Goal: Information Seeking & Learning: Learn about a topic

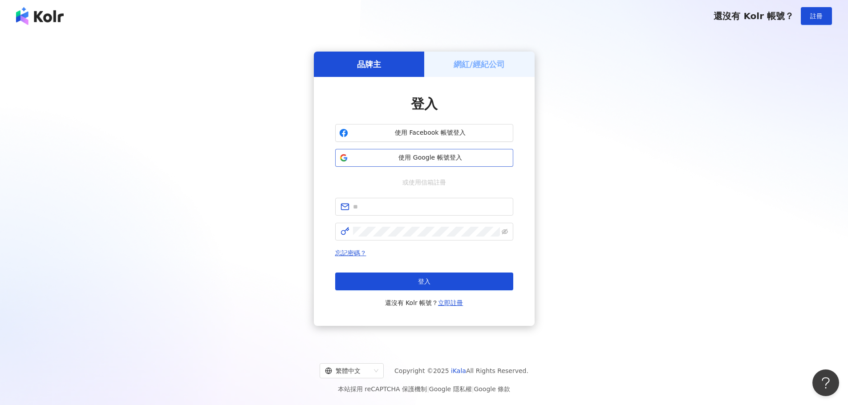
click at [360, 162] on button "使用 Google 帳號登入" at bounding box center [424, 158] width 178 height 18
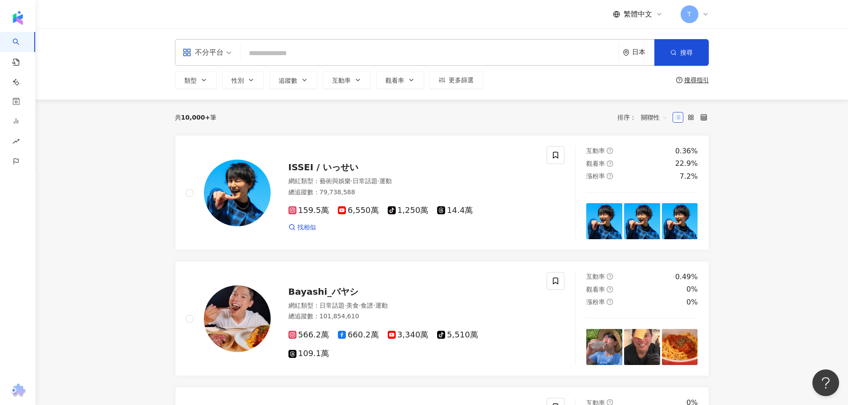
click at [652, 48] on div "日本" at bounding box center [639, 53] width 32 height 26
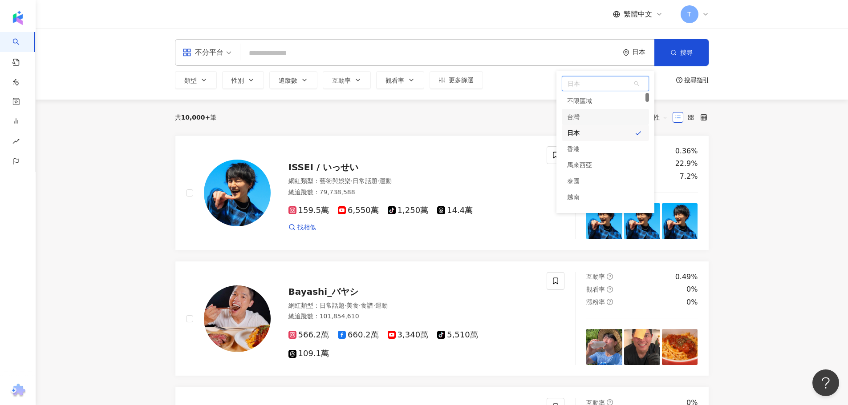
click at [580, 118] on div "台灣" at bounding box center [605, 117] width 87 height 16
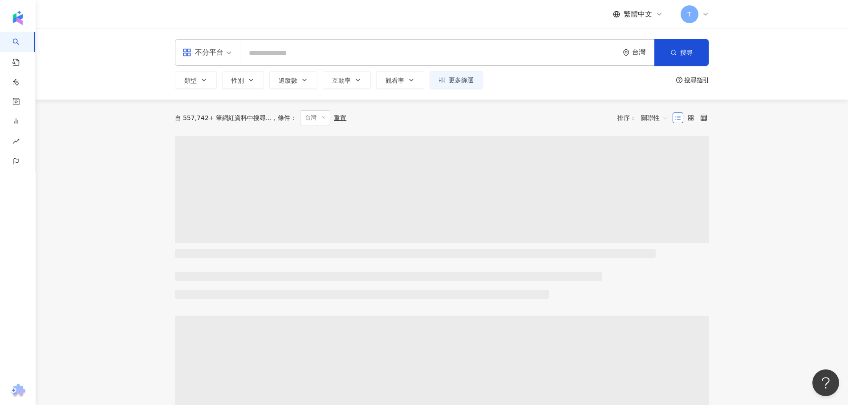
click at [325, 50] on input "search" at bounding box center [429, 53] width 371 height 17
type input "*"
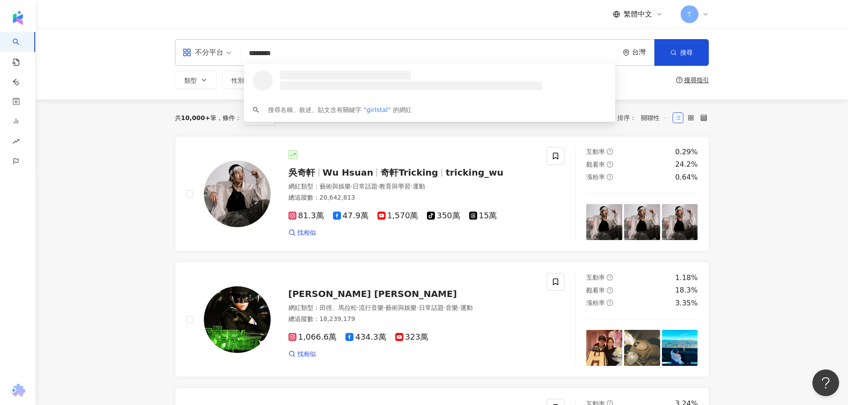
type input "*********"
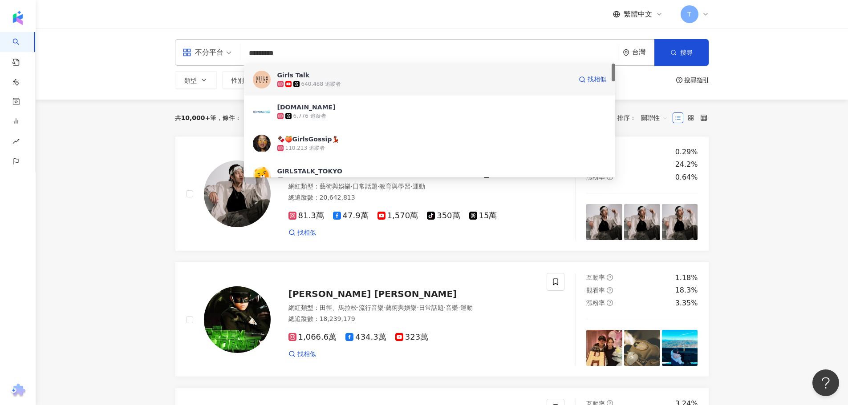
click at [354, 87] on div "640,488 追蹤者" at bounding box center [424, 84] width 295 height 9
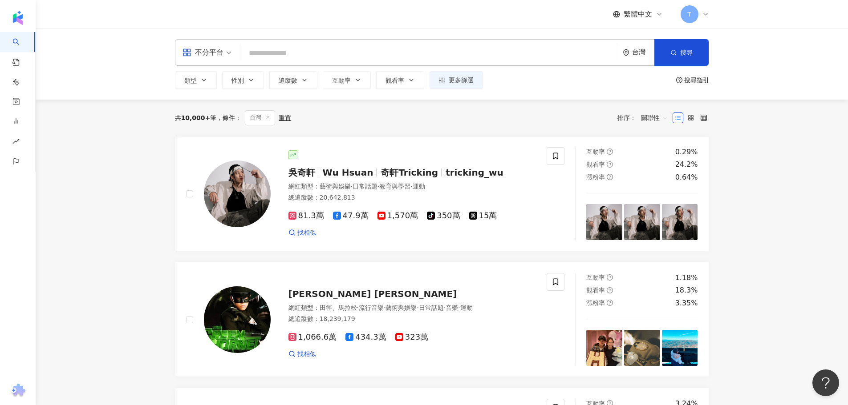
click at [317, 55] on input "search" at bounding box center [429, 53] width 371 height 17
type input "*"
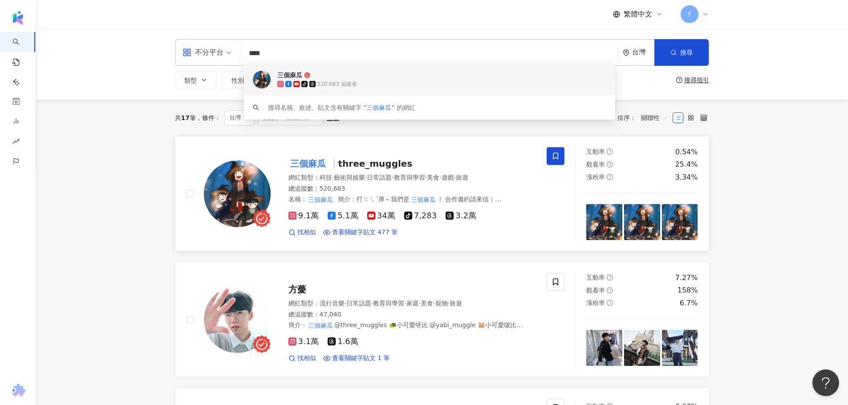
click at [482, 170] on div "三個麻瓜 three_muggles 網紅類型 ： 科技 · 藝術與娛樂 · 日常話題 · 教育與學習 · 美食 · 遊戲 · 旅遊 總追蹤數 ： 520,6…" at bounding box center [404, 193] width 266 height 87
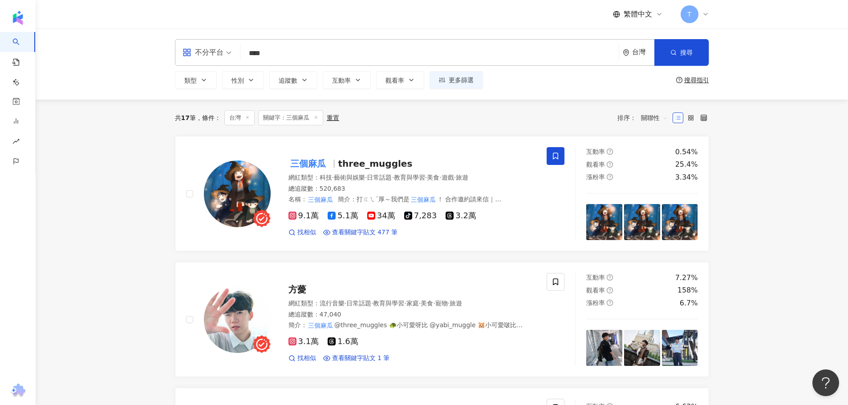
drag, startPoint x: 292, startPoint y: 59, endPoint x: 212, endPoint y: 53, distance: 80.8
click at [212, 53] on div "不分平台 **** 台灣 搜尋 a0ae1042-06cf-4982-b682-b722d827a329 keyword 三個麻瓜 tiktok-icon 5…" at bounding box center [442, 52] width 534 height 27
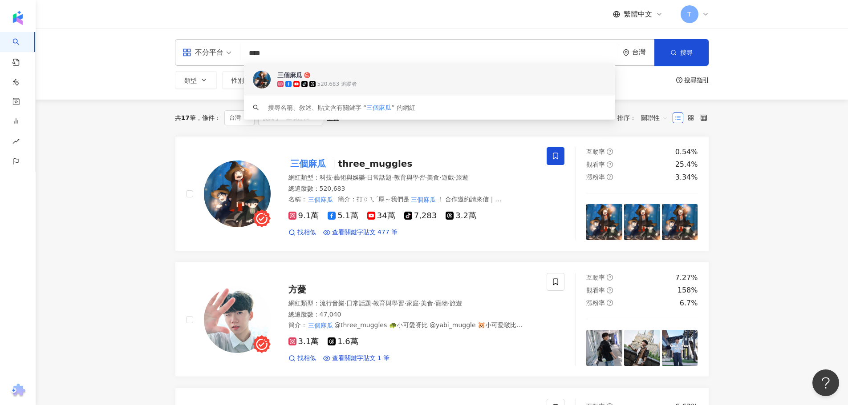
type input "*"
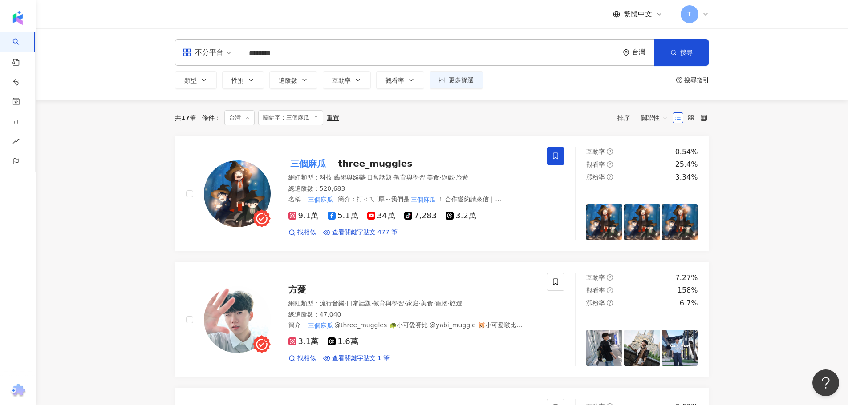
type input "*********"
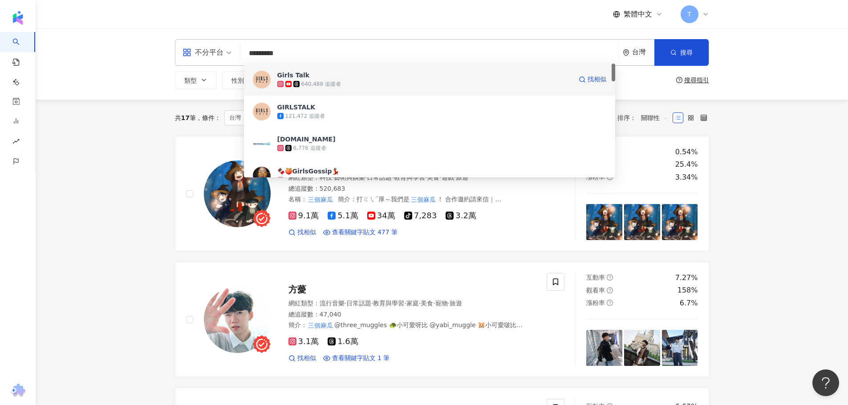
click at [350, 89] on div "Girls Talk 640,488 追蹤者 找相似" at bounding box center [429, 80] width 371 height 32
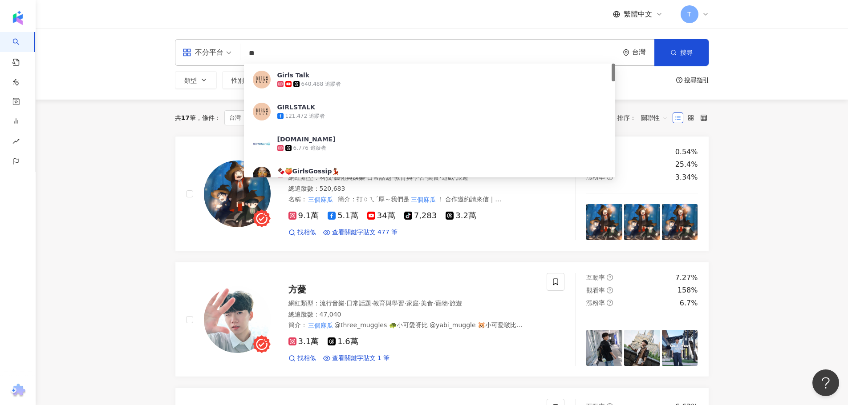
type input "*"
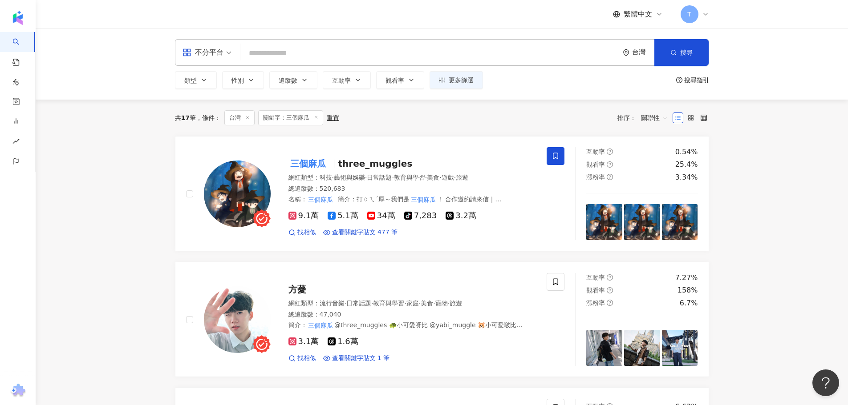
type input "*"
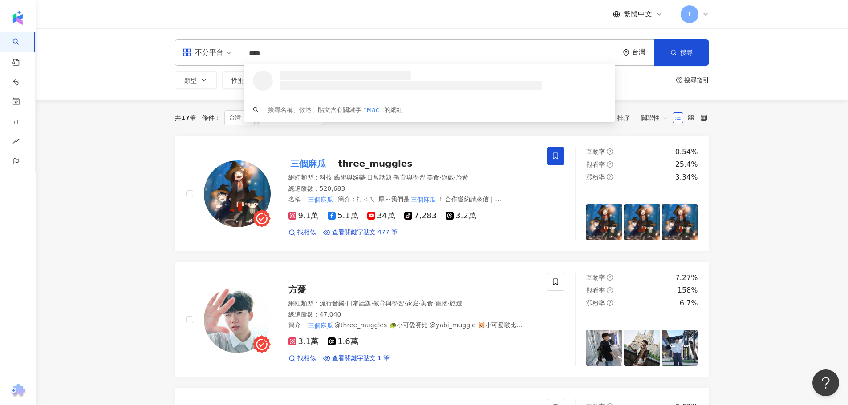
type input "*****"
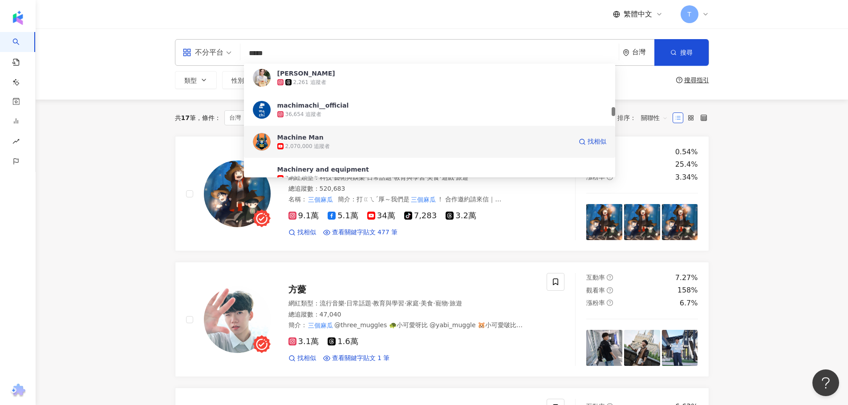
scroll to position [445, 0]
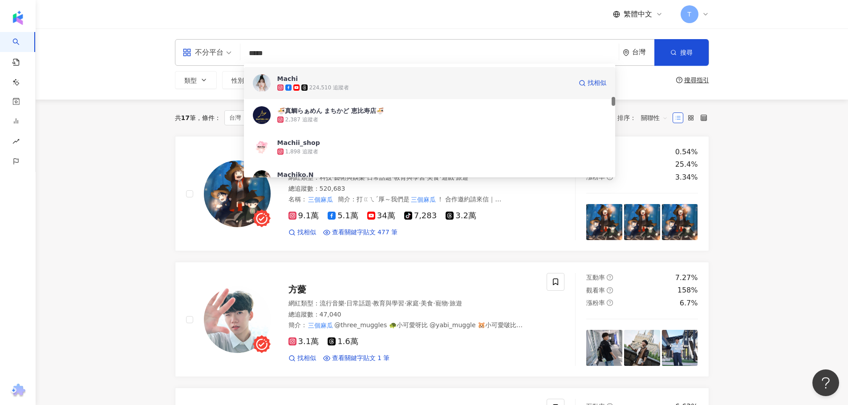
click at [343, 87] on div "224,510 追蹤者" at bounding box center [329, 88] width 40 height 8
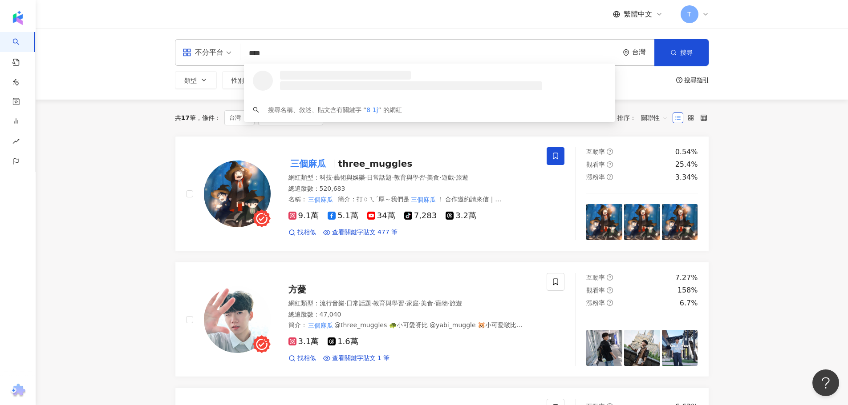
scroll to position [0, 0]
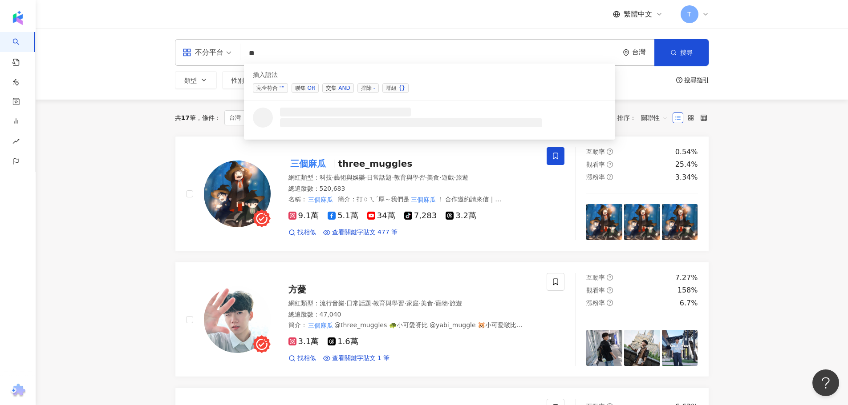
type input "*"
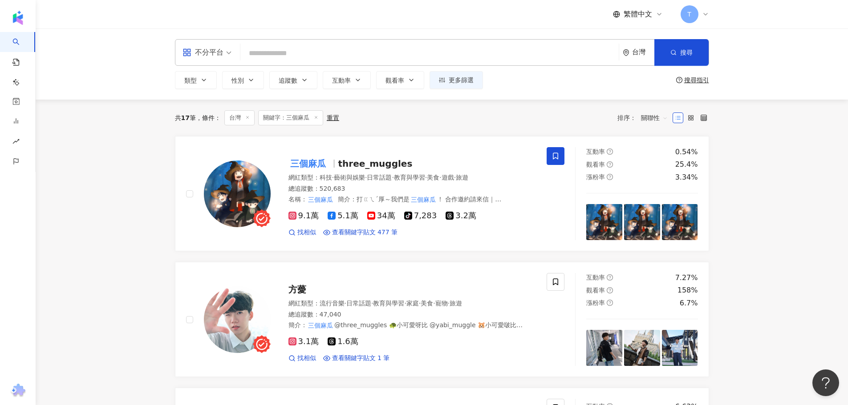
type input "*"
type input "**"
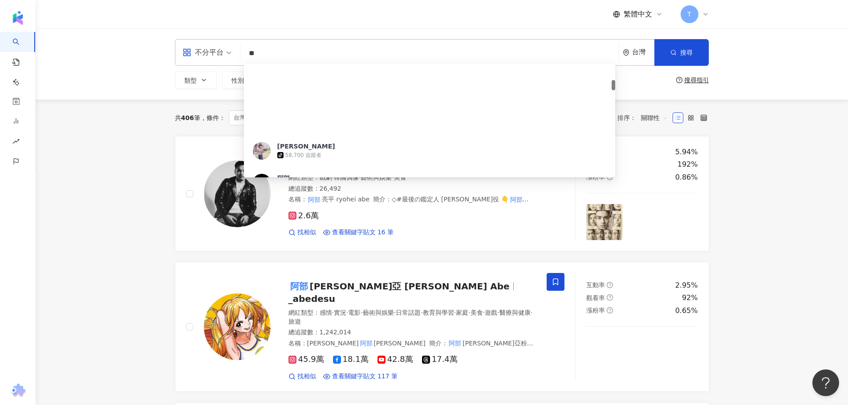
scroll to position [223, 0]
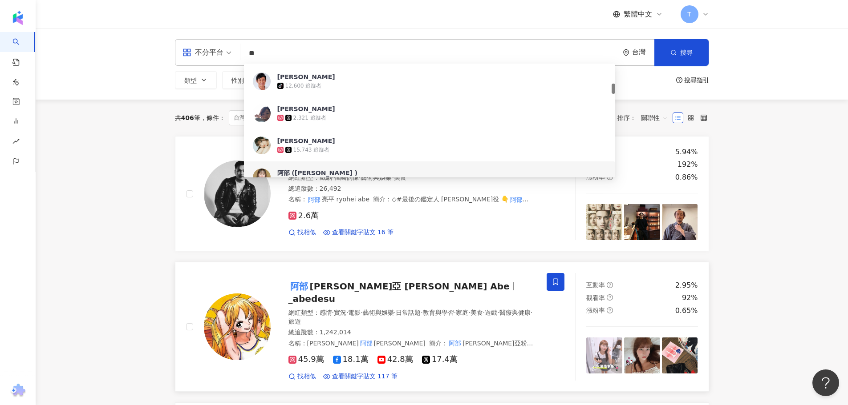
click at [251, 305] on img at bounding box center [237, 327] width 67 height 67
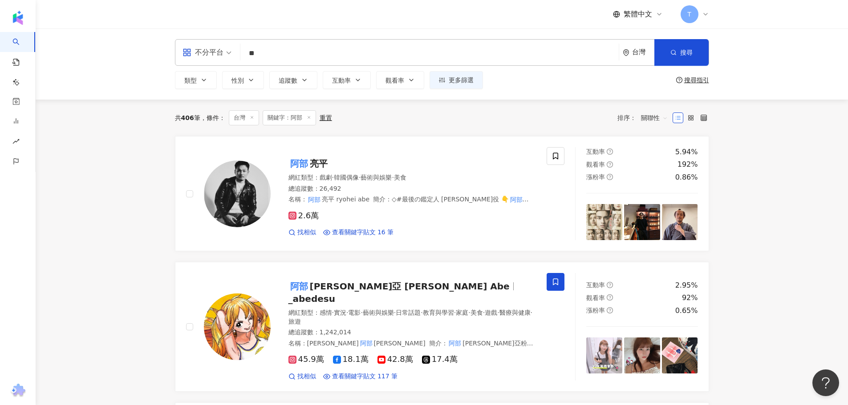
drag, startPoint x: 284, startPoint y: 48, endPoint x: 165, endPoint y: 53, distance: 119.8
click at [165, 53] on div "不分平台 ** 台灣 搜尋 65fa7991-b387-4300-89ba-d6b0893273f5 ee5e4a4f-a660-47bc-b33e-3edb…" at bounding box center [442, 64] width 570 height 50
type input "*"
type input "****"
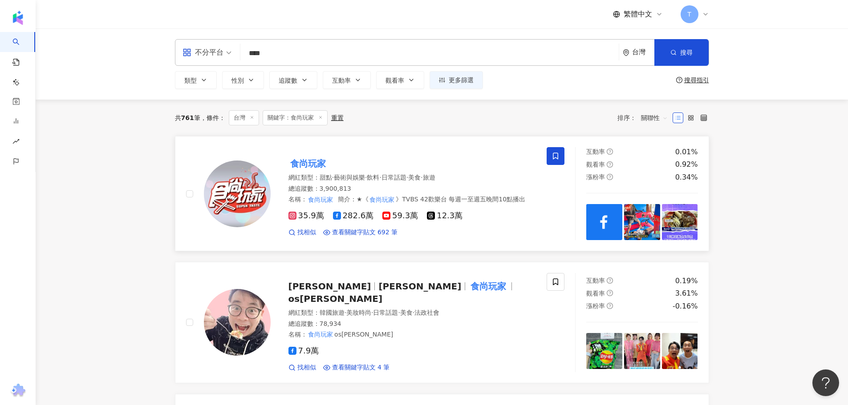
click at [327, 162] on mark "食尚玩家" at bounding box center [307, 164] width 39 height 14
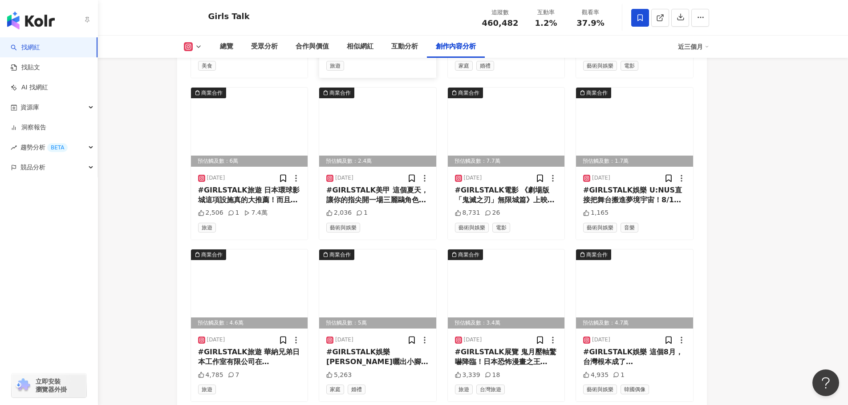
scroll to position [2801, 0]
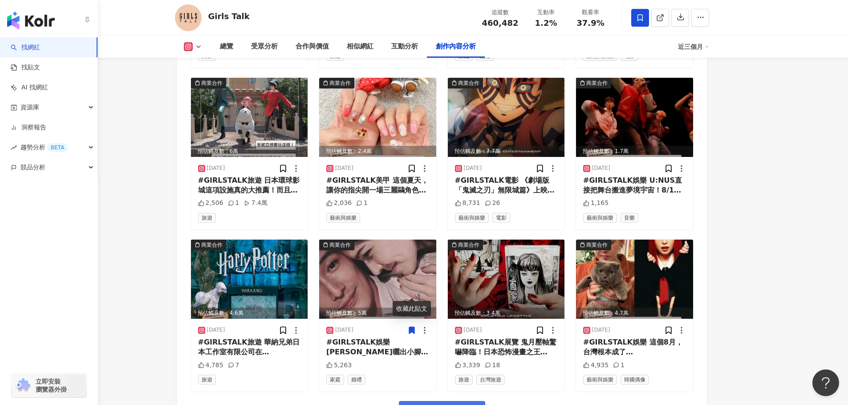
click at [427, 405] on span "看更多創作內容" at bounding box center [448, 412] width 56 height 10
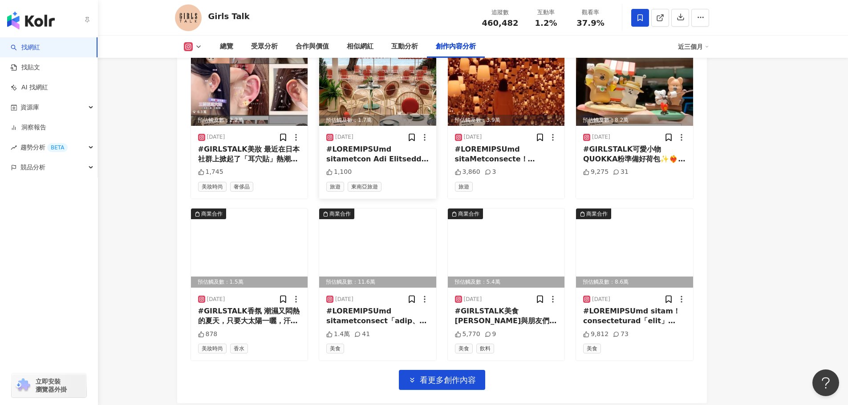
scroll to position [3376, 0]
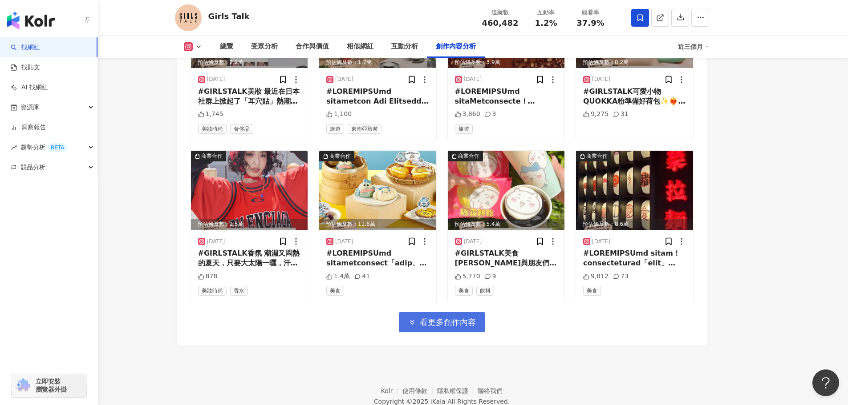
click at [421, 318] on span "看更多創作內容" at bounding box center [448, 323] width 56 height 10
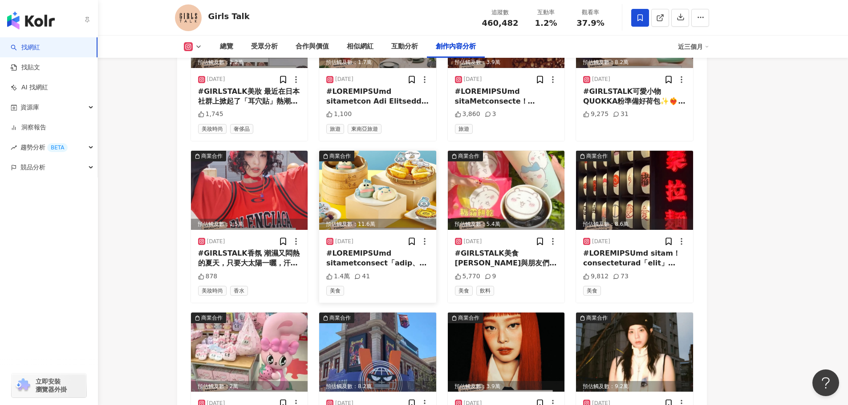
scroll to position [3554, 0]
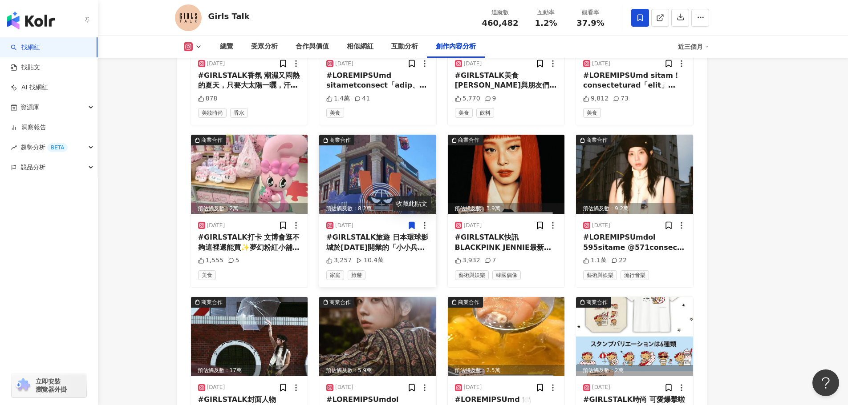
click at [411, 223] on icon at bounding box center [411, 226] width 5 height 7
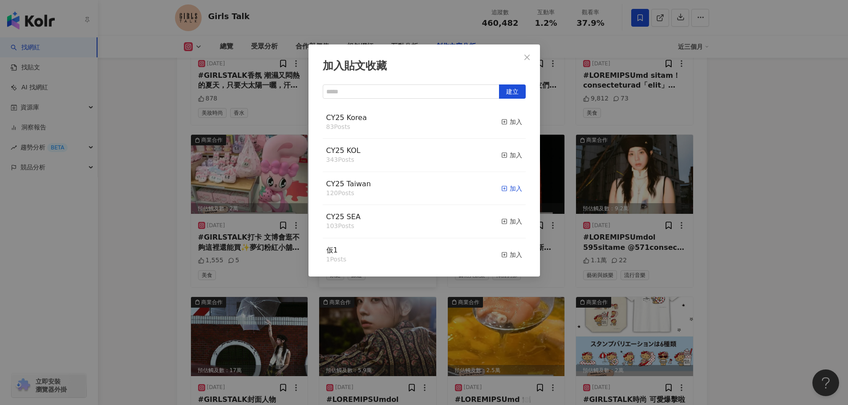
click at [506, 191] on div "加入" at bounding box center [511, 189] width 21 height 10
click at [134, 229] on div "加入貼文收藏 建立 CY25 Taiwan 121 Posts 已加入 CY25 Korea 83 Posts 加入 CY25 KOL 343 Posts 加…" at bounding box center [424, 202] width 848 height 405
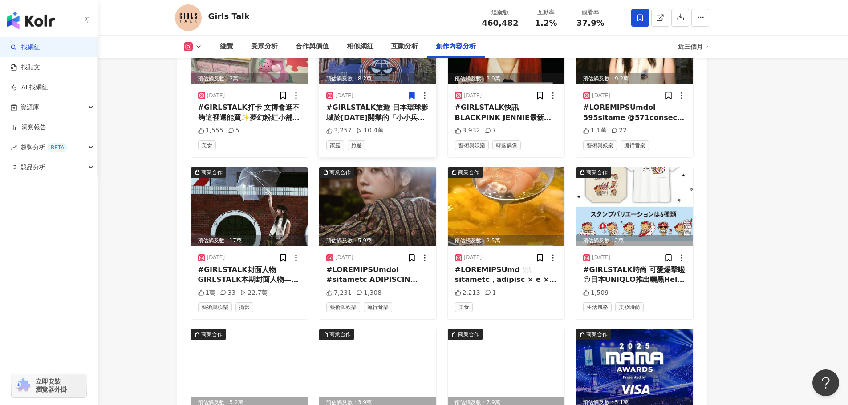
scroll to position [3777, 0]
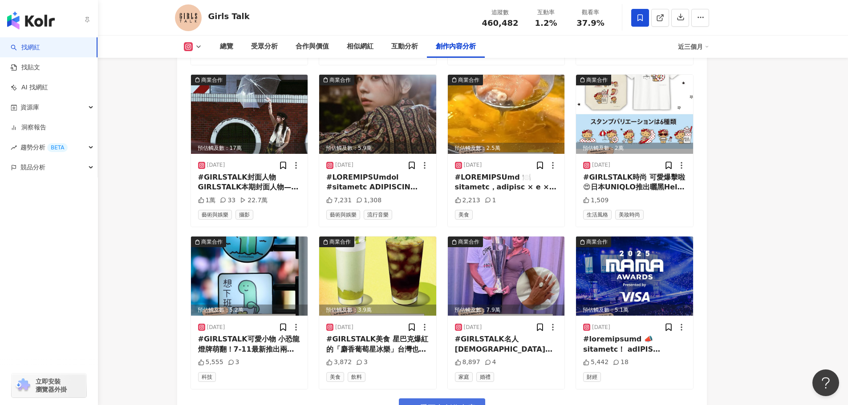
click at [432, 404] on span "看更多創作內容" at bounding box center [448, 409] width 56 height 10
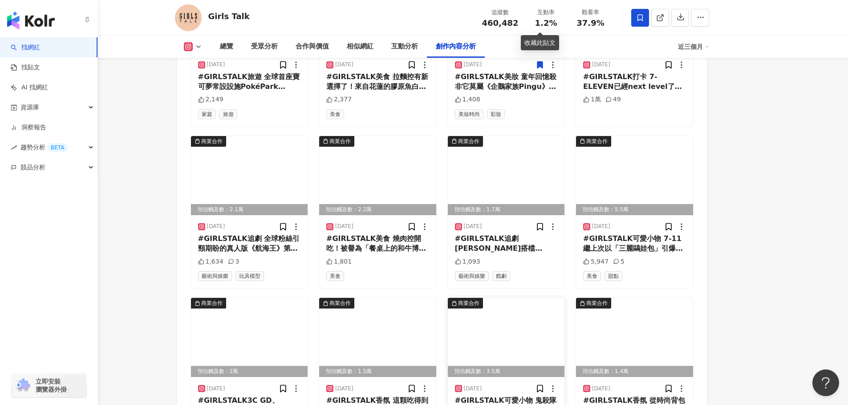
scroll to position [4266, 0]
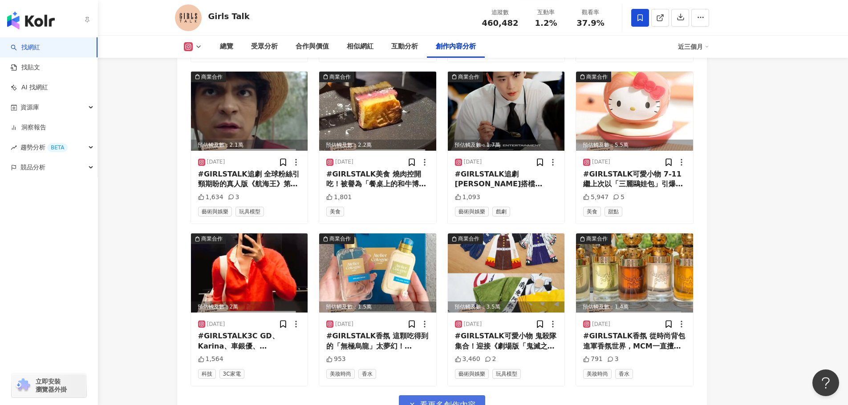
click at [424, 401] on span "看更多創作內容" at bounding box center [448, 406] width 56 height 10
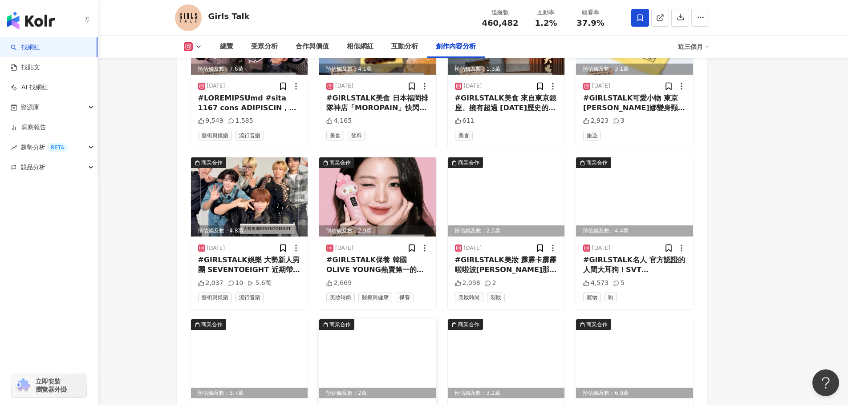
scroll to position [4836, 0]
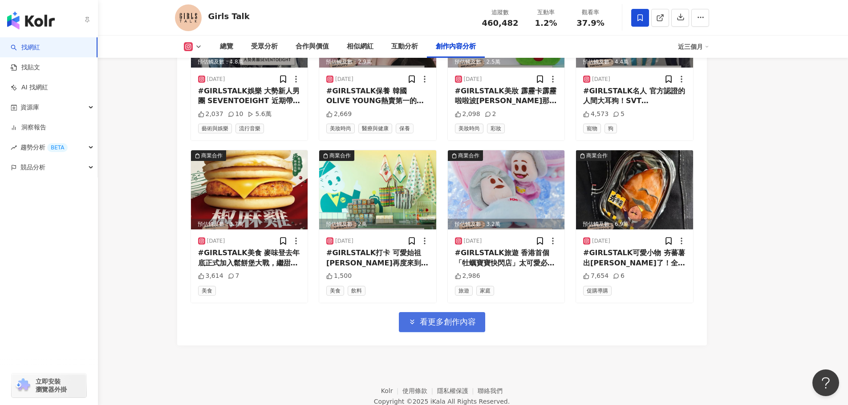
click at [438, 317] on span "看更多創作內容" at bounding box center [448, 322] width 56 height 10
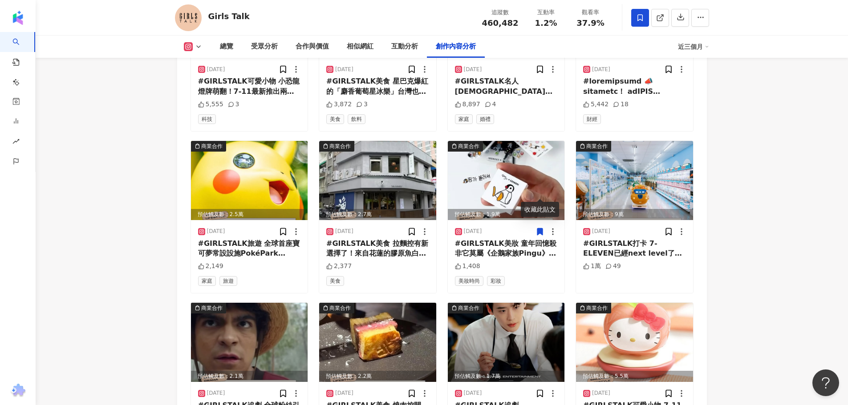
scroll to position [3857, 0]
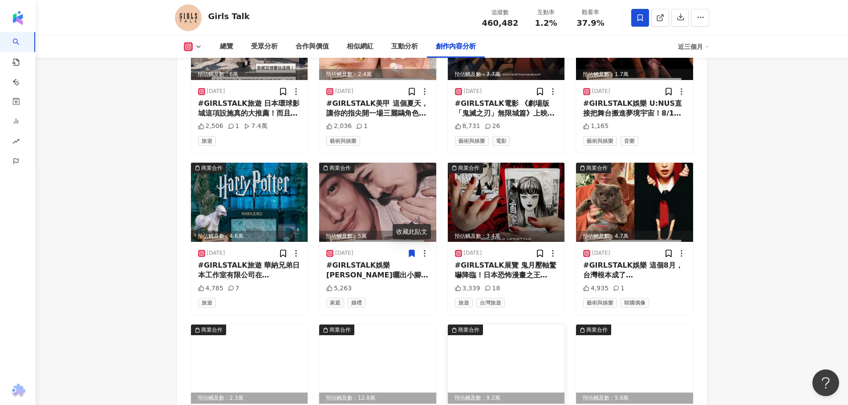
scroll to position [2700, 0]
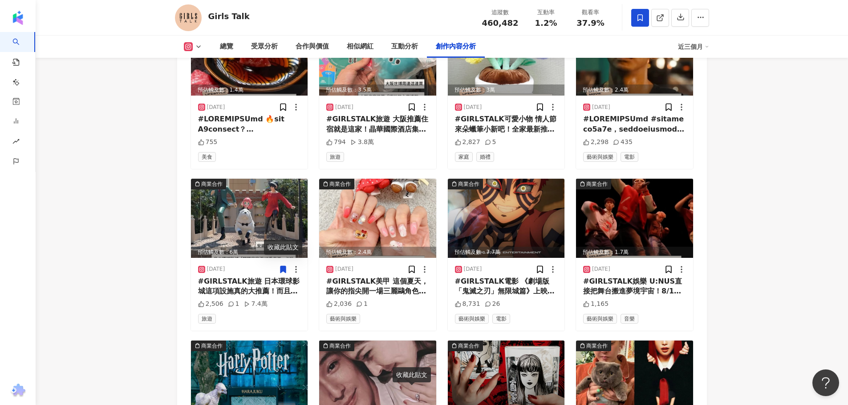
click at [285, 266] on icon at bounding box center [282, 269] width 5 height 7
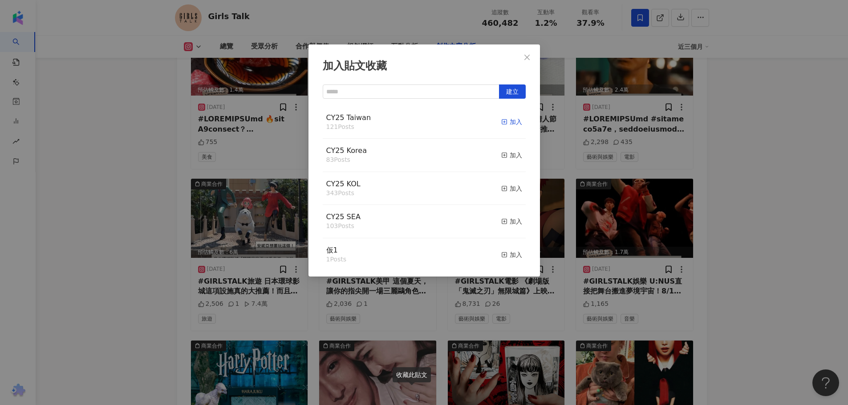
click at [507, 123] on div "加入" at bounding box center [511, 122] width 21 height 10
click at [111, 253] on div "加入貼文收藏 建立 CY25 Taiwan 122 Posts 已加入 CY25 Korea 83 Posts 加入 CY25 KOL 343 Posts 加…" at bounding box center [424, 202] width 848 height 405
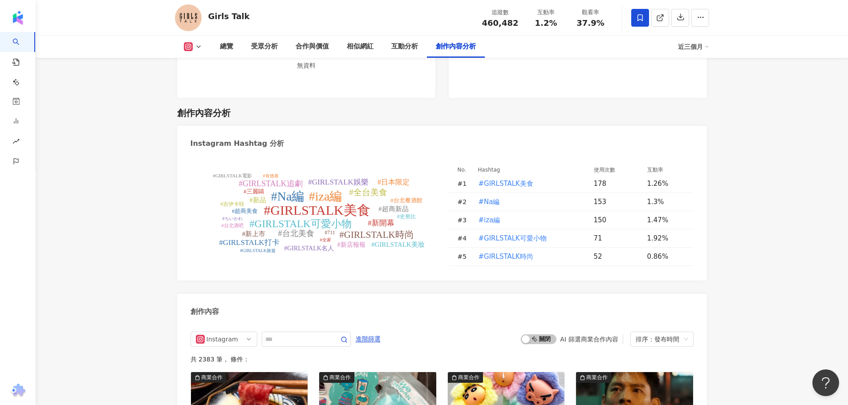
scroll to position [2433, 0]
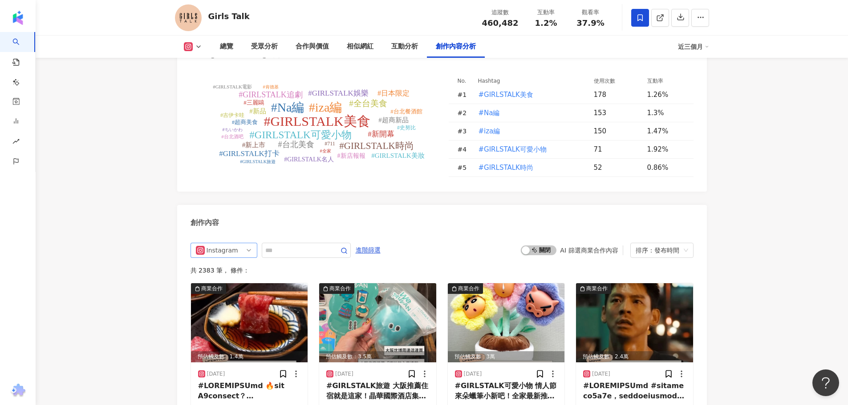
click at [227, 243] on div "Instagram" at bounding box center [221, 250] width 29 height 14
click at [219, 310] on div "Threads" at bounding box center [222, 315] width 29 height 10
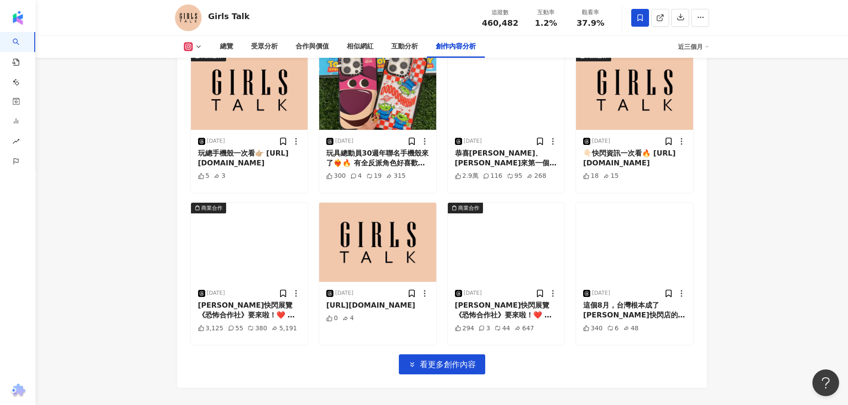
scroll to position [2860, 0]
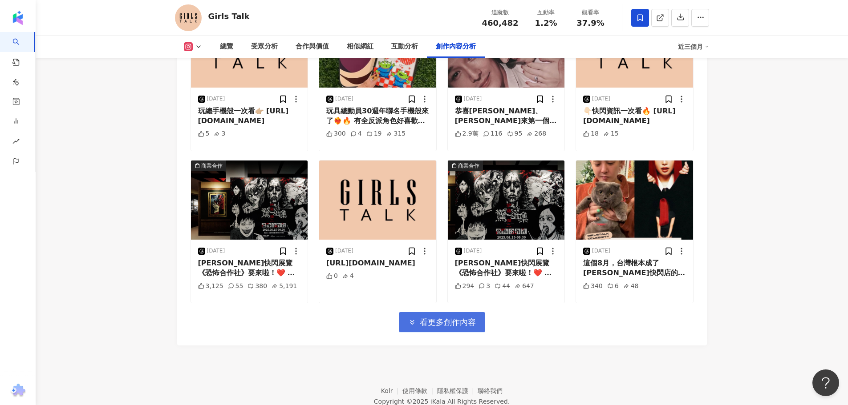
click at [436, 318] on span "看更多創作內容" at bounding box center [448, 323] width 56 height 10
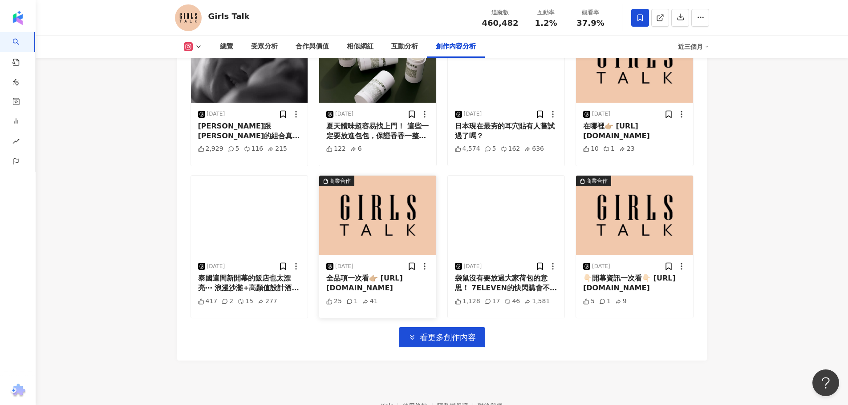
scroll to position [3305, 0]
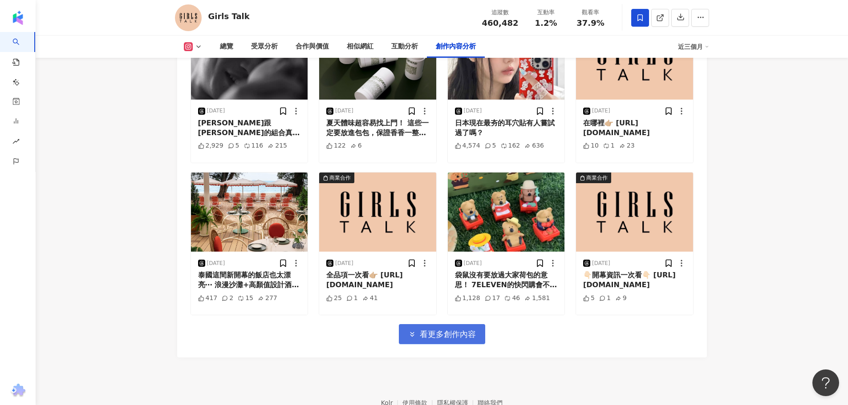
click at [422, 330] on span "看更多創作內容" at bounding box center [448, 335] width 56 height 10
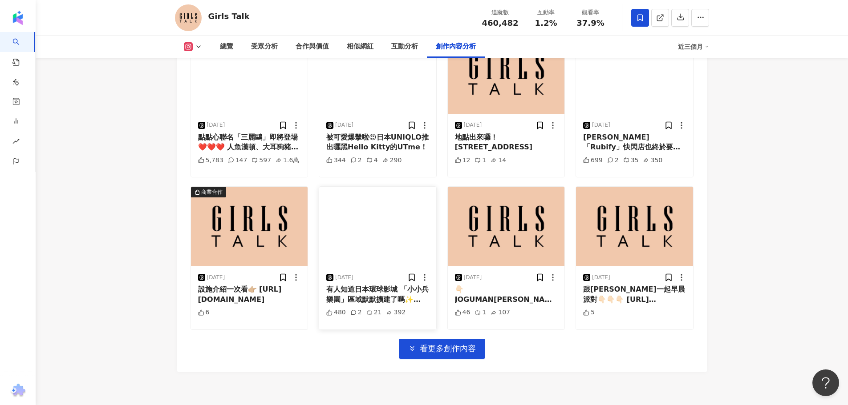
scroll to position [3751, 0]
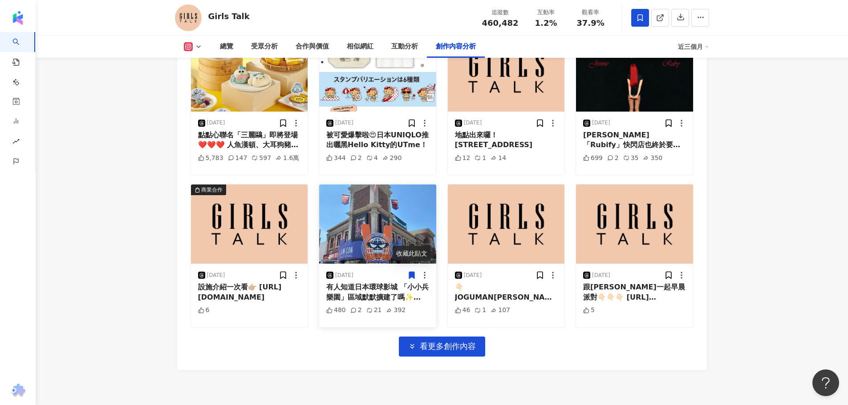
click at [410, 272] on icon at bounding box center [411, 275] width 5 height 7
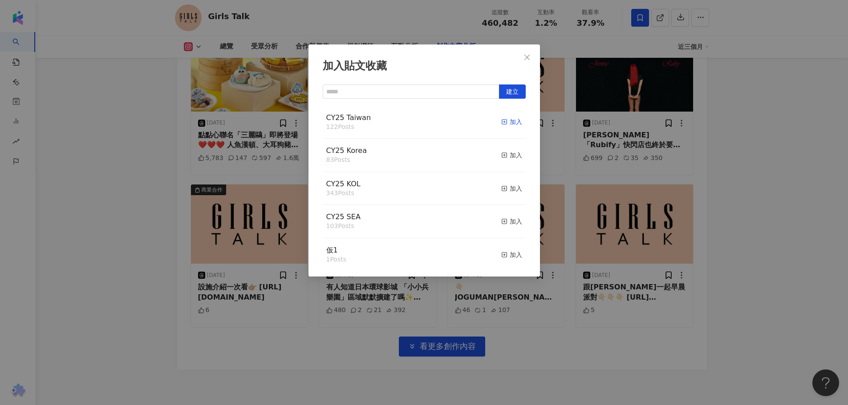
click at [506, 124] on div "加入" at bounding box center [511, 122] width 21 height 10
click at [286, 346] on div "加入貼文收藏 建立 CY25 Taiwan 123 Posts 已加入 CY25 Korea 83 Posts 加入 CY25 KOL 343 Posts 加…" at bounding box center [424, 202] width 848 height 405
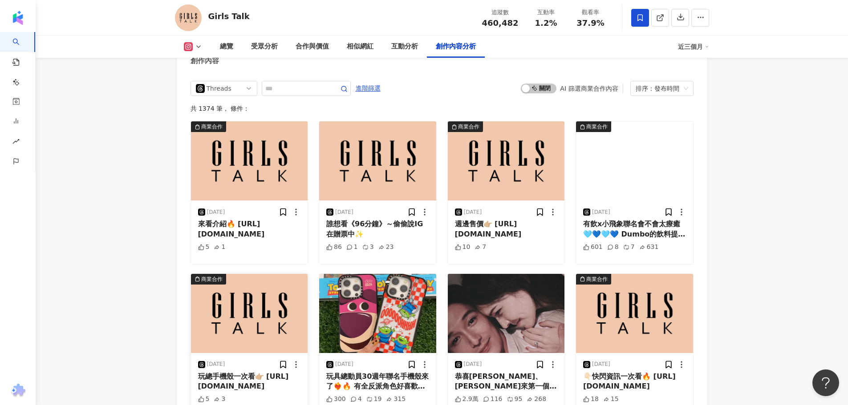
scroll to position [2593, 0]
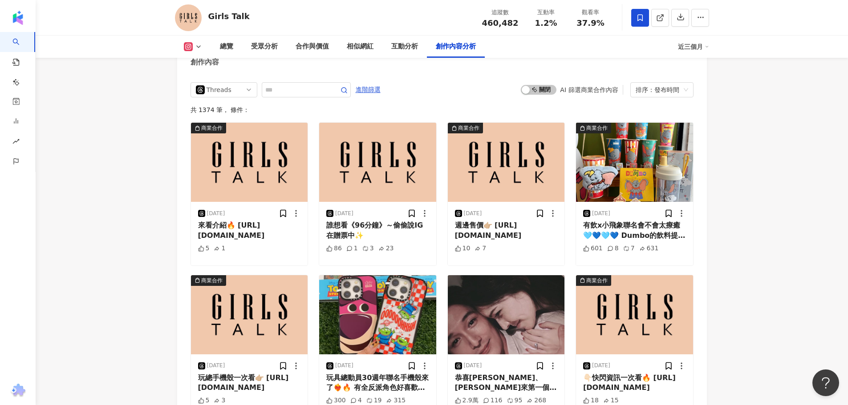
click at [188, 48] on rect at bounding box center [188, 47] width 7 height 7
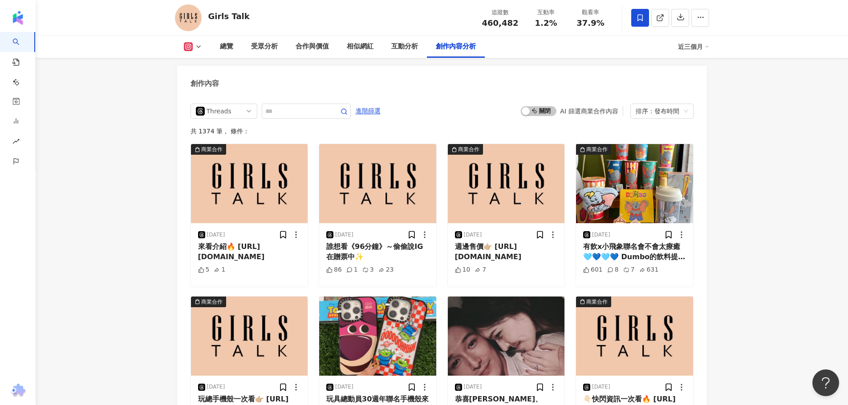
scroll to position [2415, 0]
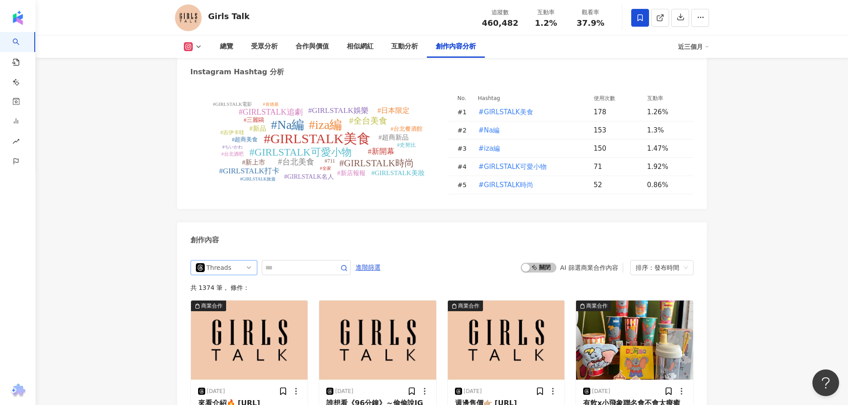
click at [213, 261] on div "Threads" at bounding box center [221, 268] width 29 height 14
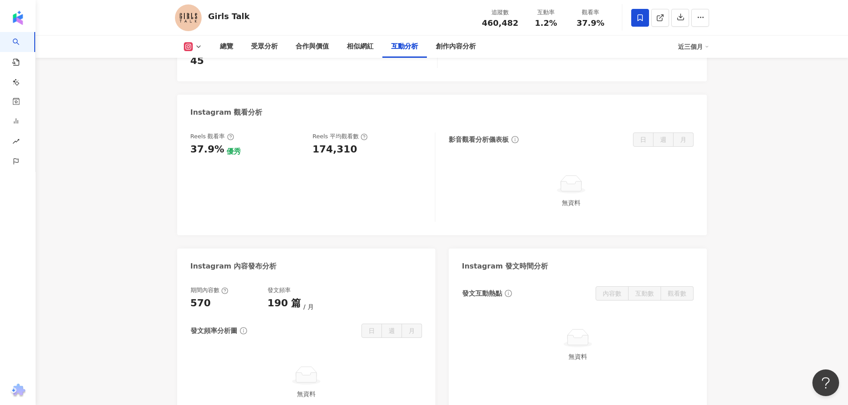
scroll to position [1792, 0]
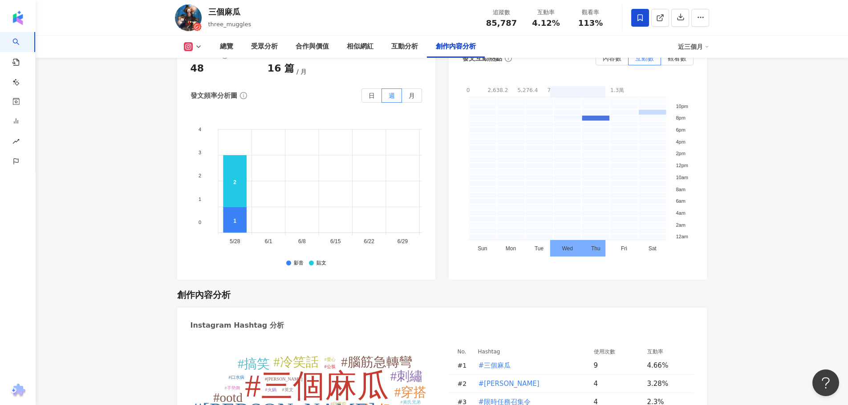
scroll to position [2715, 0]
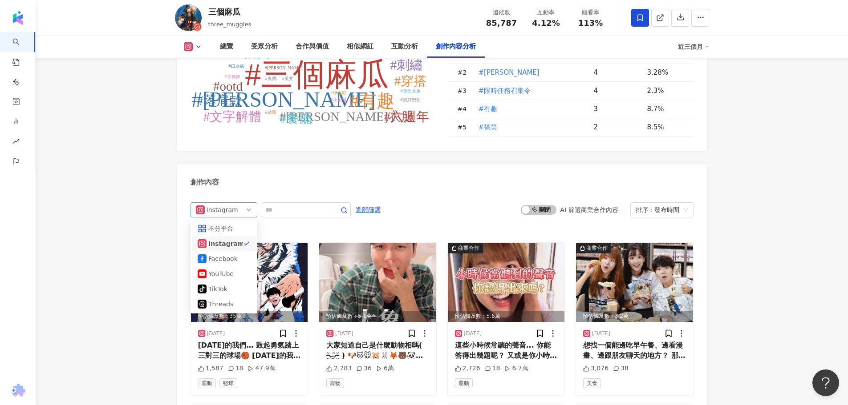
click at [227, 203] on div "Instagram" at bounding box center [221, 210] width 29 height 14
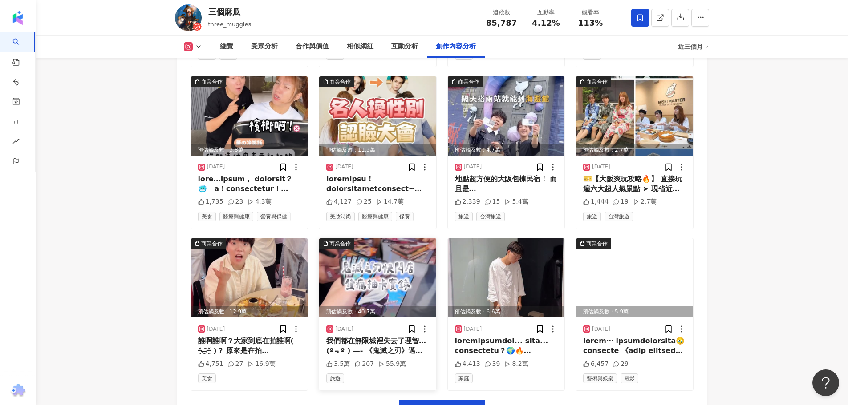
scroll to position [3107, 0]
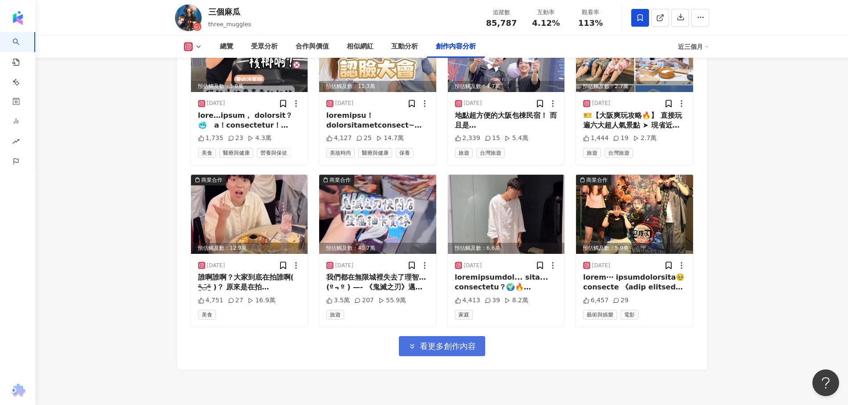
click at [427, 342] on span "看更多創作內容" at bounding box center [448, 347] width 56 height 10
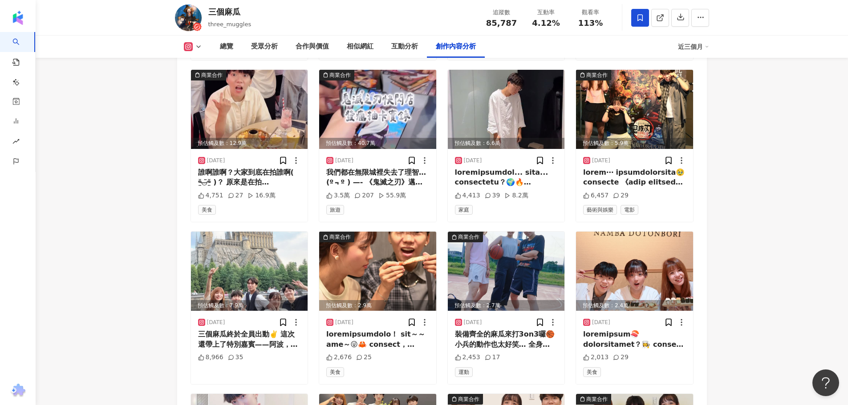
scroll to position [3193, 0]
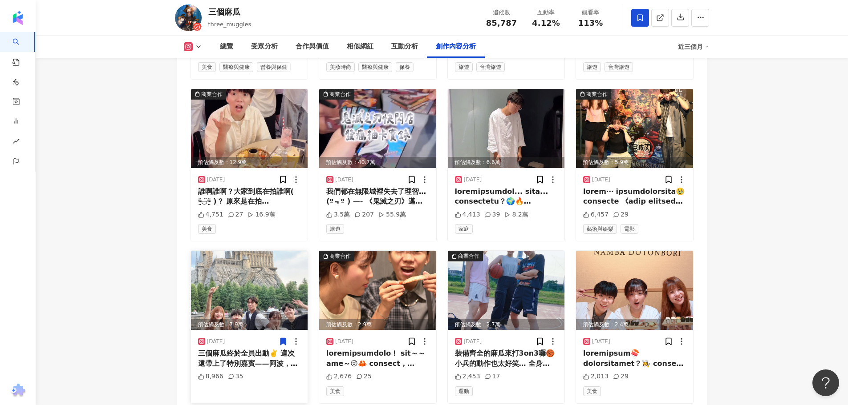
click at [282, 336] on span at bounding box center [283, 341] width 9 height 11
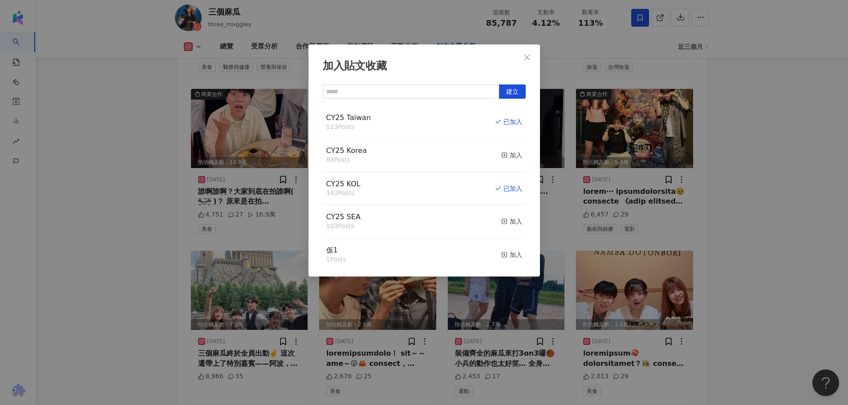
click at [707, 183] on div "加入貼文收藏 建立 CY25 Taiwan 123 Posts 已加入 CY25 Korea 83 Posts 加入 CY25 KOL 343 Posts 已…" at bounding box center [424, 202] width 848 height 405
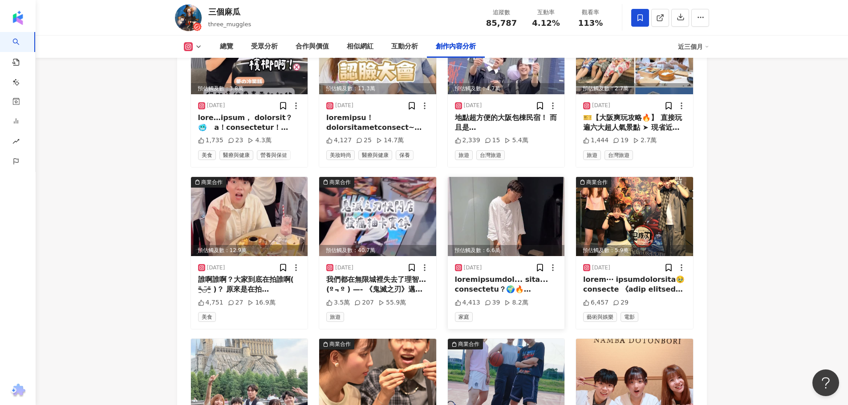
scroll to position [3104, 0]
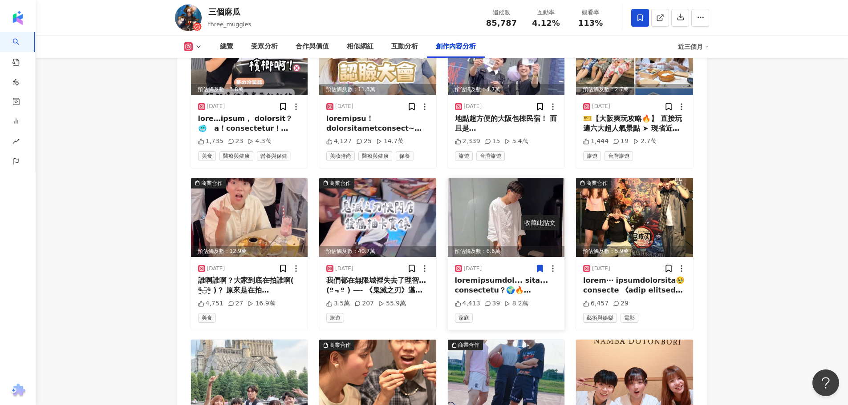
click at [536, 264] on icon at bounding box center [539, 268] width 9 height 9
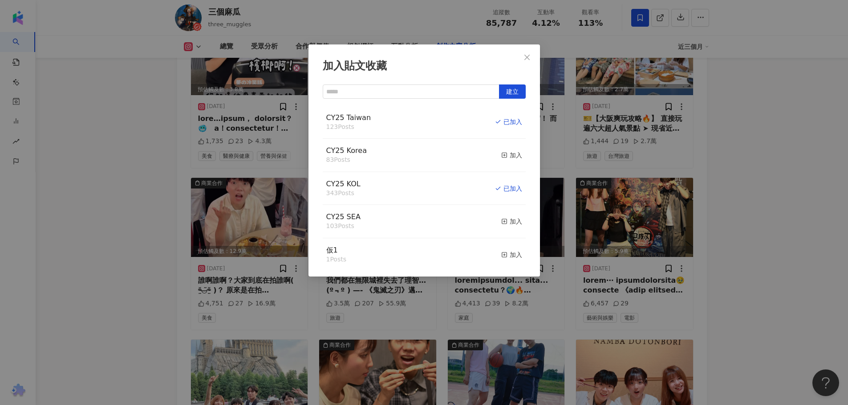
click at [757, 193] on div "加入貼文收藏 建立 CY25 Taiwan 123 Posts 已加入 CY25 Korea 83 Posts 加入 CY25 KOL 343 Posts 已…" at bounding box center [424, 202] width 848 height 405
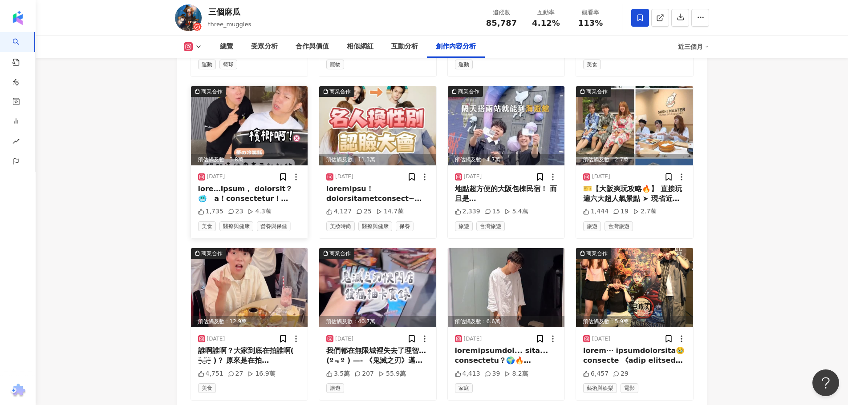
scroll to position [3015, 0]
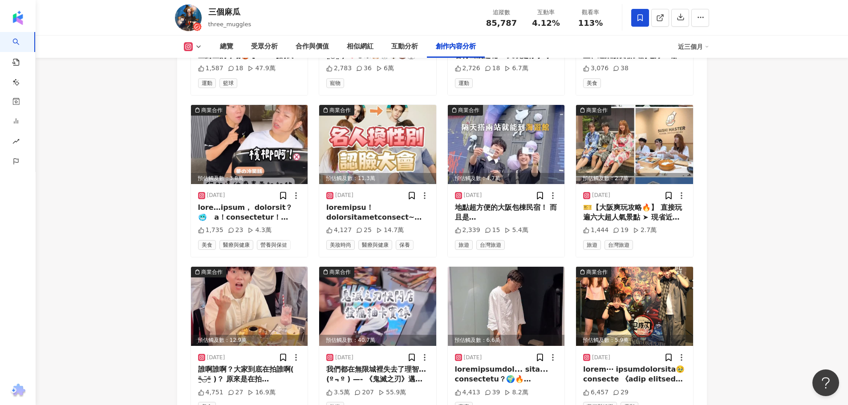
click at [193, 46] on button at bounding box center [193, 46] width 36 height 9
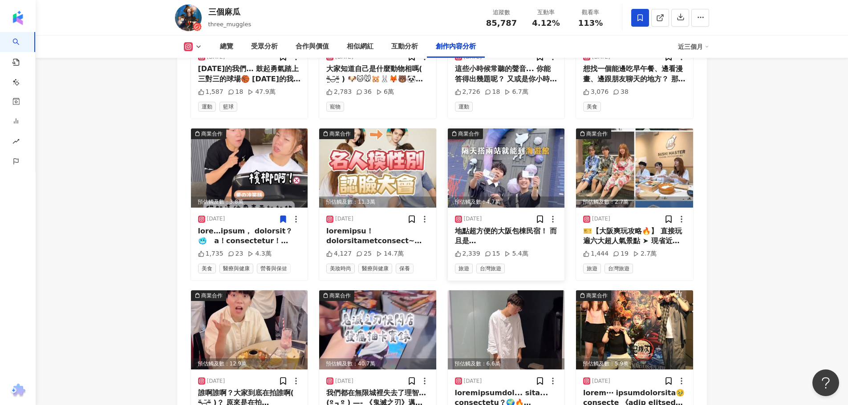
scroll to position [2971, 0]
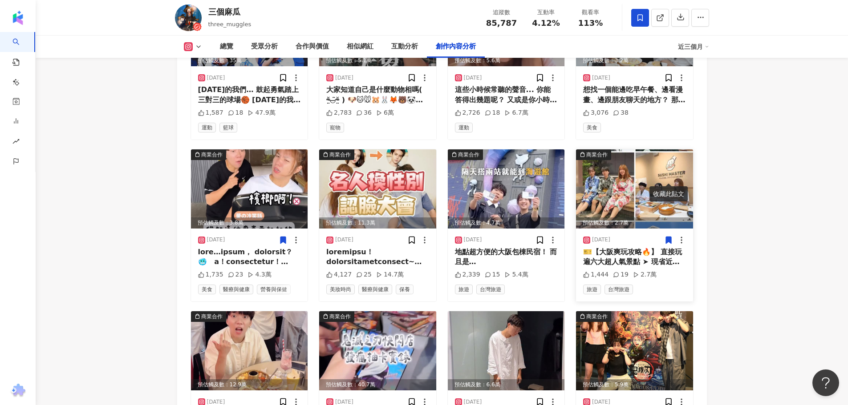
click at [669, 237] on icon at bounding box center [668, 240] width 5 height 7
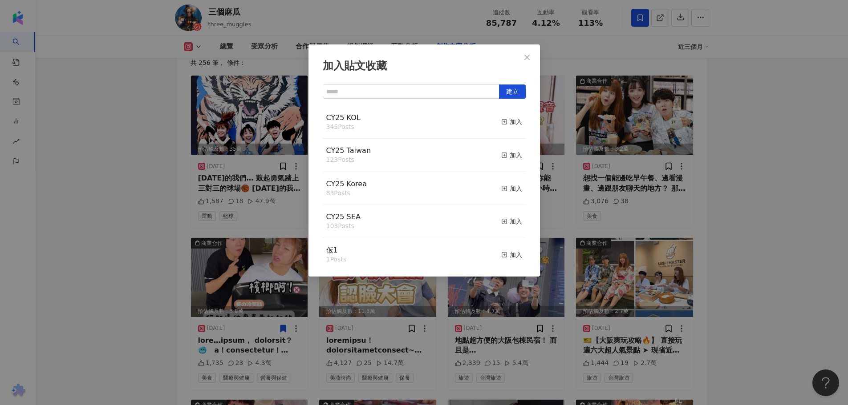
scroll to position [2882, 0]
click at [507, 121] on div "加入" at bounding box center [511, 122] width 21 height 10
click at [506, 152] on div "加入" at bounding box center [511, 155] width 21 height 10
click at [141, 186] on div "加入貼文收藏 建立 CY25 Taiwan 124 Posts 已加入 CY25 KOL 346 Posts 已加入 CY25 Korea 83 Posts …" at bounding box center [424, 202] width 848 height 405
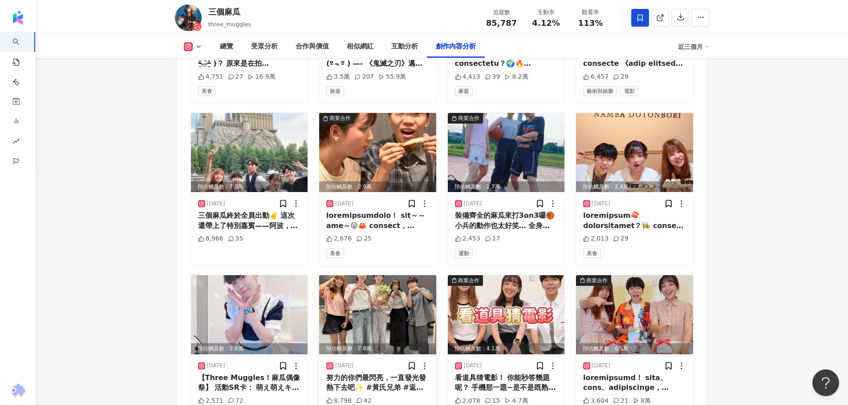
scroll to position [3193, 0]
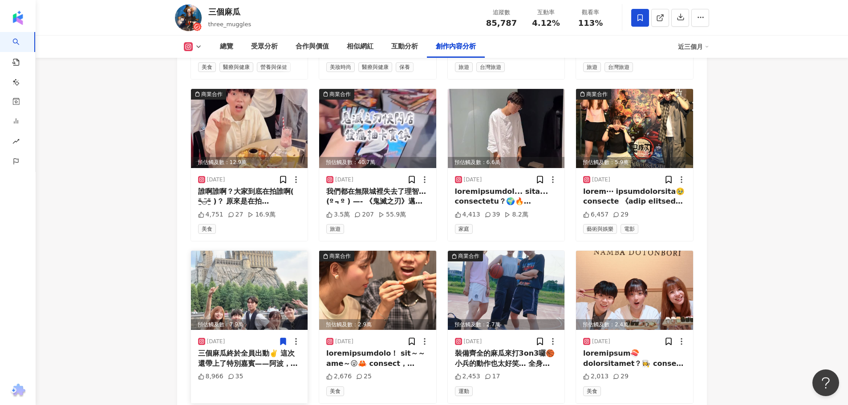
click at [284, 339] on icon at bounding box center [282, 342] width 5 height 7
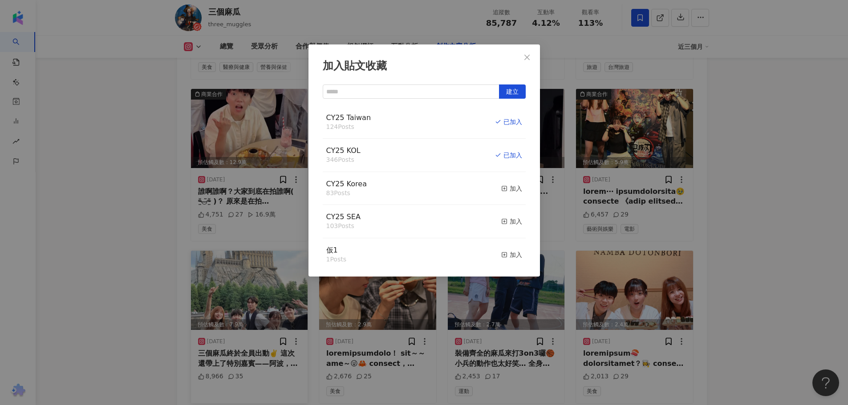
click at [119, 193] on div "加入貼文收藏 建立 CY25 Taiwan 124 Posts 已加入 CY25 KOL 346 Posts 已加入 CY25 Korea 83 Posts …" at bounding box center [424, 202] width 848 height 405
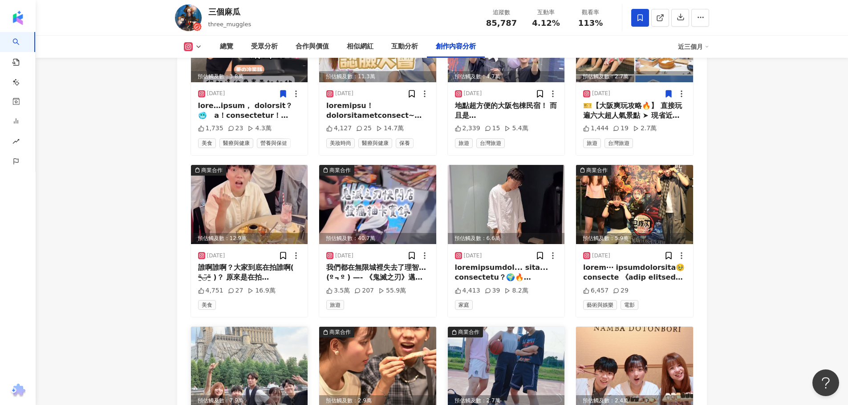
scroll to position [3104, 0]
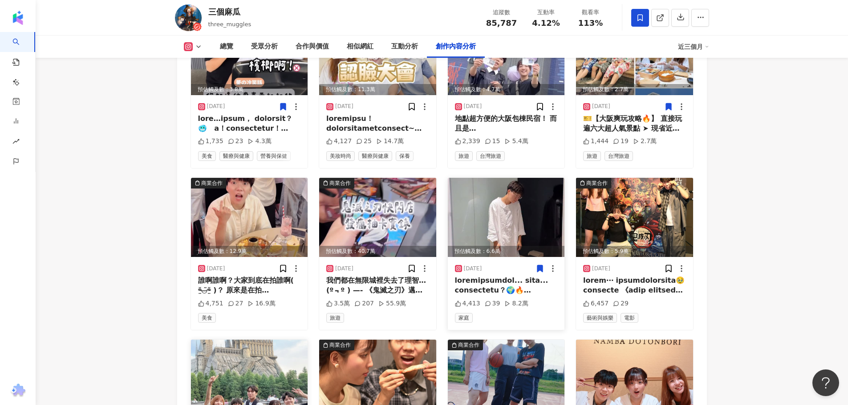
click at [537, 265] on icon at bounding box center [539, 268] width 5 height 7
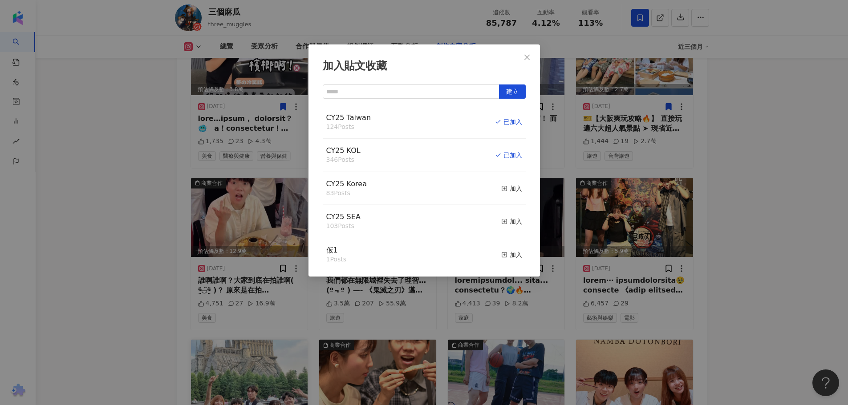
click at [130, 163] on div "加入貼文收藏 建立 CY25 Taiwan 124 Posts 已加入 CY25 KOL 346 Posts 已加入 CY25 Korea 83 Posts …" at bounding box center [424, 202] width 848 height 405
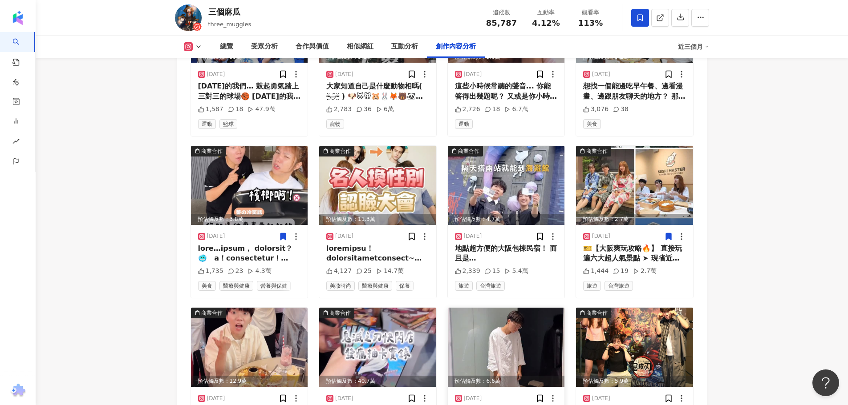
scroll to position [2971, 0]
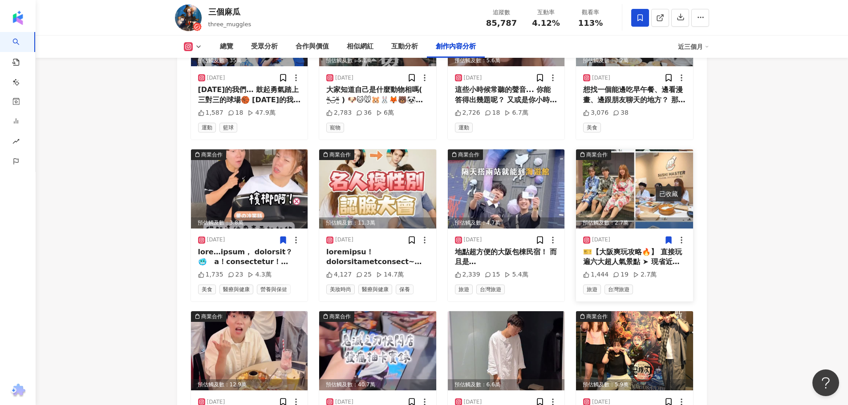
click at [669, 237] on icon at bounding box center [668, 240] width 5 height 7
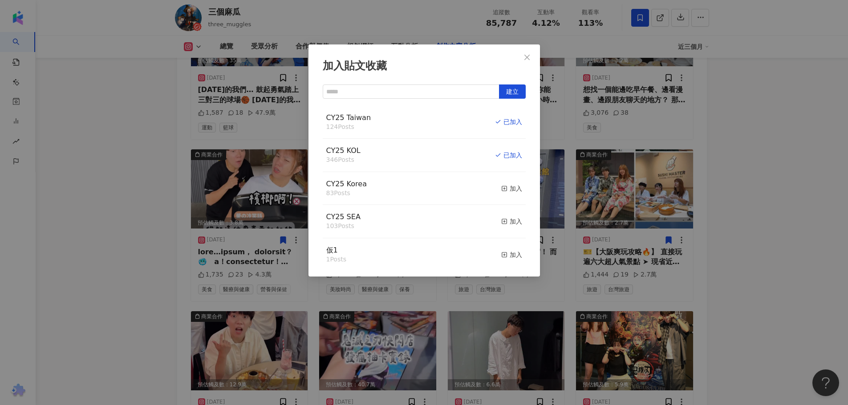
click at [142, 154] on div "加入貼文收藏 建立 CY25 Taiwan 124 Posts 已加入 CY25 KOL 346 Posts 已加入 CY25 Korea 83 Posts …" at bounding box center [424, 202] width 848 height 405
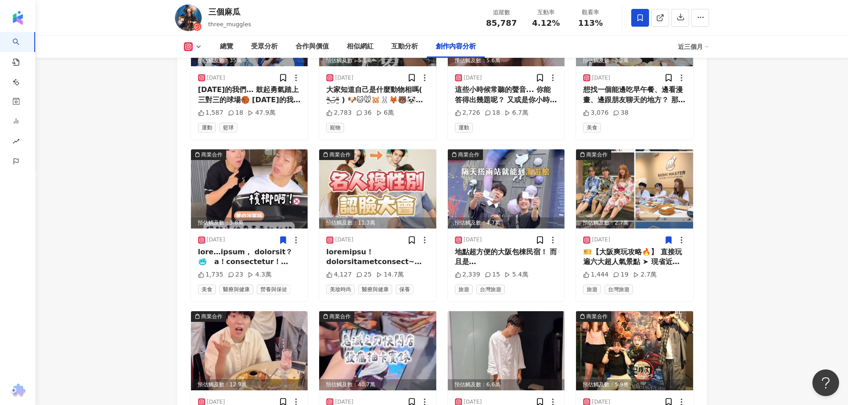
click at [200, 42] on div "總覽 受眾分析 合作與價值 相似網紅 互動分析 創作內容分析 近三個月" at bounding box center [442, 47] width 534 height 22
click at [198, 45] on icon at bounding box center [198, 46] width 7 height 7
click at [203, 102] on button "YouTube" at bounding box center [206, 104] width 53 height 12
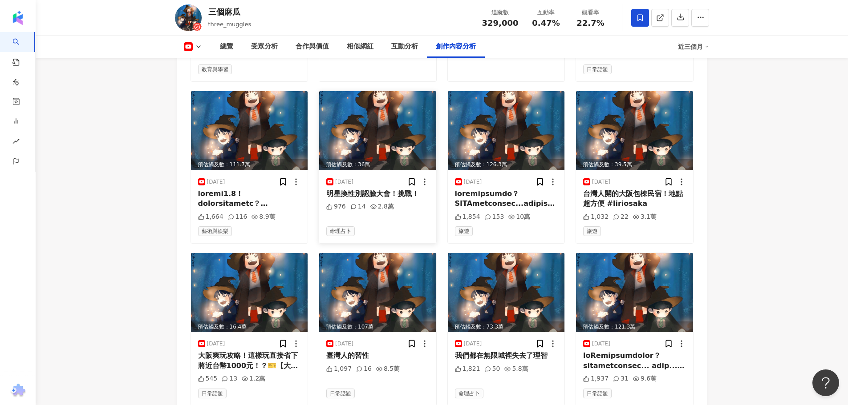
scroll to position [2650, 0]
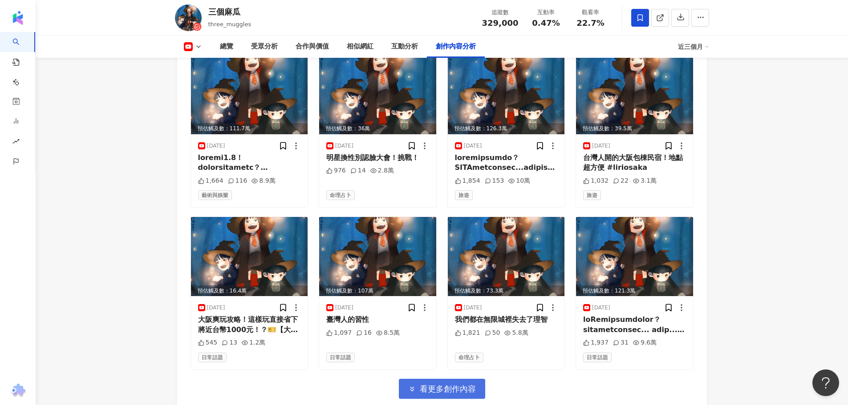
click at [441, 385] on span "看更多創作內容" at bounding box center [448, 390] width 56 height 10
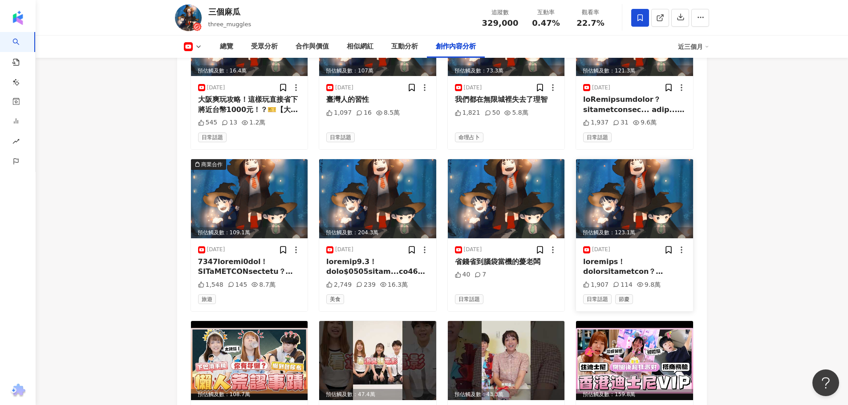
scroll to position [2873, 0]
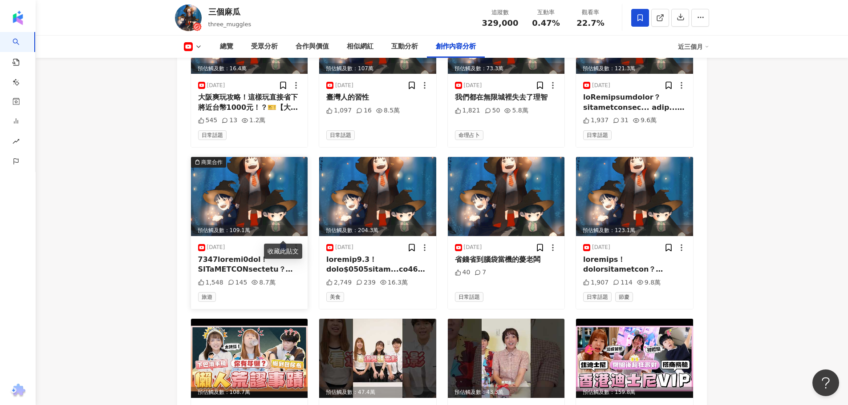
click at [287, 243] on icon at bounding box center [283, 247] width 9 height 9
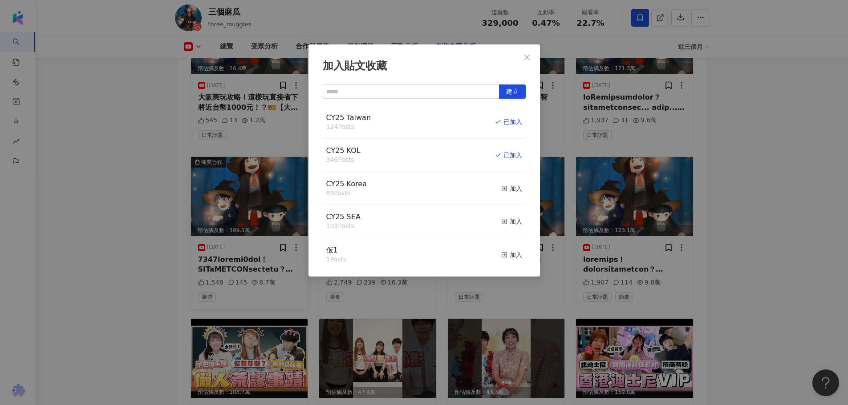
drag, startPoint x: 162, startPoint y: 212, endPoint x: 171, endPoint y: 220, distance: 12.3
click at [162, 212] on div "加入貼文收藏 建立 CY25 Taiwan 124 Posts 已加入 CY25 KOL 346 Posts 已加入 CY25 Korea 83 Posts …" at bounding box center [424, 202] width 848 height 405
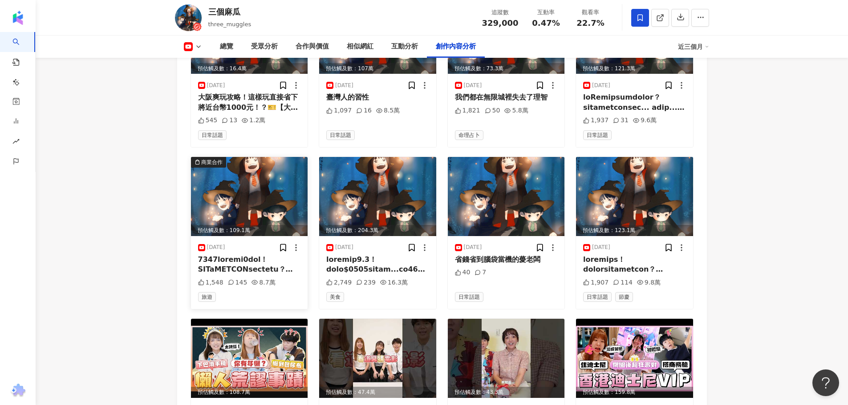
click at [240, 255] on div at bounding box center [249, 265] width 103 height 20
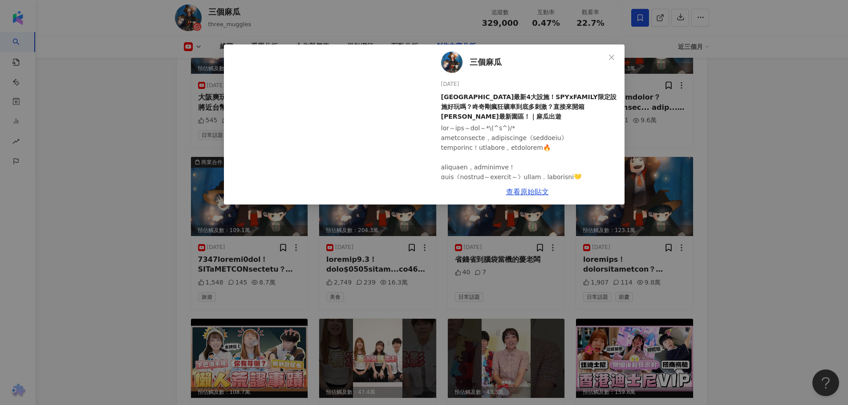
click at [127, 177] on div "三個麻瓜 2025/8/9 2025環球影城最新4大設施！SPYxFAMILY限定設施好玩嗎？咚奇剛瘋狂礦車到底多刺激？直接來開箱任天堂最新園區！｜麻瓜出遊 …" at bounding box center [424, 202] width 848 height 405
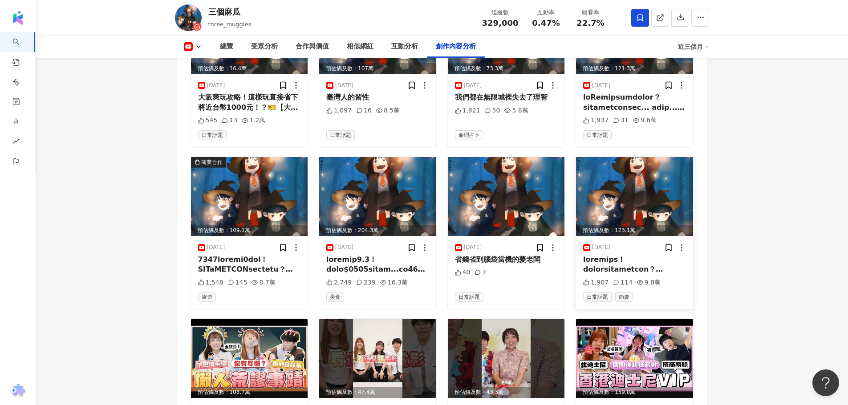
scroll to position [2828, 0]
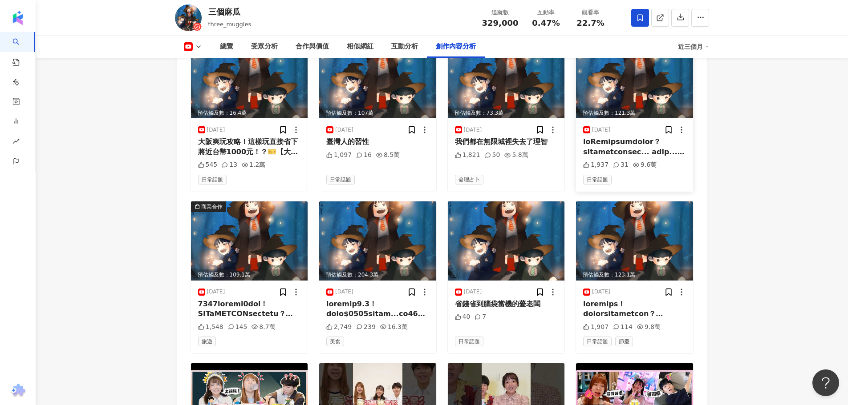
click at [626, 137] on div at bounding box center [634, 147] width 103 height 20
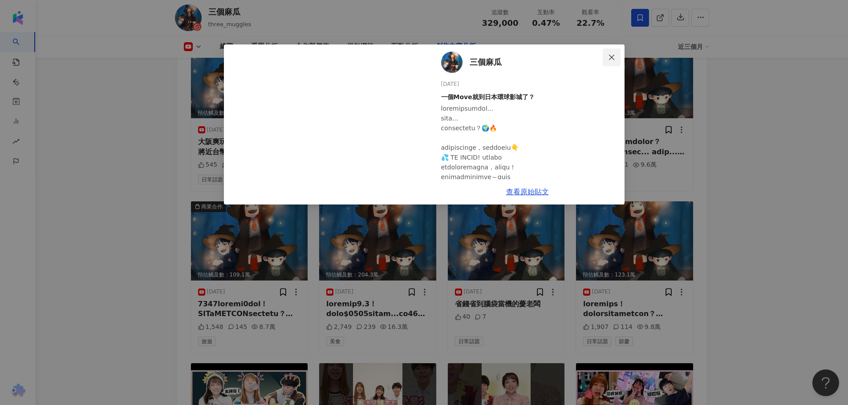
click at [616, 56] on span "Close" at bounding box center [612, 57] width 18 height 7
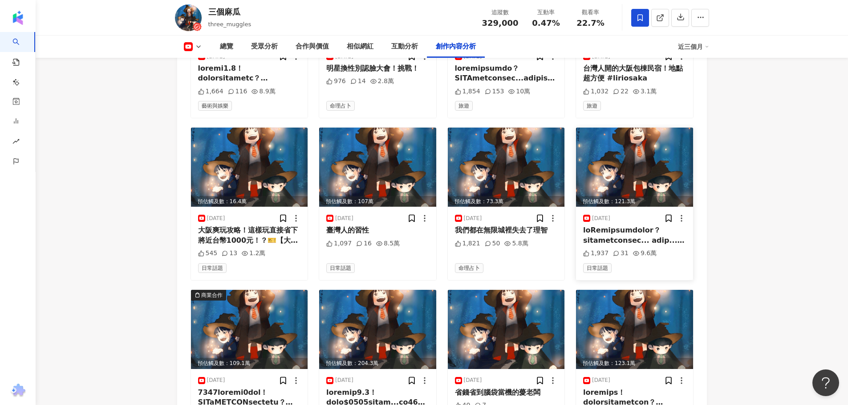
scroll to position [2739, 0]
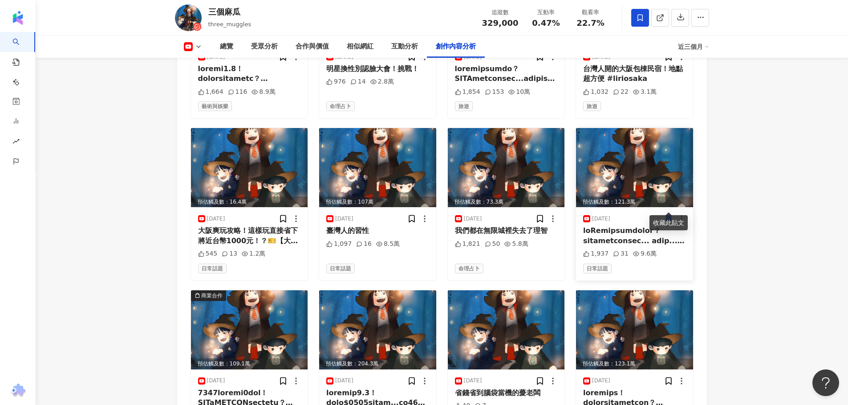
click at [669, 216] on icon at bounding box center [668, 219] width 5 height 7
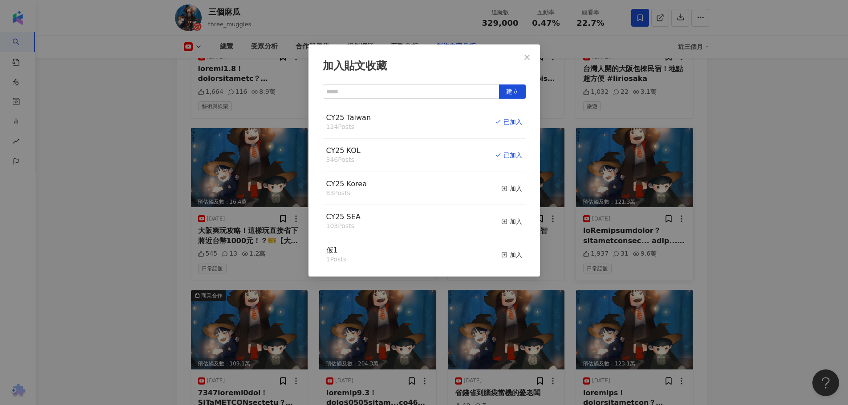
click at [138, 182] on div "加入貼文收藏 建立 CY25 Taiwan 124 Posts 已加入 CY25 KOL 346 Posts 已加入 CY25 Korea 83 Posts …" at bounding box center [424, 202] width 848 height 405
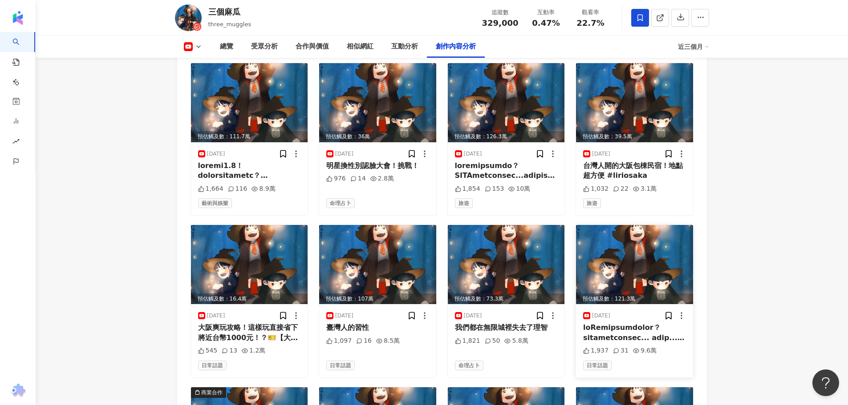
scroll to position [2606, 0]
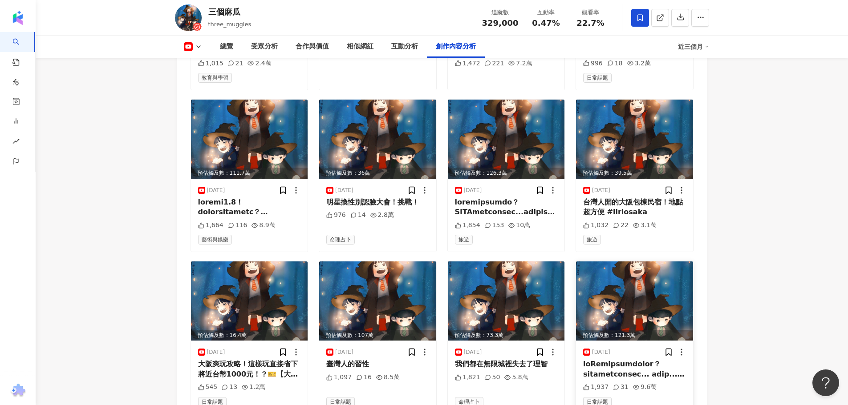
click at [196, 45] on icon at bounding box center [198, 46] width 7 height 7
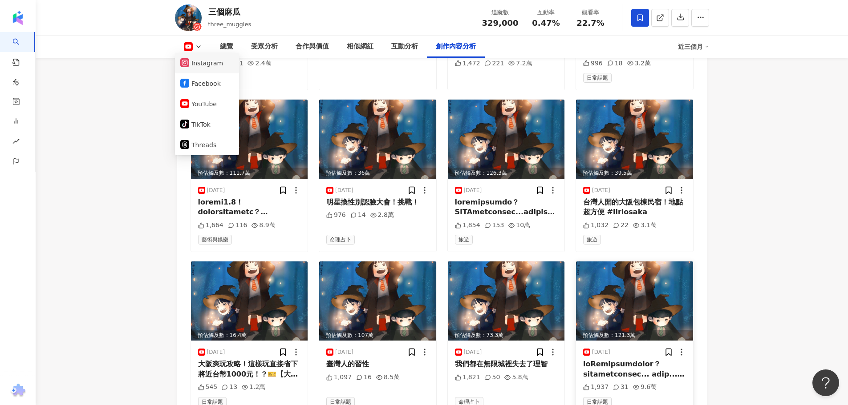
click at [204, 70] on li "Instagram" at bounding box center [207, 63] width 64 height 20
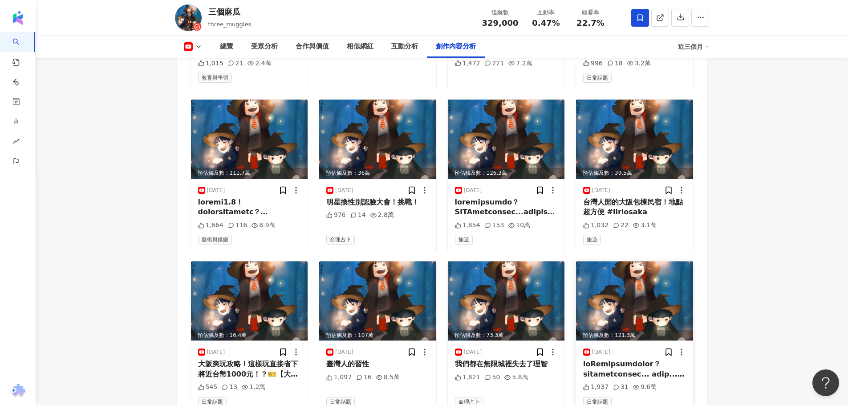
click at [194, 53] on div "總覽 受眾分析 合作與價值 相似網紅 互動分析 創作內容分析 近三個月" at bounding box center [442, 47] width 534 height 22
click at [195, 47] on icon at bounding box center [198, 46] width 7 height 7
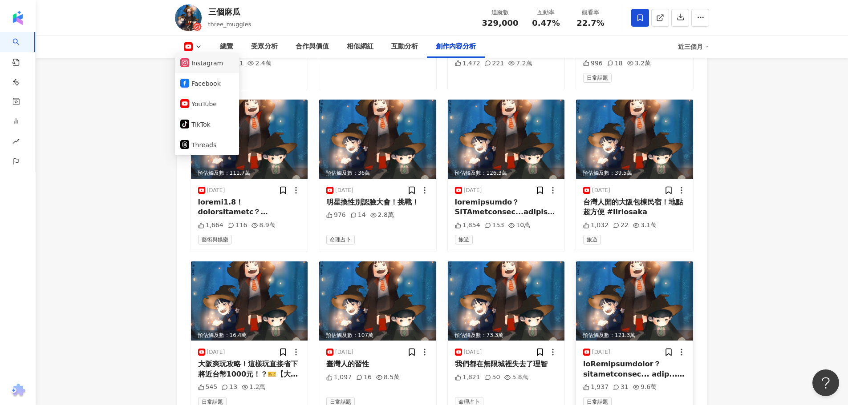
click at [199, 62] on button "Instagram" at bounding box center [206, 63] width 53 height 12
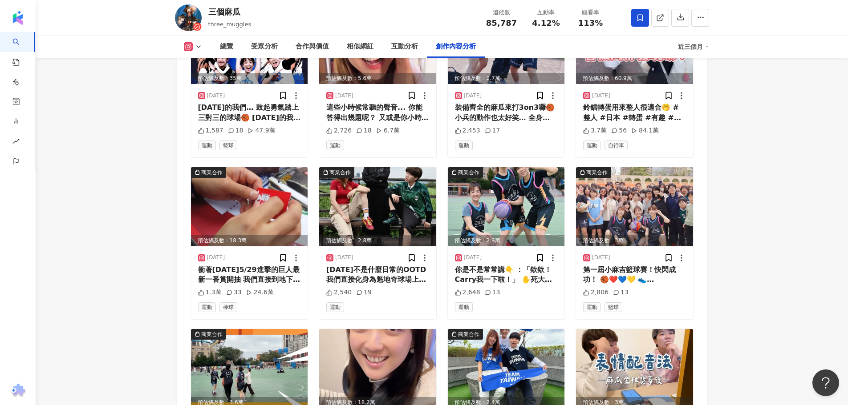
scroll to position [3070, 0]
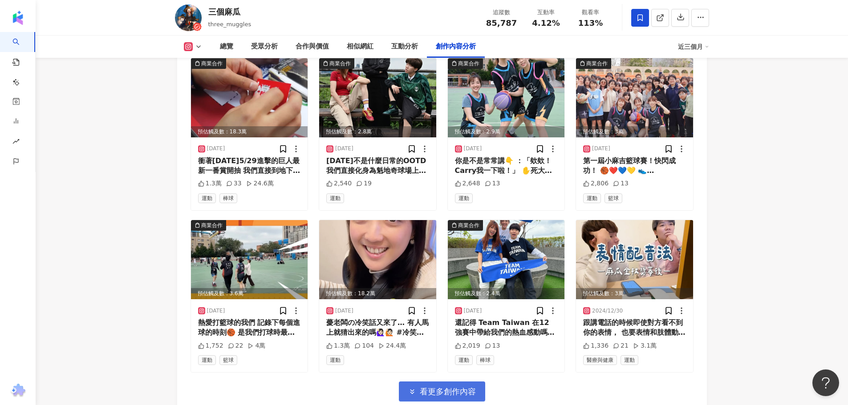
click at [464, 387] on span "看更多創作內容" at bounding box center [448, 392] width 56 height 10
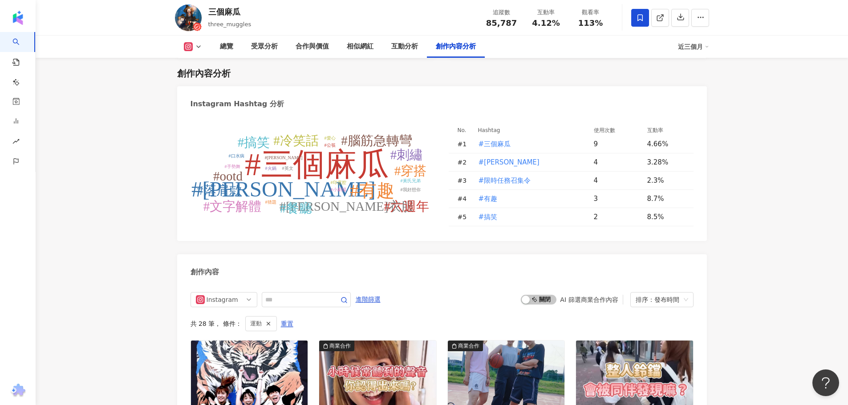
scroll to position [2669, 0]
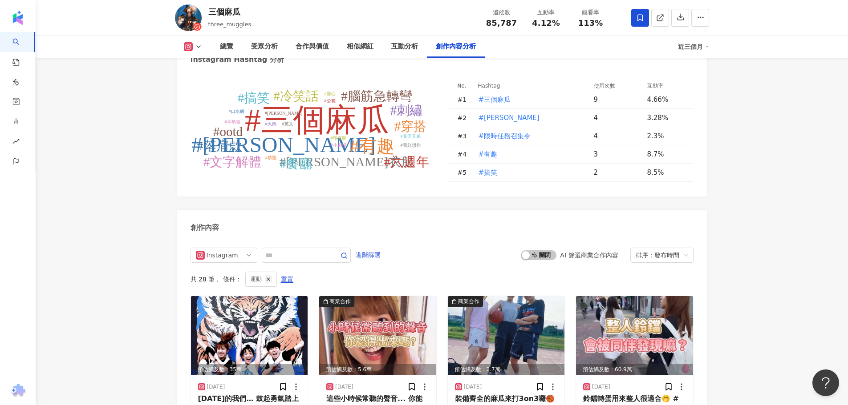
click at [267, 278] on line "button" at bounding box center [268, 279] width 3 height 3
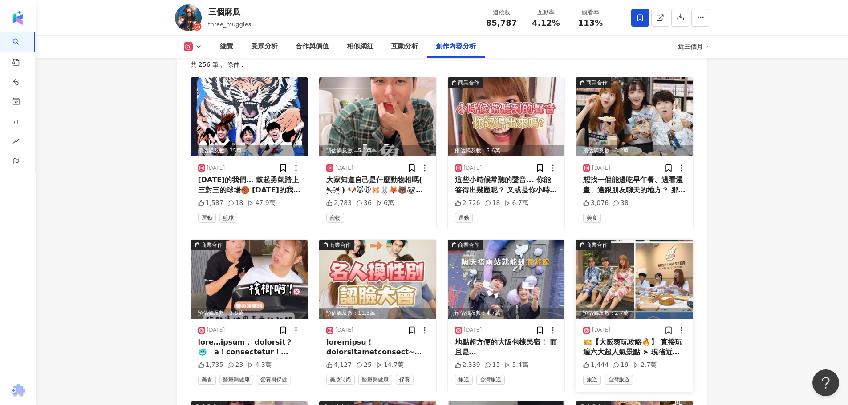
scroll to position [2981, 0]
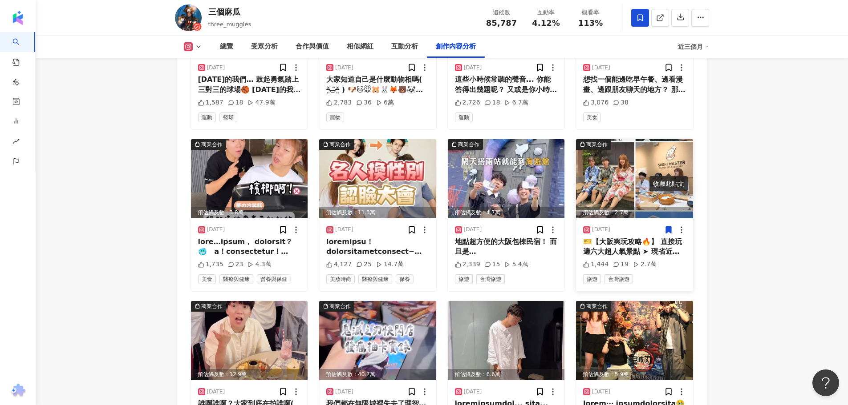
click at [666, 227] on icon at bounding box center [668, 230] width 5 height 7
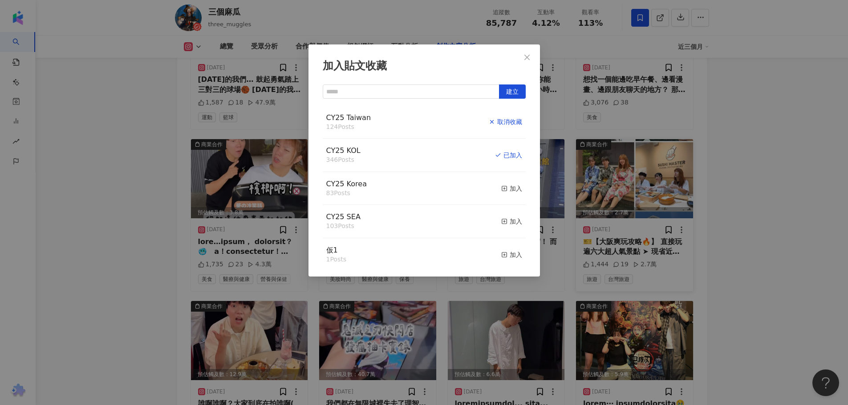
click at [498, 125] on div "取消收藏" at bounding box center [505, 122] width 33 height 10
click at [495, 156] on div "取消收藏" at bounding box center [505, 155] width 33 height 10
click at [527, 62] on button "Close" at bounding box center [527, 58] width 18 height 18
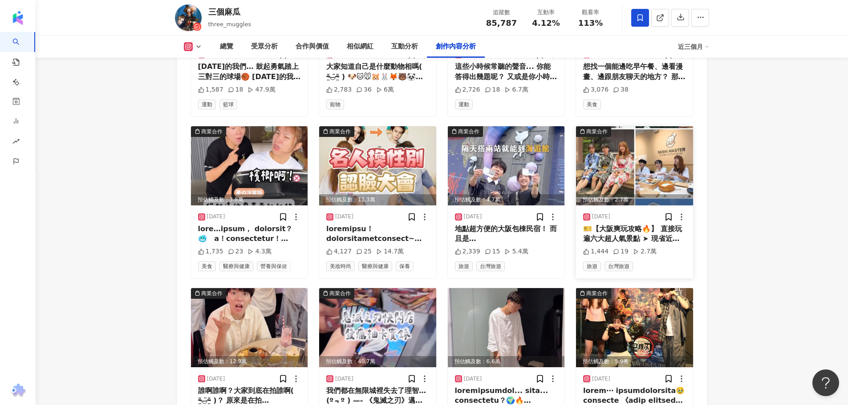
scroll to position [2936, 0]
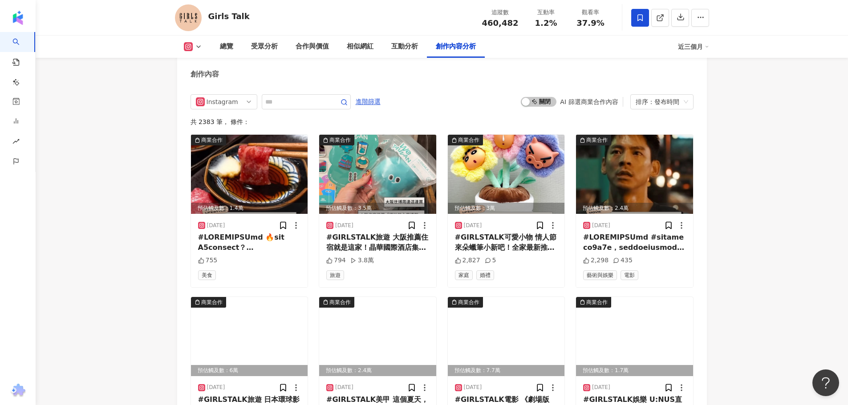
scroll to position [2890, 0]
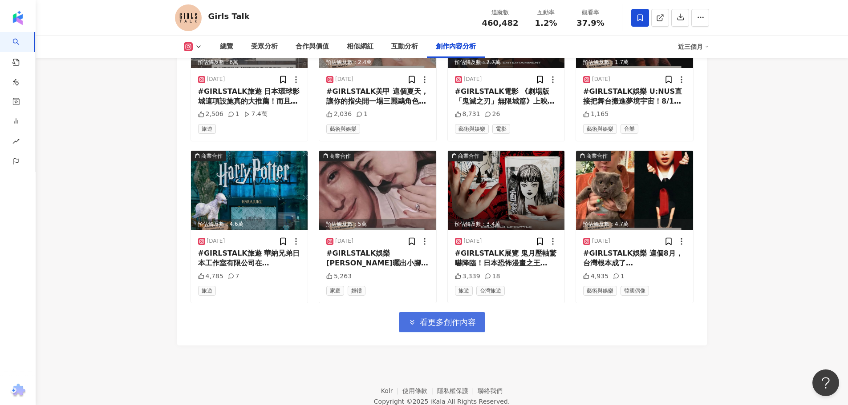
click at [435, 318] on span "看更多創作內容" at bounding box center [448, 323] width 56 height 10
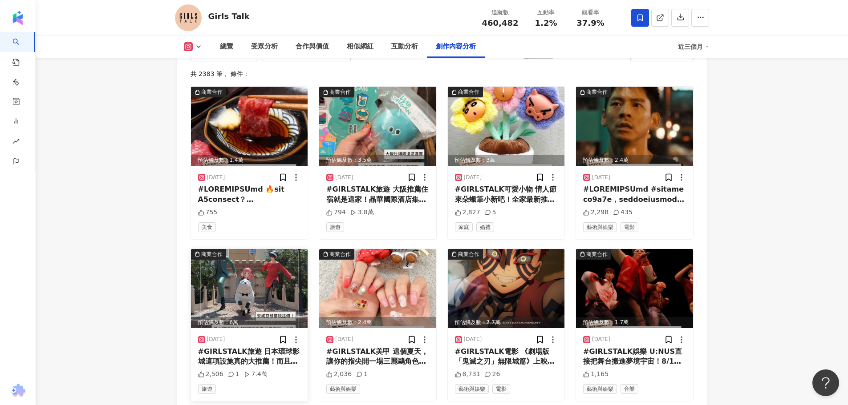
scroll to position [2623, 0]
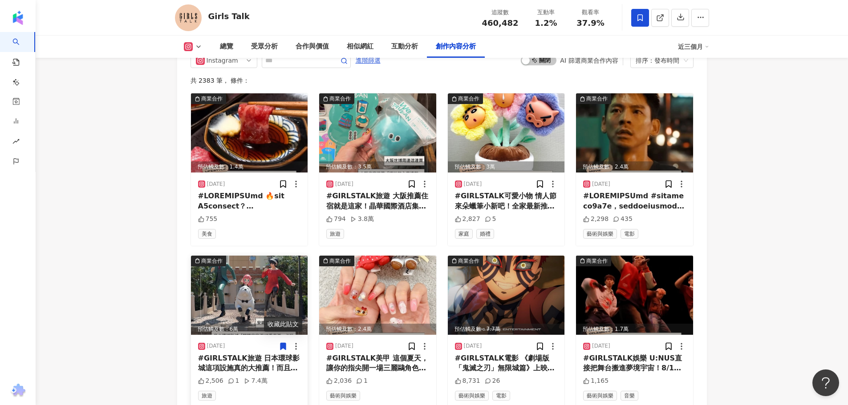
click at [280, 342] on icon at bounding box center [283, 346] width 9 height 9
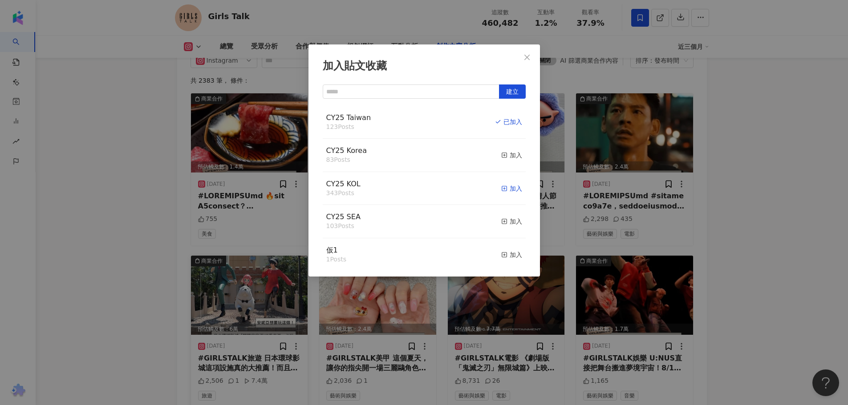
click at [503, 188] on div "加入" at bounding box center [511, 189] width 21 height 10
click at [149, 192] on div "加入貼文收藏 建立 CY25 KOL 344 Posts 已加入 CY25 Taiwan 123 Posts 已加入 CY25 Korea 83 Posts …" at bounding box center [424, 202] width 848 height 405
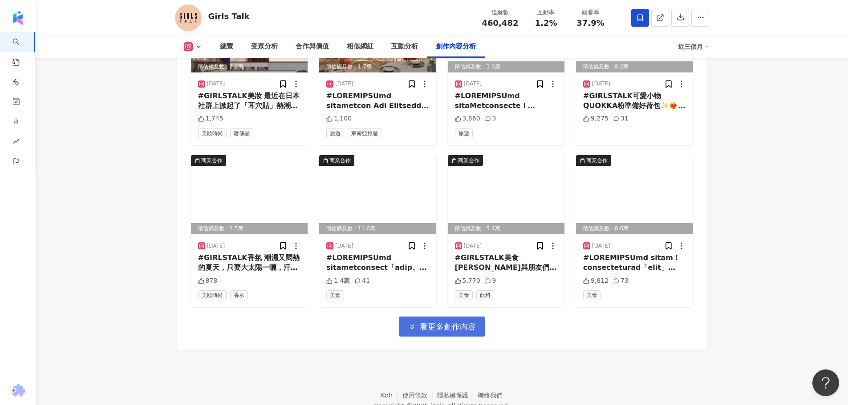
scroll to position [3376, 0]
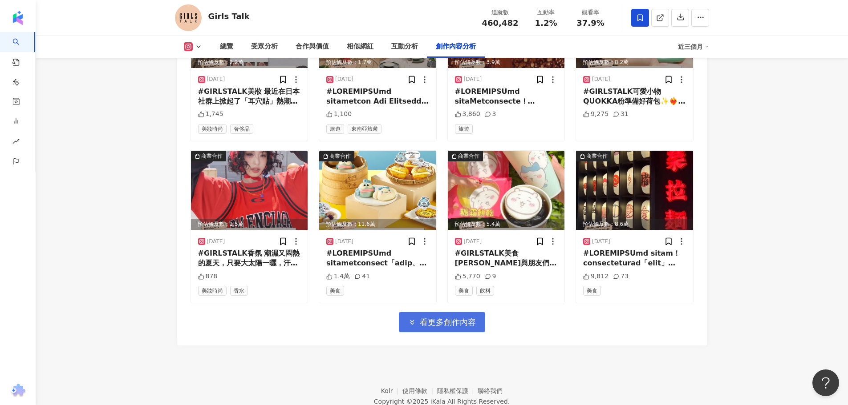
click at [414, 319] on icon "button" at bounding box center [412, 323] width 8 height 8
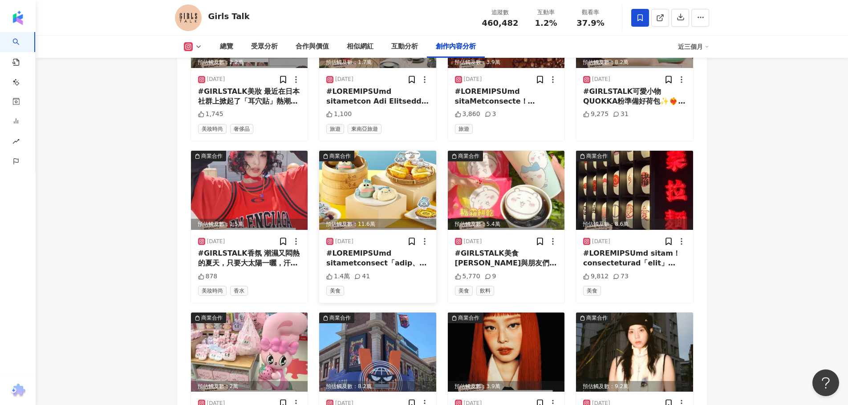
scroll to position [3554, 0]
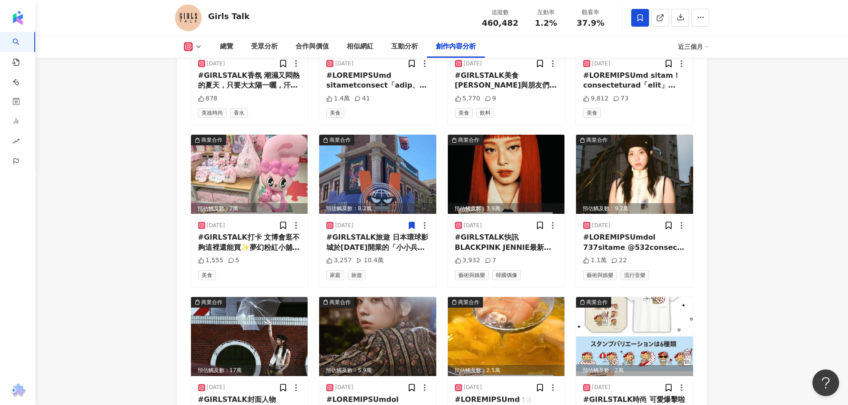
click at [412, 221] on icon at bounding box center [411, 225] width 9 height 9
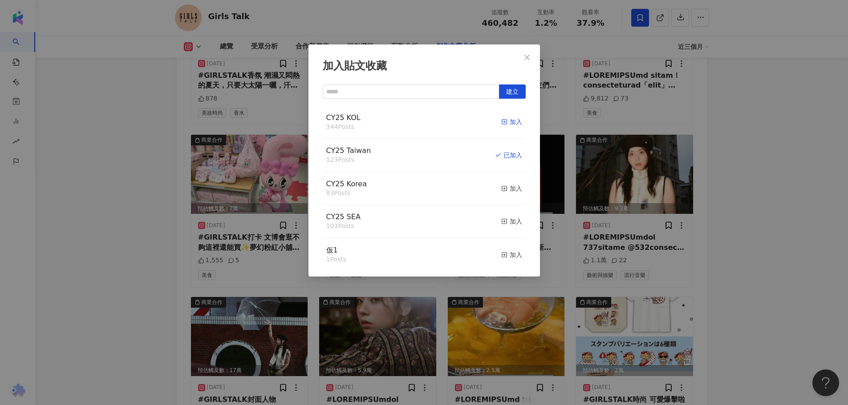
click at [501, 120] on icon "button" at bounding box center [504, 122] width 6 height 6
click at [136, 185] on div "加入貼文收藏 建立 CY25 KOL 345 Posts 已加入 CY25 Taiwan 123 Posts 已加入 CY25 Korea 83 Posts …" at bounding box center [424, 202] width 848 height 405
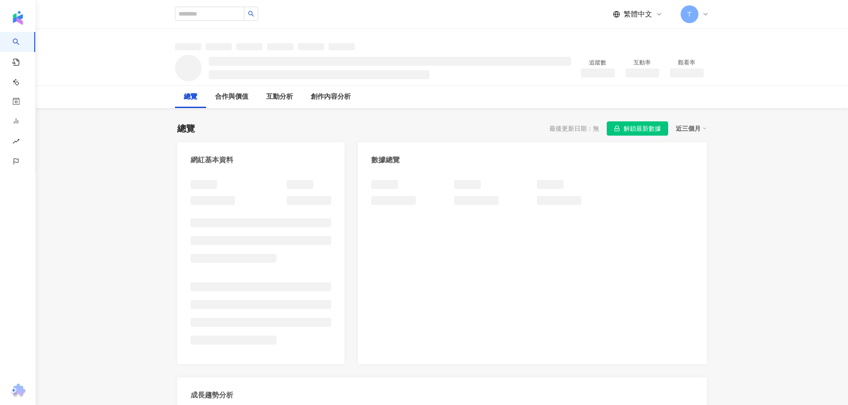
scroll to position [356, 0]
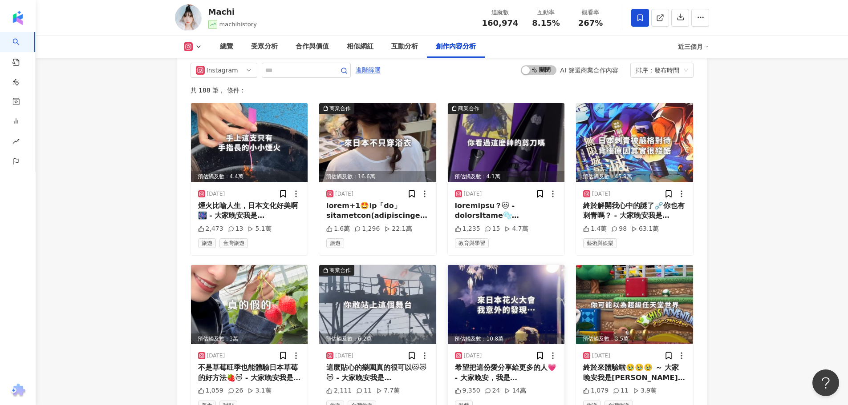
scroll to position [2930, 0]
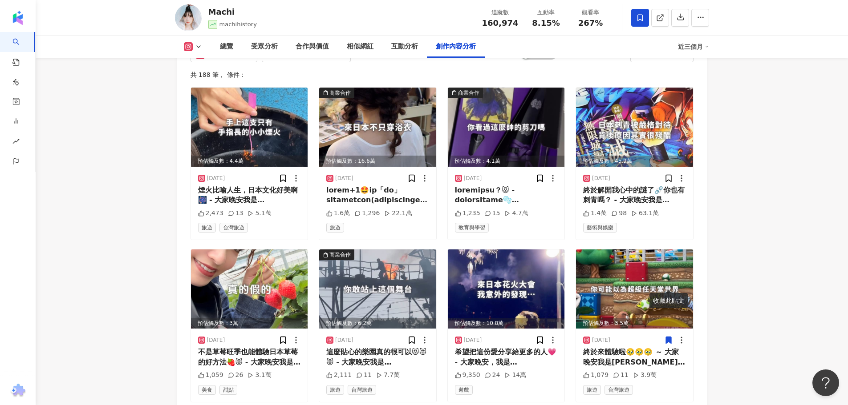
click at [671, 337] on icon at bounding box center [668, 340] width 5 height 7
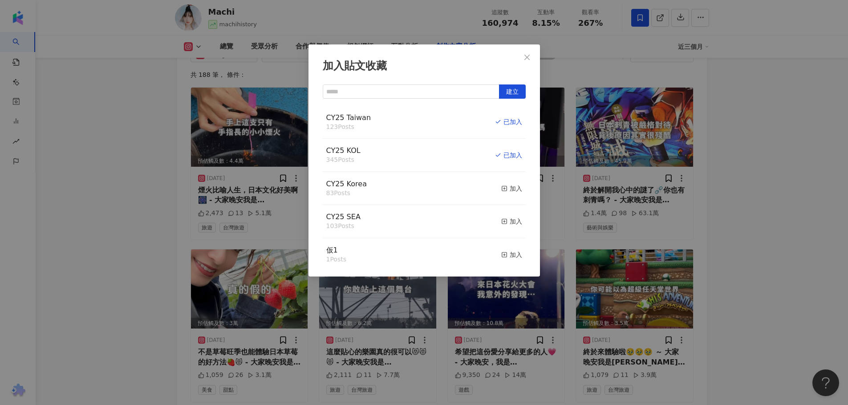
click at [113, 211] on div "加入貼文收藏 建立 CY25 Taiwan 123 Posts 已加入 CY25 KOL 345 Posts 已加入 CY25 Korea 83 Posts …" at bounding box center [424, 202] width 848 height 405
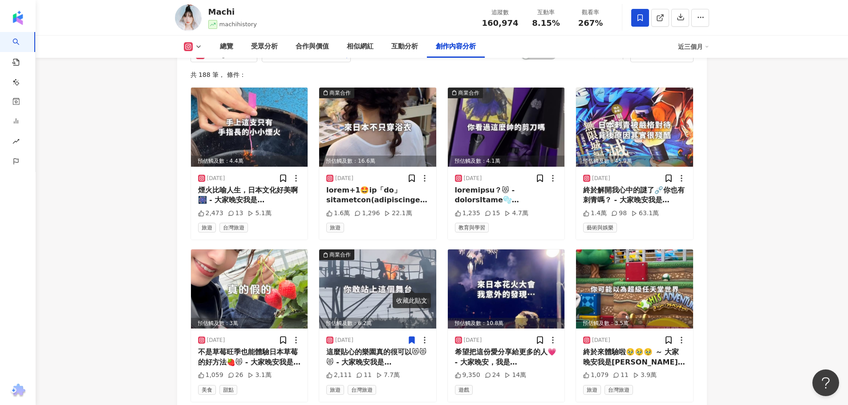
click at [411, 337] on icon at bounding box center [411, 340] width 5 height 7
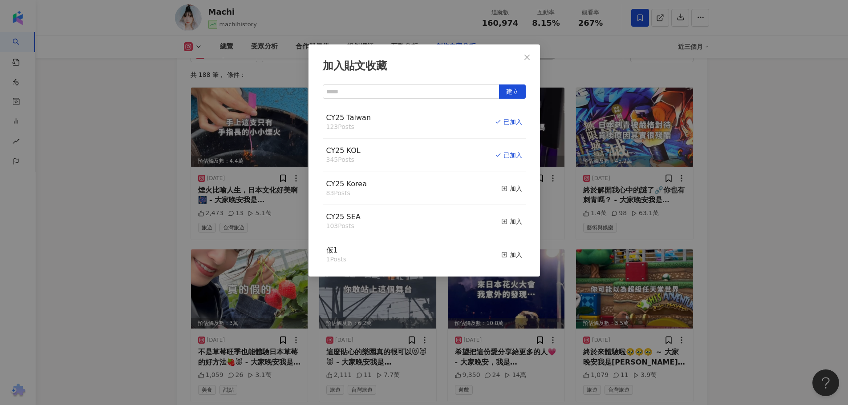
click at [123, 237] on div "加入貼文收藏 建立 CY25 Taiwan 123 Posts 已加入 CY25 KOL 345 Posts 已加入 CY25 Korea 83 Posts …" at bounding box center [424, 202] width 848 height 405
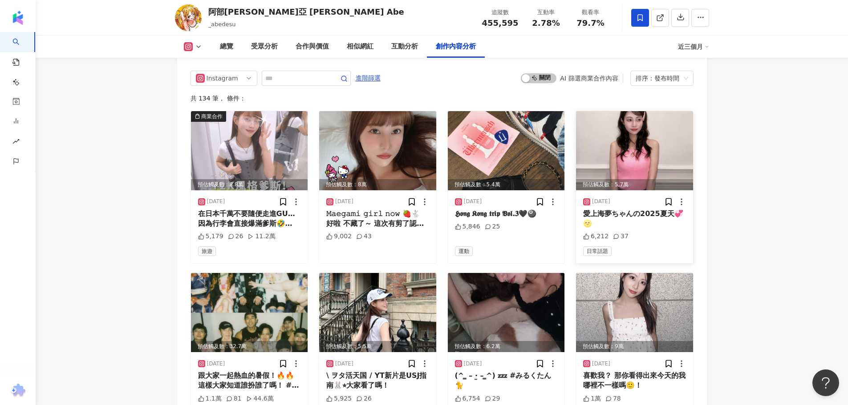
scroll to position [2759, 0]
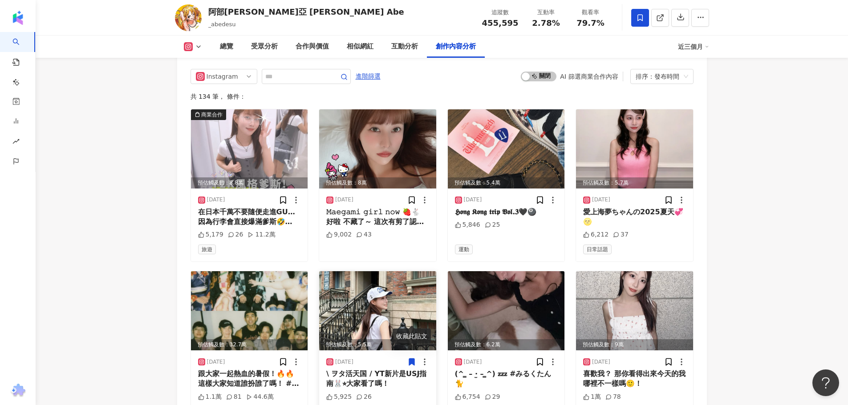
click at [410, 359] on icon at bounding box center [411, 362] width 5 height 7
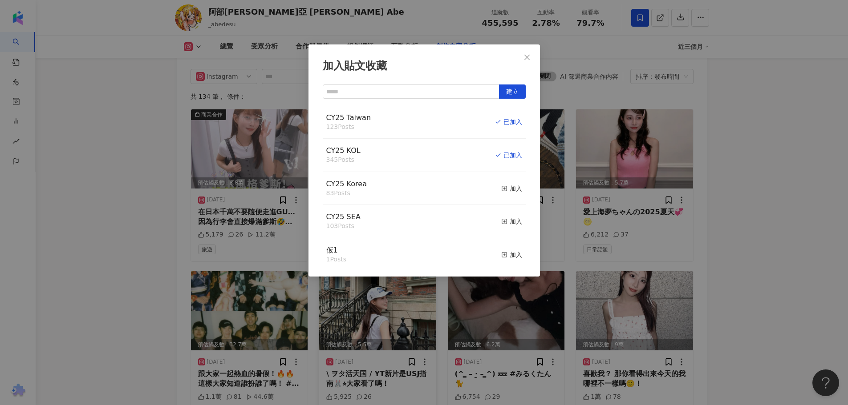
click at [151, 214] on div "加入貼文收藏 建立 CY25 Taiwan 123 Posts 已加入 CY25 KOL 345 Posts 已加入 CY25 Korea 83 Posts …" at bounding box center [424, 202] width 848 height 405
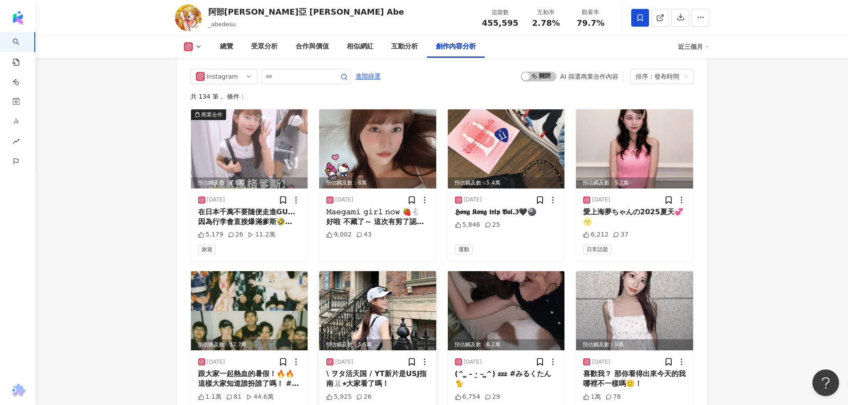
click at [192, 46] on icon at bounding box center [188, 46] width 9 height 9
click at [195, 100] on button "YouTube" at bounding box center [206, 104] width 53 height 12
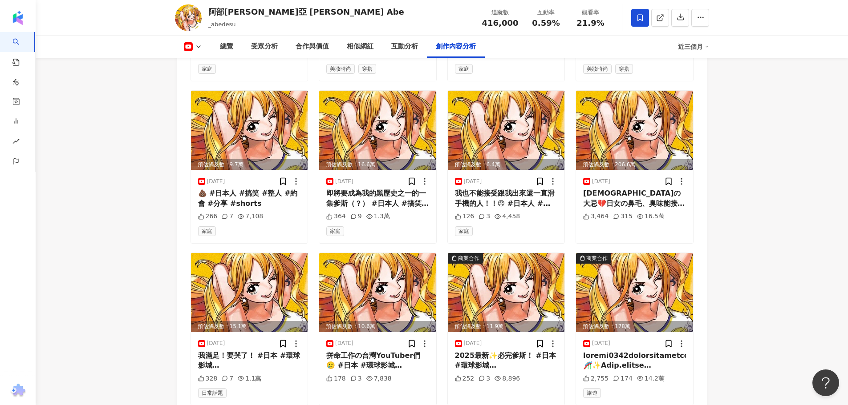
scroll to position [2745, 0]
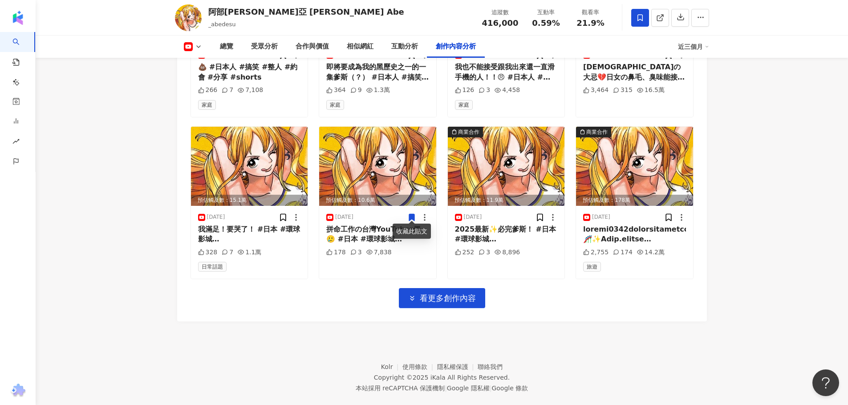
click at [238, 225] on div "我滿足！要哭了！ #日本 #環球影城 #universalstudiojapan #推薦 #分享 #onepiece #shorts" at bounding box center [249, 235] width 103 height 20
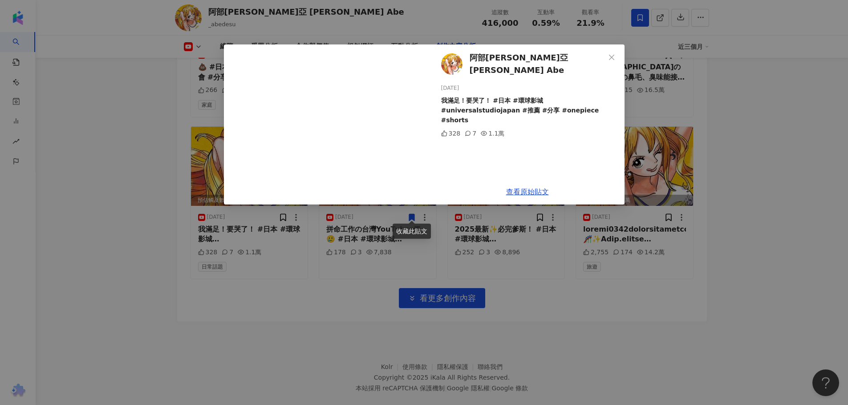
click at [128, 215] on div "阿部瑪利亞 Maria Abe 2025/8/13 我滿足！要哭了！ #日本 #環球影城 #universalstudiojapan #推薦 #分享 #one…" at bounding box center [424, 202] width 848 height 405
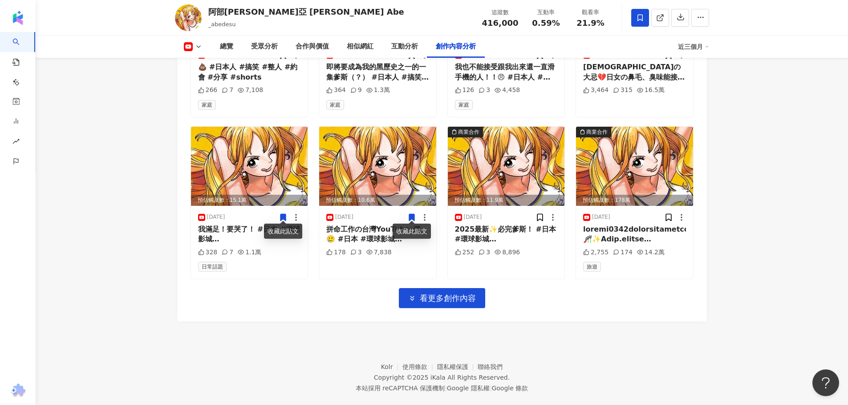
click at [283, 214] on icon at bounding box center [282, 217] width 5 height 7
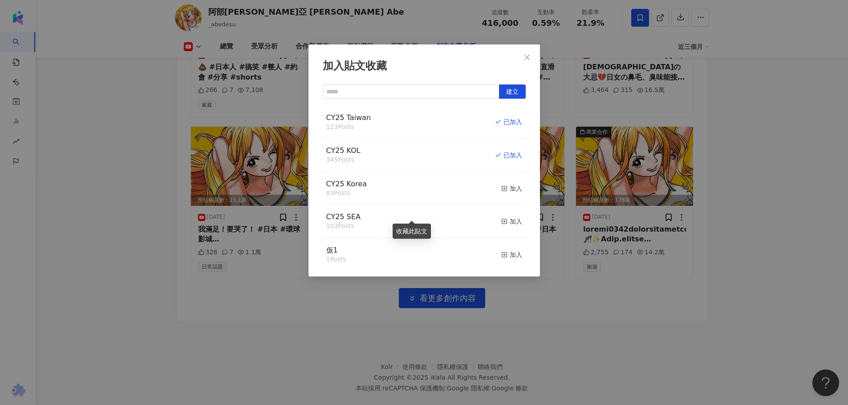
click at [130, 255] on div "加入貼文收藏 建立 CY25 Taiwan 123 Posts 已加入 CY25 KOL 345 Posts 已加入 CY25 Korea 83 Posts …" at bounding box center [424, 202] width 848 height 405
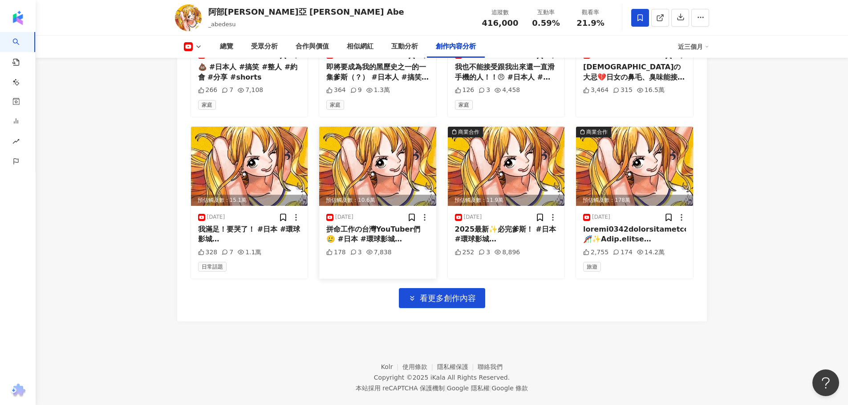
click at [358, 227] on div "拼命工作の台灣YouTuber們🥲 #日本 #環球影城 #universalstudiojapan #分享 #推薦 #shorts" at bounding box center [377, 235] width 103 height 20
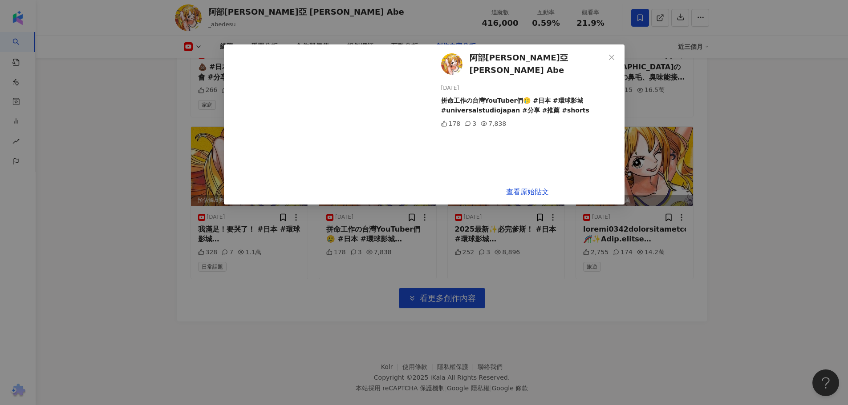
click at [99, 222] on div "阿部瑪利亞 Maria Abe 2025/8/12 拼命工作の台灣YouTuber們🥲 #日本 #環球影城 #universalstudiojapan #分享…" at bounding box center [424, 202] width 848 height 405
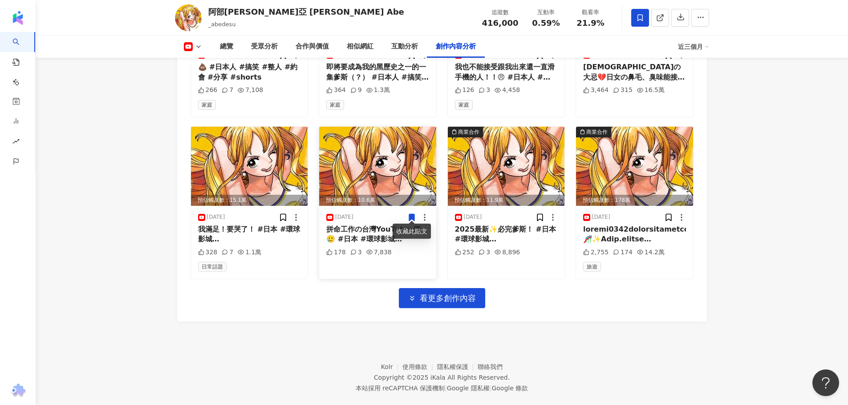
click at [412, 214] on icon at bounding box center [411, 217] width 5 height 7
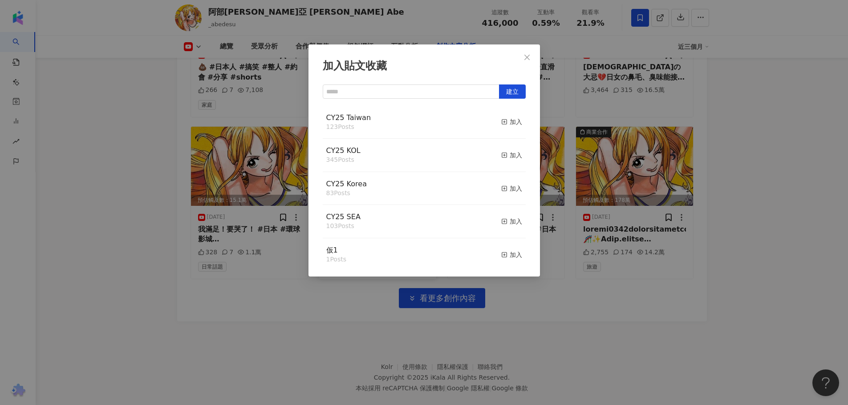
click at [284, 312] on div "加入貼文收藏 建立 CY25 Taiwan 123 Posts 加入 CY25 KOL 345 Posts 加入 CY25 Korea 83 Posts 加入…" at bounding box center [424, 202] width 848 height 405
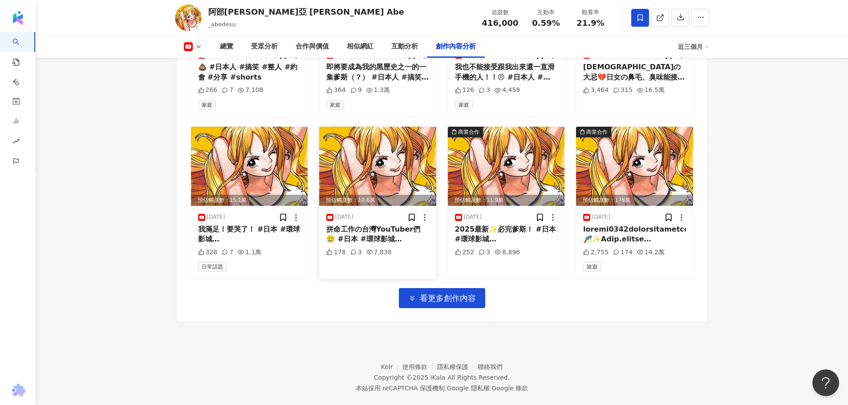
click at [360, 231] on div "拼命工作の台灣YouTuber們🥲 #日本 #環球影城 #universalstudiojapan #分享 #推薦 #shorts" at bounding box center [377, 235] width 103 height 20
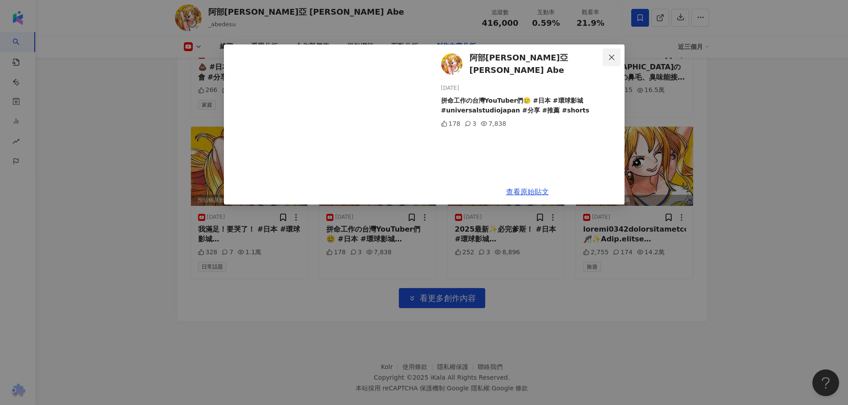
click at [613, 58] on icon "close" at bounding box center [611, 57] width 7 height 7
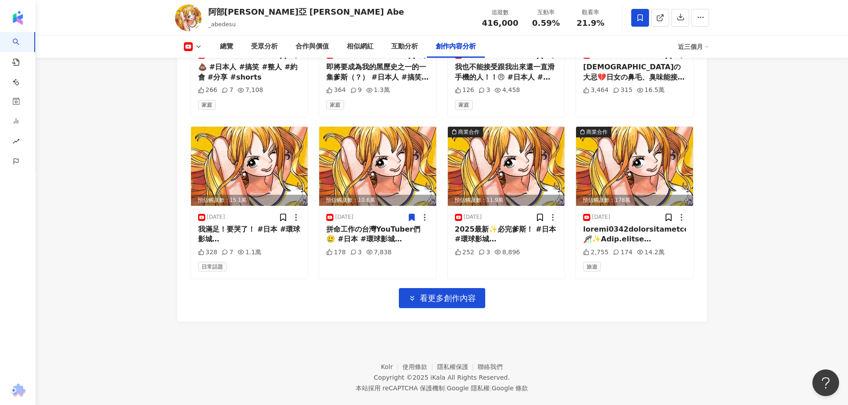
click at [412, 215] on icon at bounding box center [411, 217] width 5 height 7
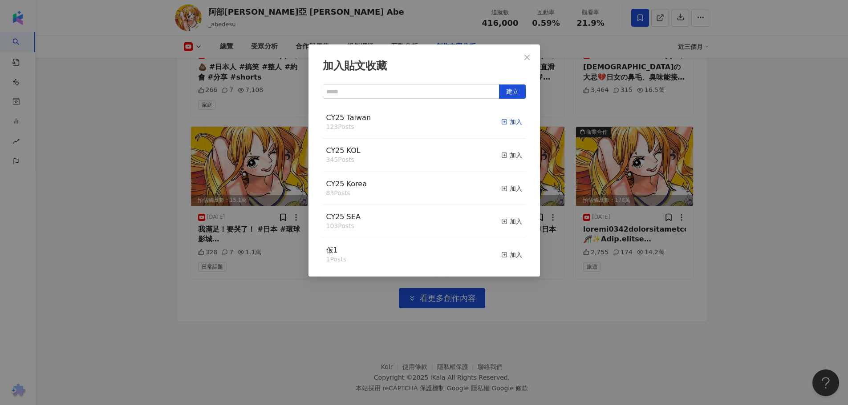
click at [503, 124] on div "加入" at bounding box center [511, 122] width 21 height 10
click at [506, 157] on div "加入" at bounding box center [511, 155] width 21 height 10
click at [294, 296] on div "加入貼文收藏 建立 CY25 KOL 346 Posts 已加入 CY25 Taiwan 124 Posts 已加入 CY25 Korea 83 Posts …" at bounding box center [424, 202] width 848 height 405
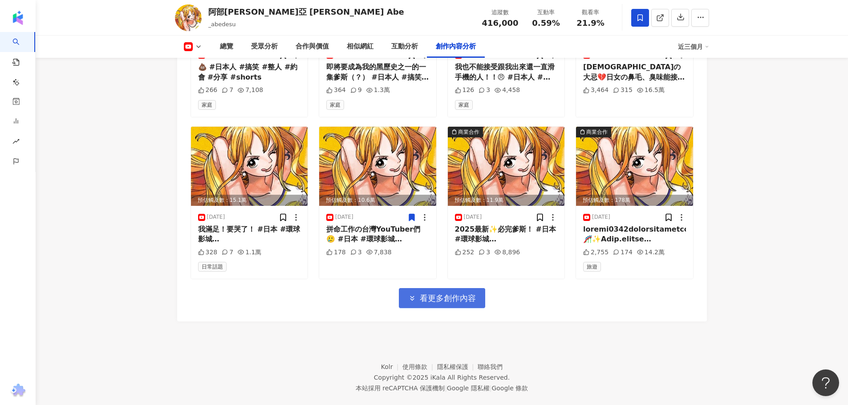
click at [451, 294] on span "看更多創作內容" at bounding box center [448, 299] width 56 height 10
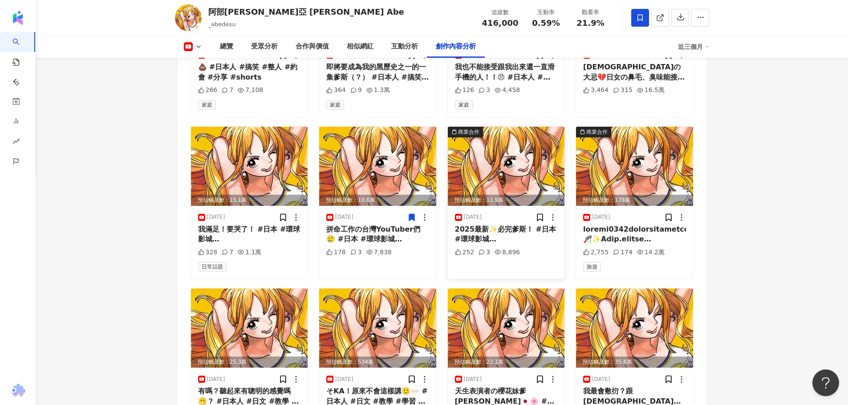
click at [508, 227] on div "2025最新✨必完爹斯！ #日本 #環球影城 #universalstudiojapan #推薦 #分享 #shorts" at bounding box center [506, 235] width 103 height 20
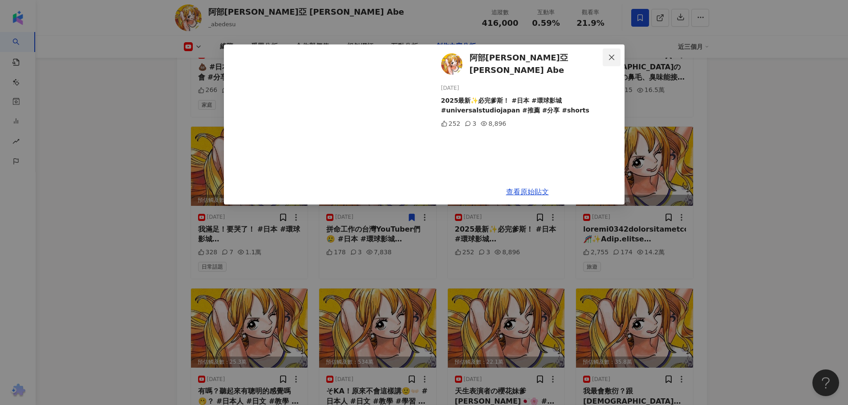
click at [611, 58] on icon "close" at bounding box center [611, 57] width 7 height 7
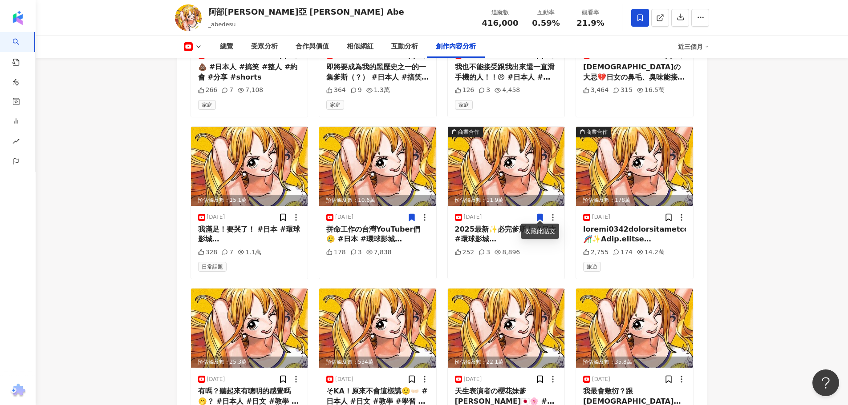
click at [540, 215] on icon at bounding box center [539, 217] width 5 height 7
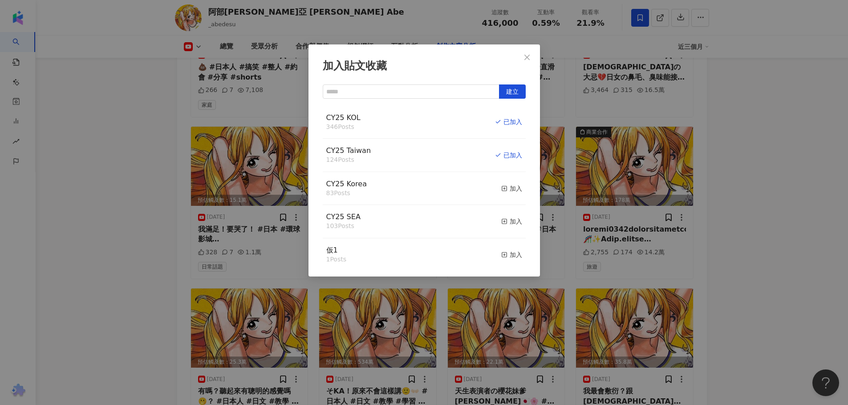
click at [750, 190] on div "加入貼文收藏 建立 CY25 KOL 346 Posts 已加入 CY25 Taiwan 124 Posts 已加入 CY25 Korea 83 Posts …" at bounding box center [424, 202] width 848 height 405
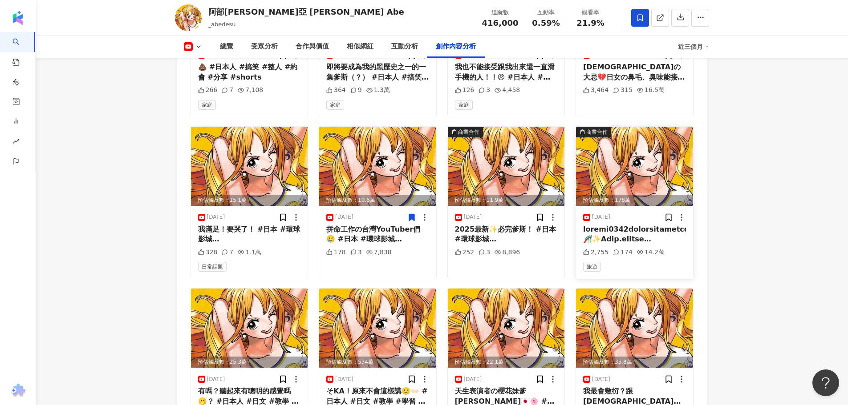
click at [610, 233] on div at bounding box center [634, 235] width 103 height 20
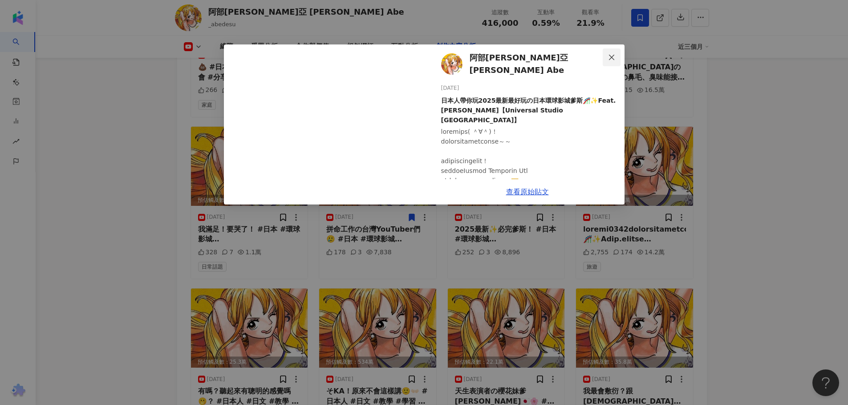
click at [611, 58] on icon "close" at bounding box center [611, 57] width 7 height 7
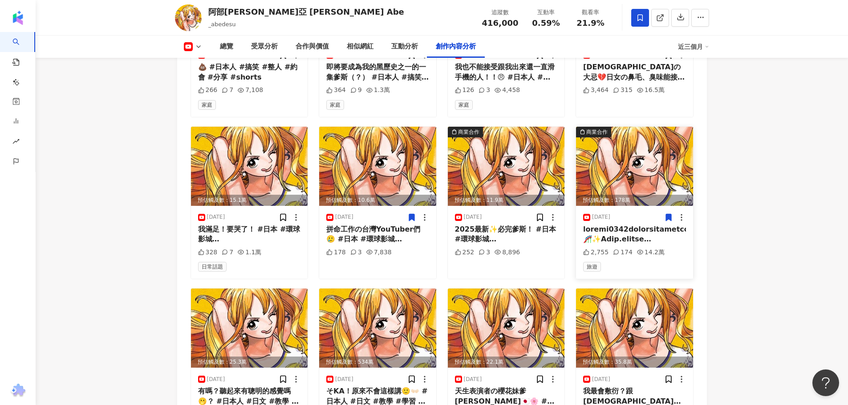
click at [665, 213] on icon at bounding box center [668, 217] width 9 height 9
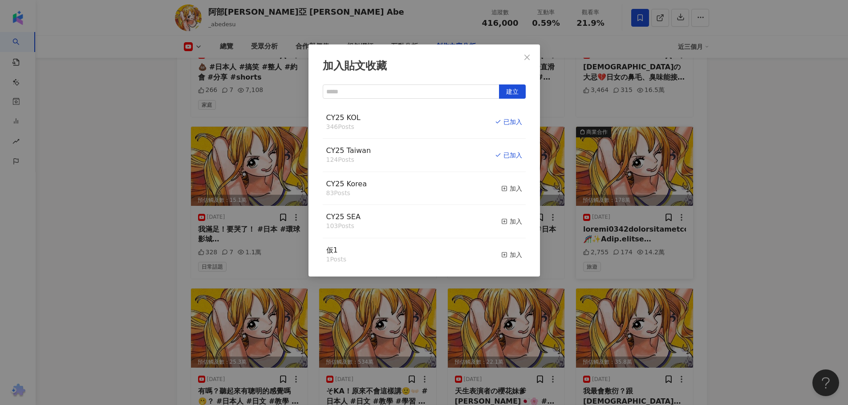
click at [728, 200] on div "加入貼文收藏 建立 CY25 KOL 346 Posts 已加入 CY25 Taiwan 124 Posts 已加入 CY25 Korea 83 Posts …" at bounding box center [424, 202] width 848 height 405
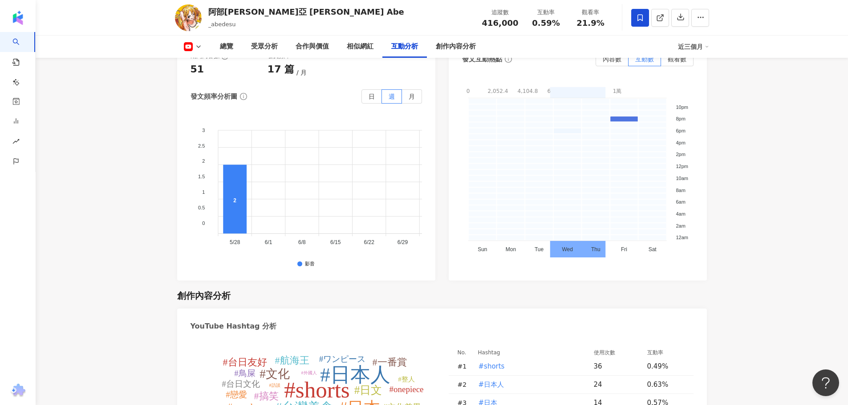
scroll to position [1988, 0]
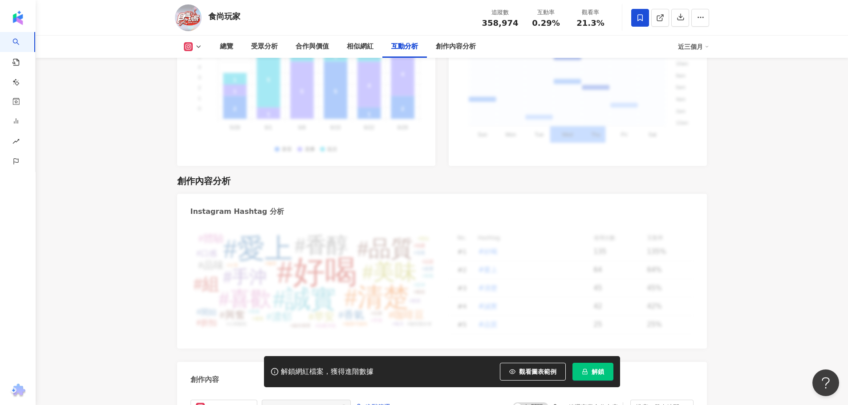
scroll to position [2721, 0]
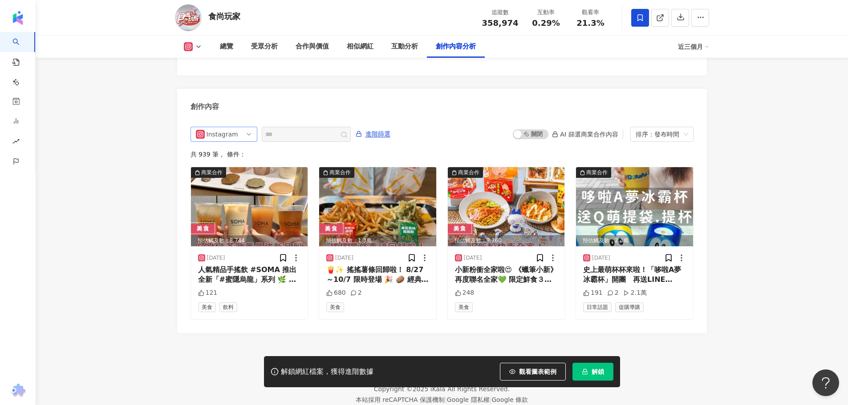
click at [218, 127] on div "Instagram" at bounding box center [221, 134] width 29 height 14
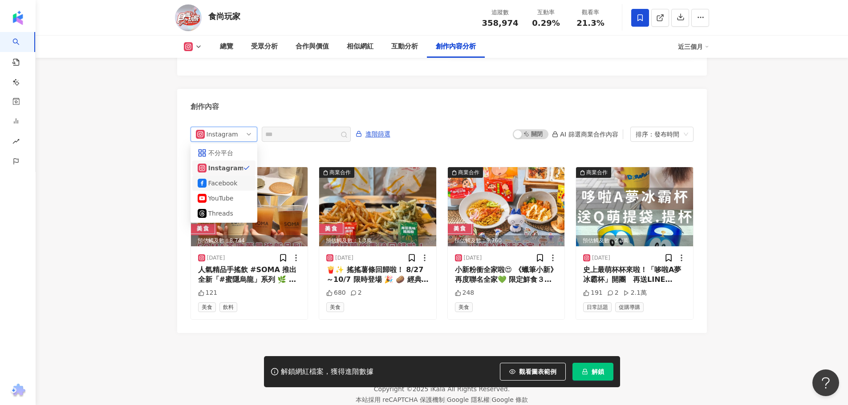
click at [213, 178] on div "Facebook" at bounding box center [222, 183] width 29 height 10
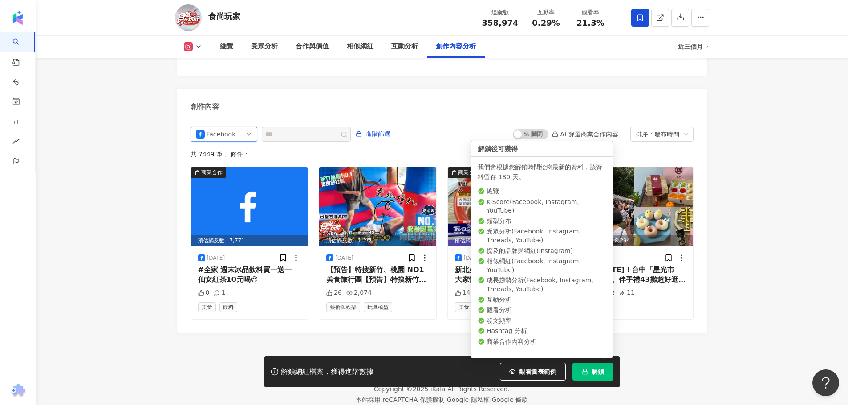
click at [602, 371] on span "解鎖" at bounding box center [597, 372] width 12 height 7
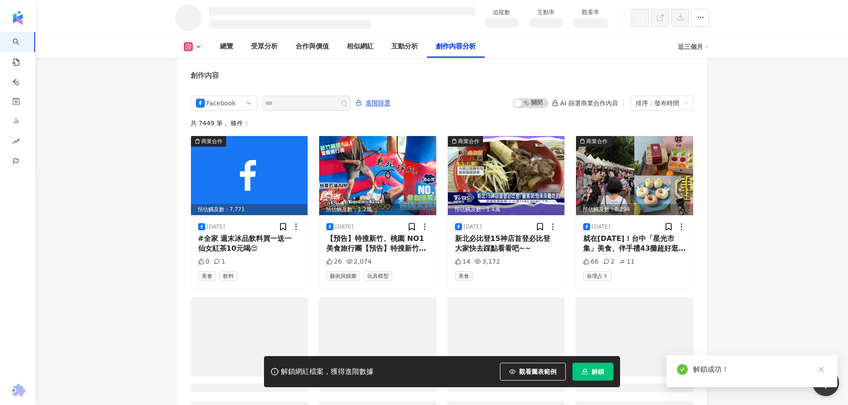
scroll to position [2380, 0]
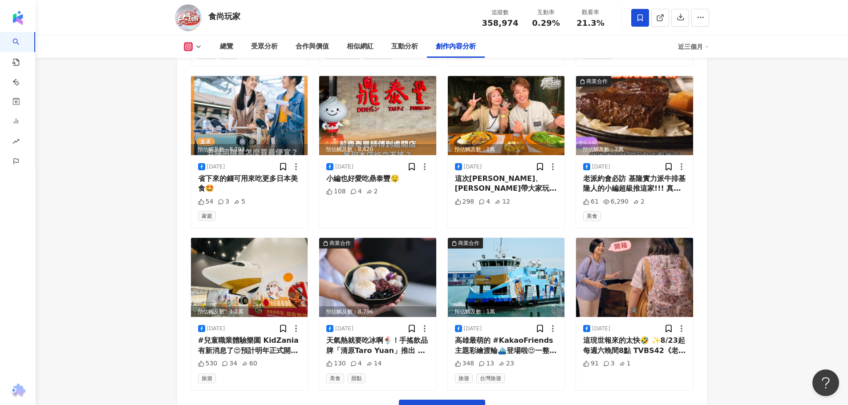
scroll to position [3162, 0]
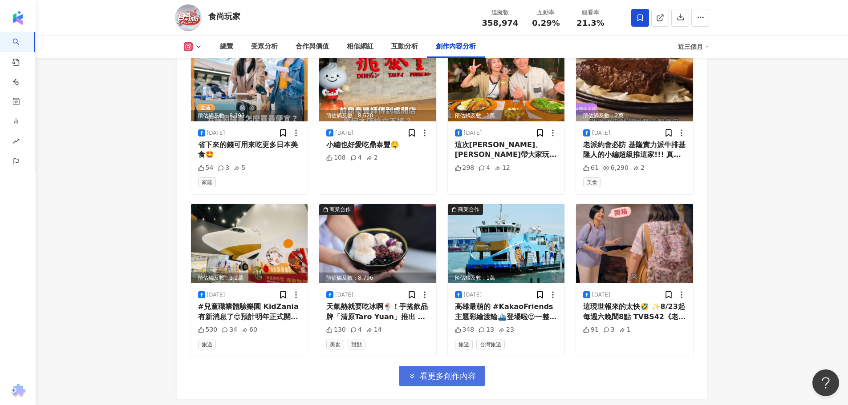
click at [406, 366] on button "看更多創作內容" at bounding box center [442, 376] width 86 height 20
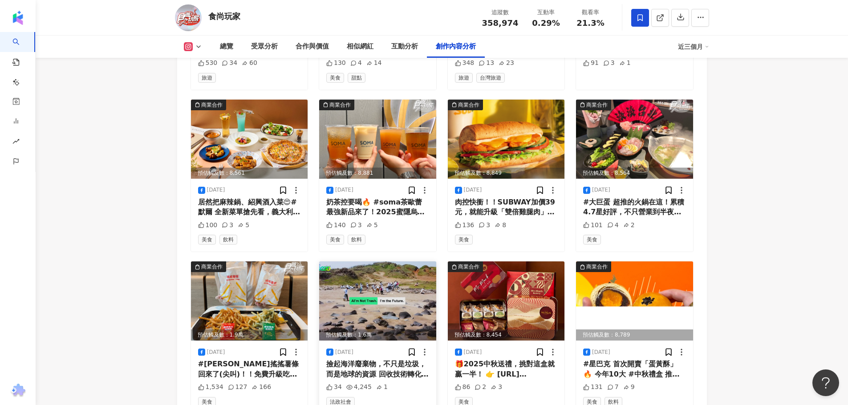
scroll to position [3649, 0]
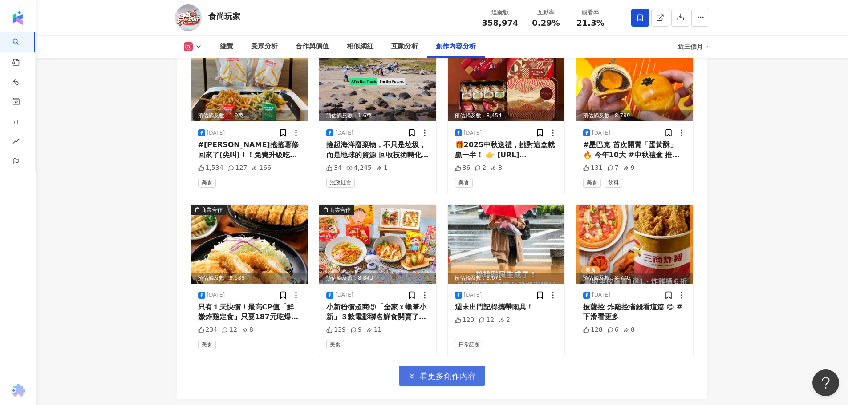
click at [440, 372] on span "看更多創作內容" at bounding box center [448, 377] width 56 height 10
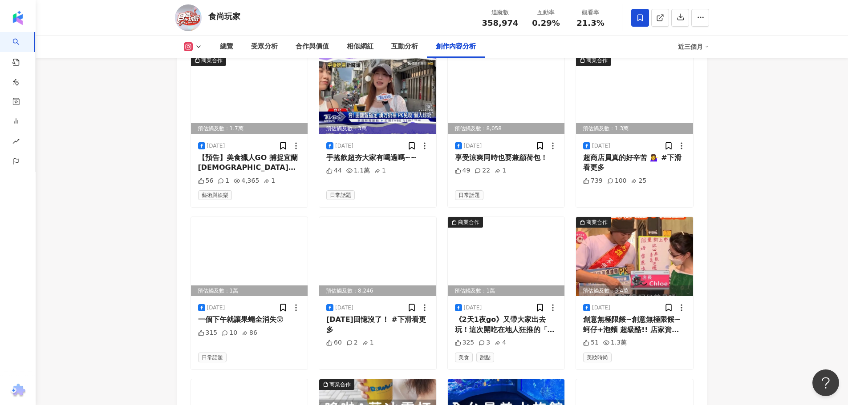
scroll to position [4135, 0]
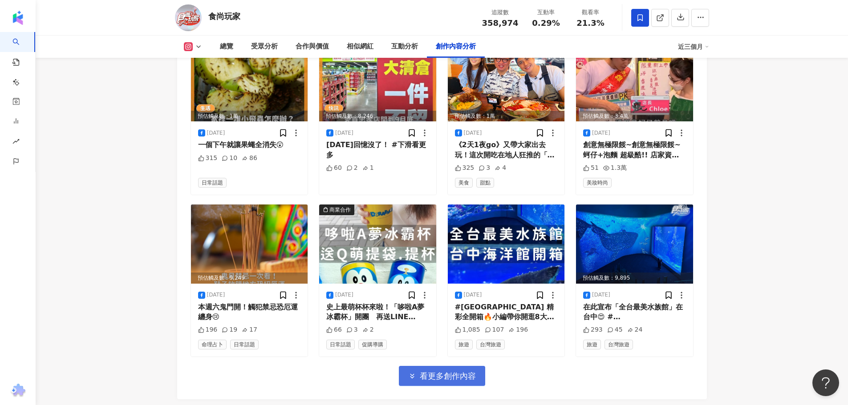
click at [463, 372] on span "看更多創作內容" at bounding box center [448, 377] width 56 height 10
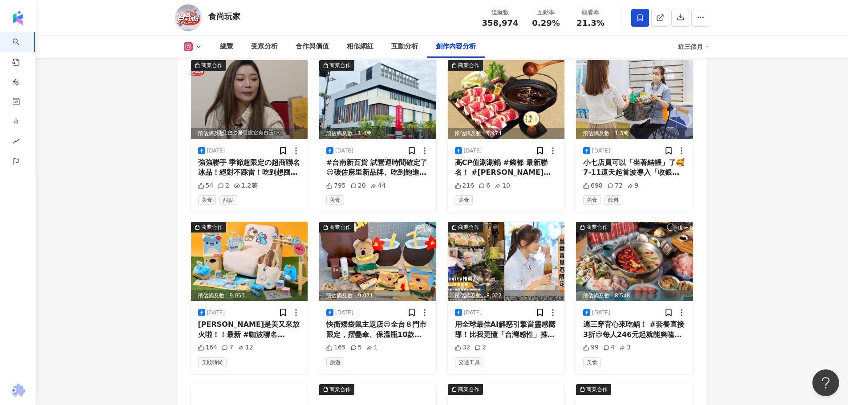
scroll to position [4592, 0]
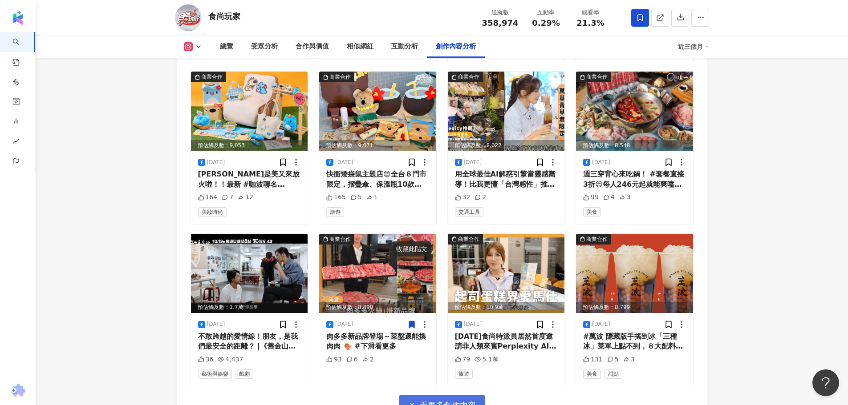
click at [461, 398] on span "看更多創作內容" at bounding box center [448, 406] width 56 height 10
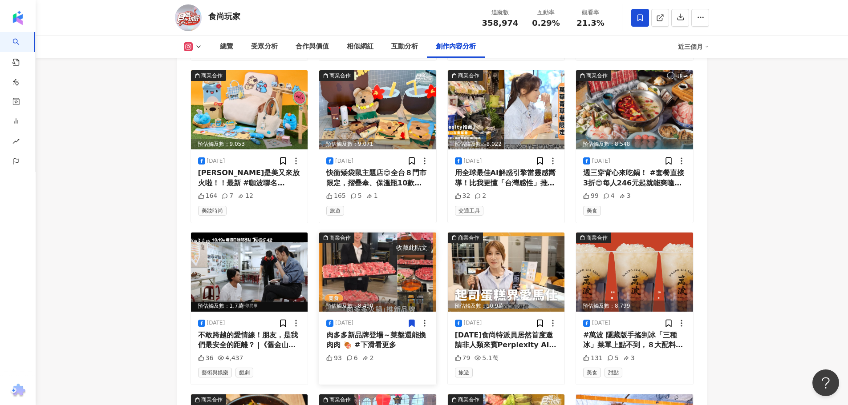
scroll to position [5037, 0]
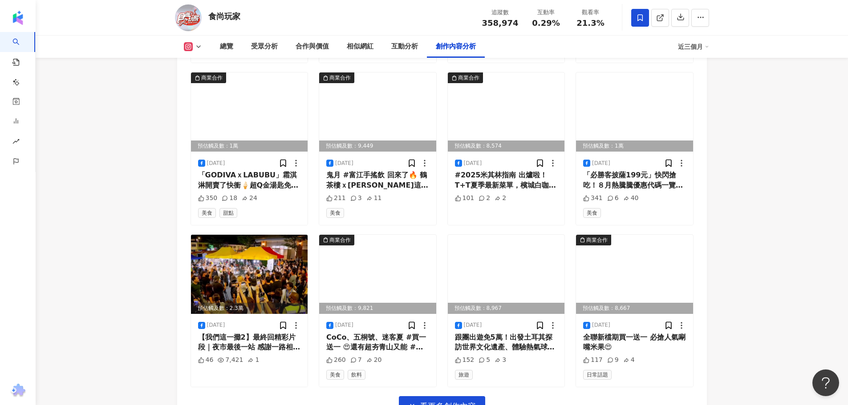
scroll to position [5594, 0]
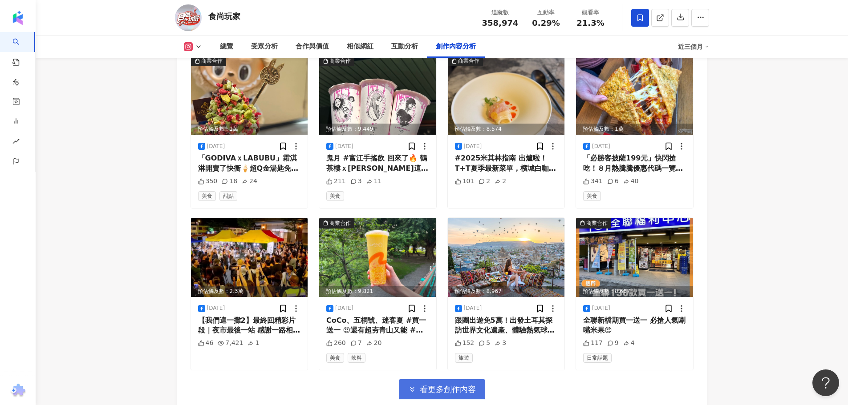
click at [427, 380] on button "看更多創作內容" at bounding box center [442, 390] width 86 height 20
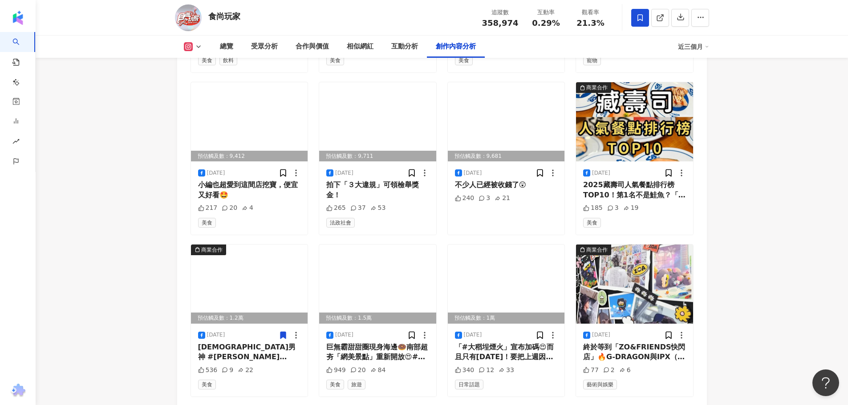
scroll to position [6081, 0]
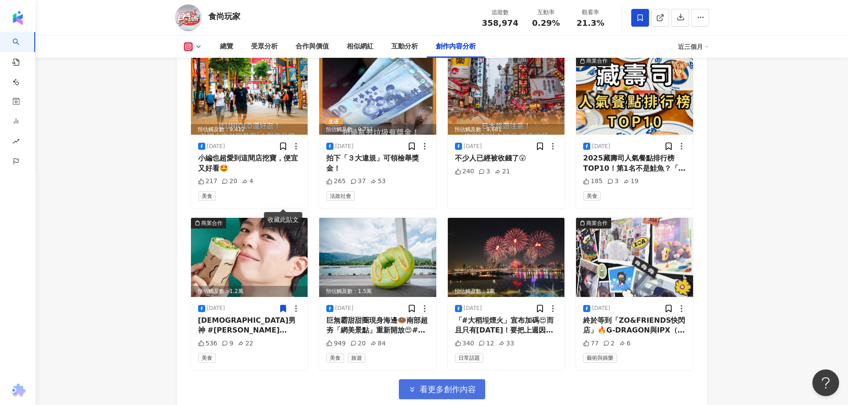
click at [429, 385] on span "看更多創作內容" at bounding box center [448, 390] width 56 height 10
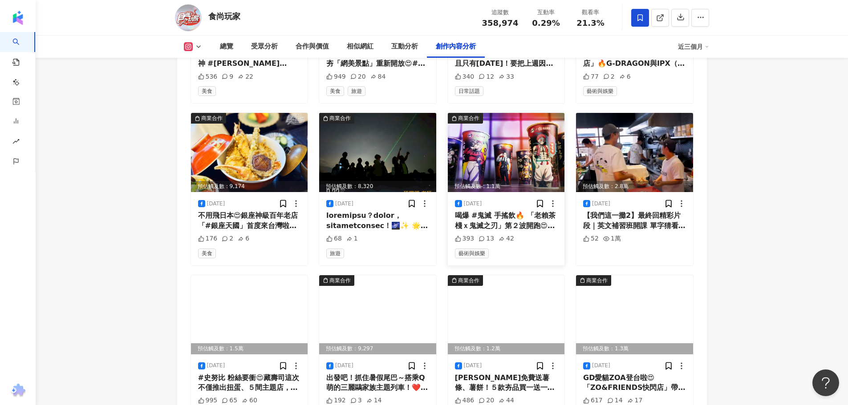
scroll to position [6481, 0]
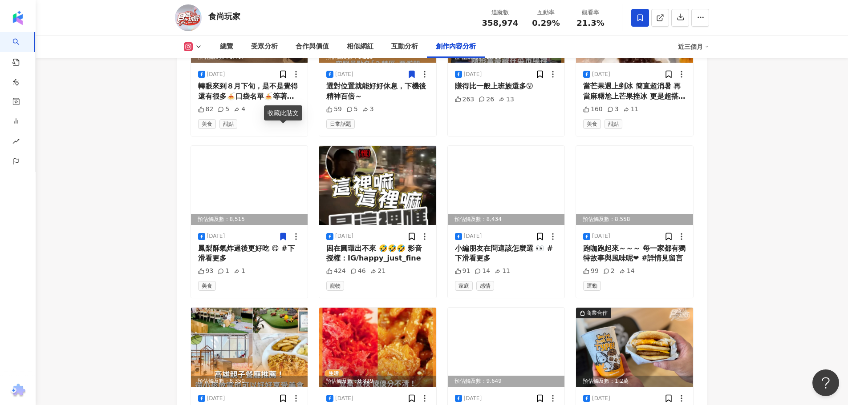
scroll to position [7054, 0]
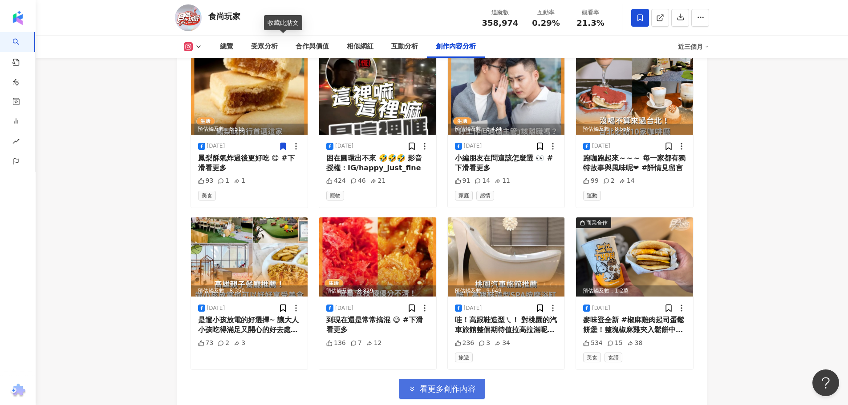
click at [448, 379] on button "看更多創作內容" at bounding box center [442, 389] width 86 height 20
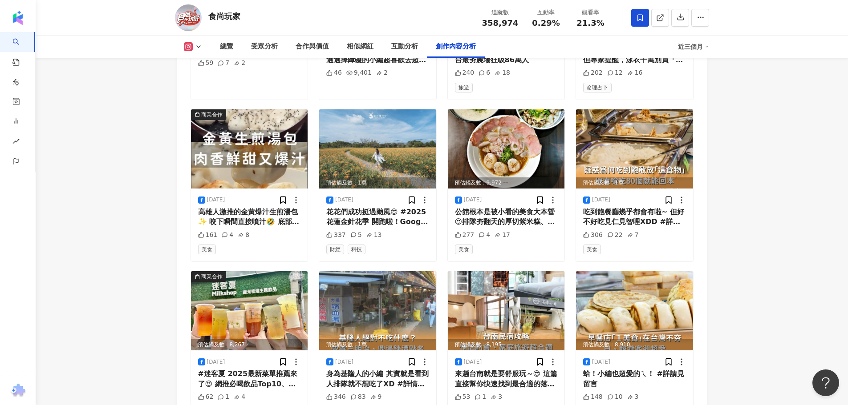
scroll to position [7541, 0]
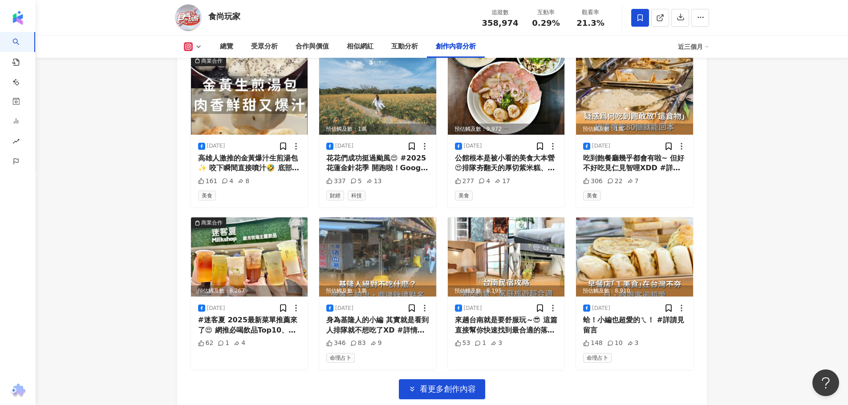
drag, startPoint x: 448, startPoint y: 283, endPoint x: 157, endPoint y: 168, distance: 312.5
click at [448, 385] on span "看更多創作內容" at bounding box center [448, 390] width 56 height 10
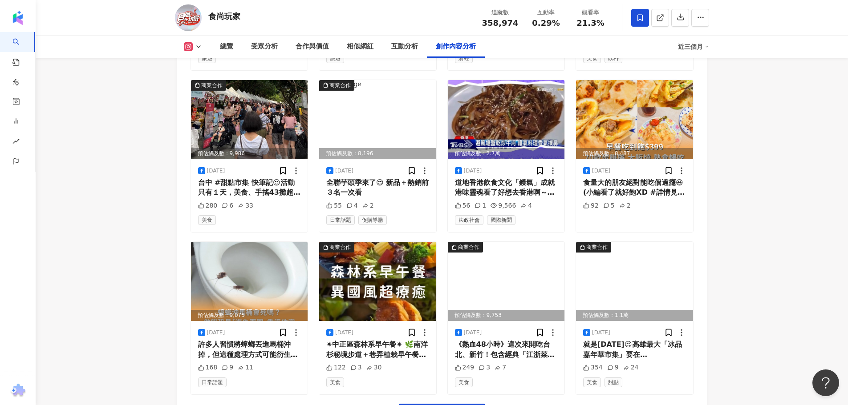
scroll to position [8027, 0]
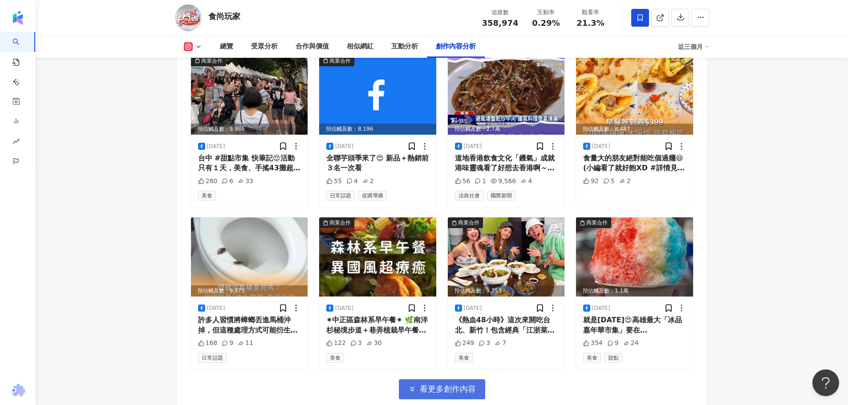
click at [442, 385] on span "看更多創作內容" at bounding box center [448, 390] width 56 height 10
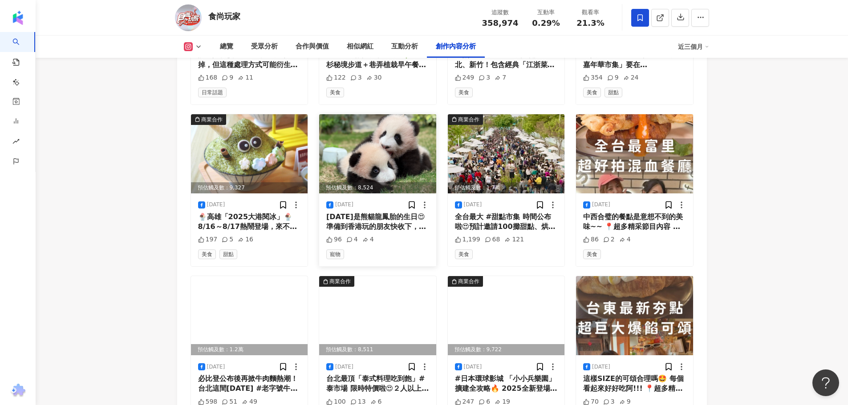
scroll to position [8339, 0]
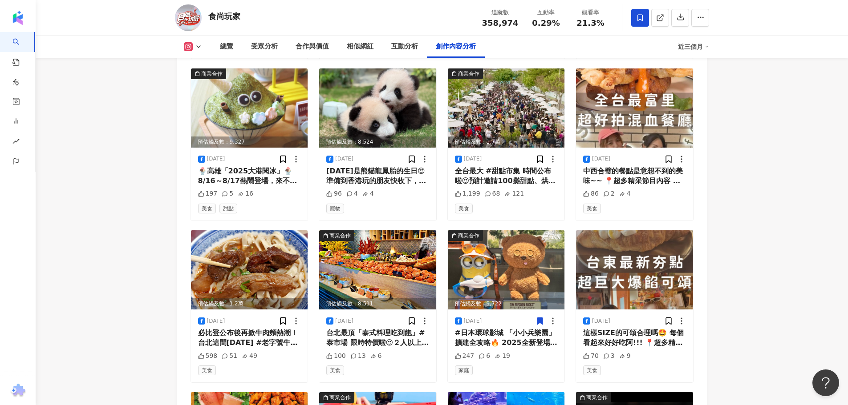
click at [538, 318] on icon at bounding box center [539, 321] width 5 height 7
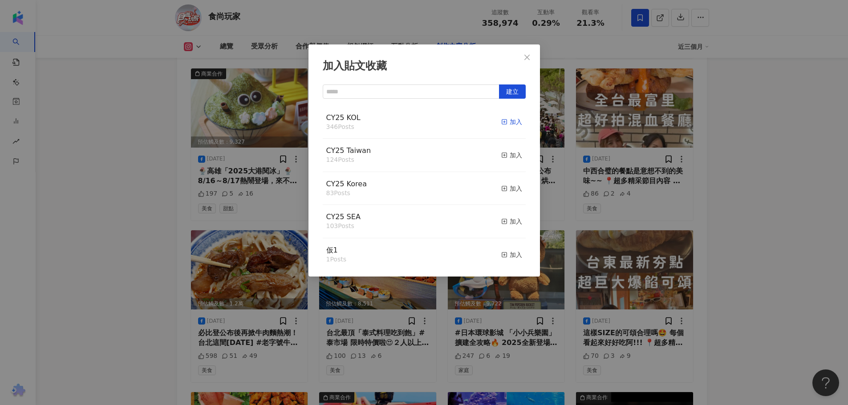
click at [509, 119] on div "加入" at bounding box center [511, 122] width 21 height 10
click at [508, 153] on div "加入" at bounding box center [511, 155] width 21 height 10
click at [123, 176] on div "加入貼文收藏 建立 CY25 Taiwan 125 Posts 已加入 CY25 KOL 347 Posts 已加入 CY25 Korea 83 Posts …" at bounding box center [424, 202] width 848 height 405
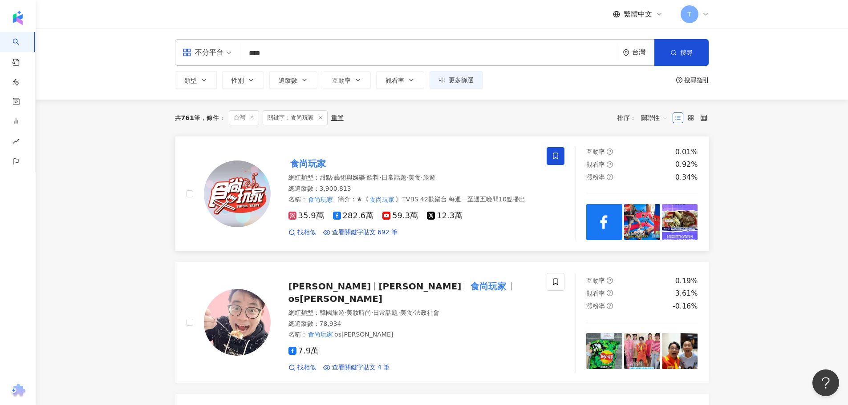
click at [390, 163] on div "食尚玩家" at bounding box center [412, 164] width 248 height 12
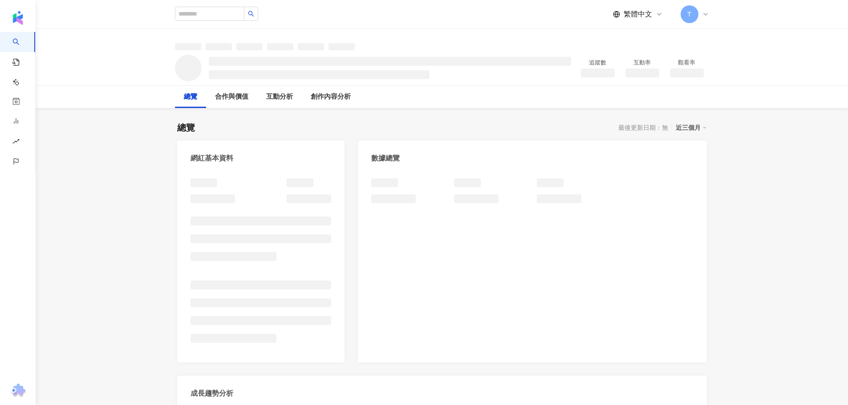
scroll to position [178, 0]
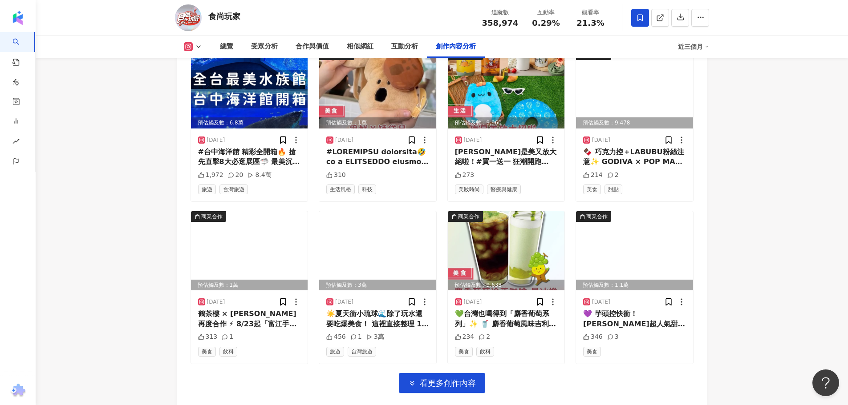
scroll to position [3160, 0]
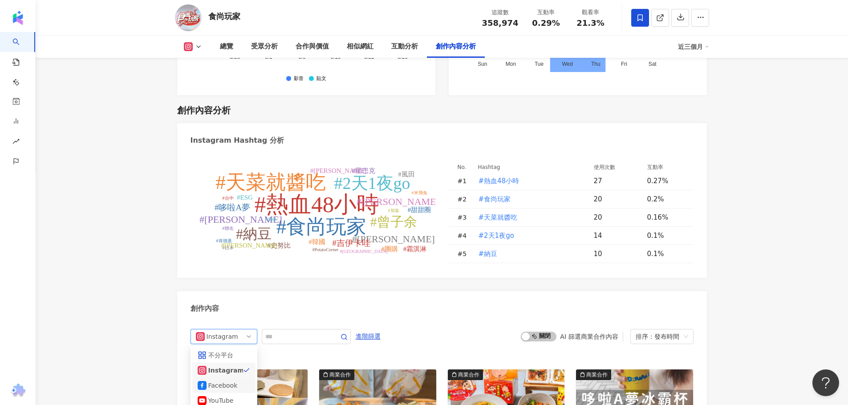
click at [234, 381] on div "Facebook" at bounding box center [222, 386] width 29 height 10
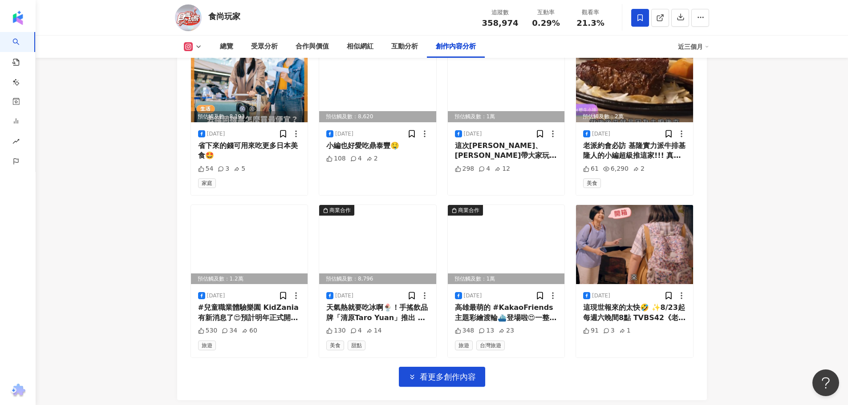
scroll to position [3162, 0]
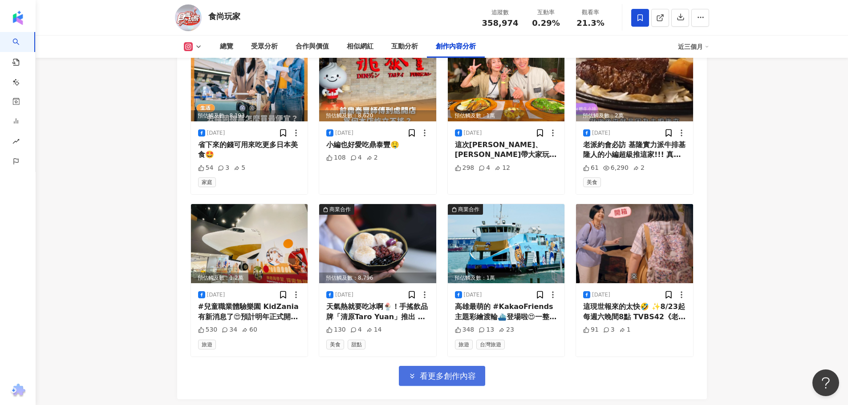
click at [431, 372] on span "看更多創作內容" at bounding box center [448, 377] width 56 height 10
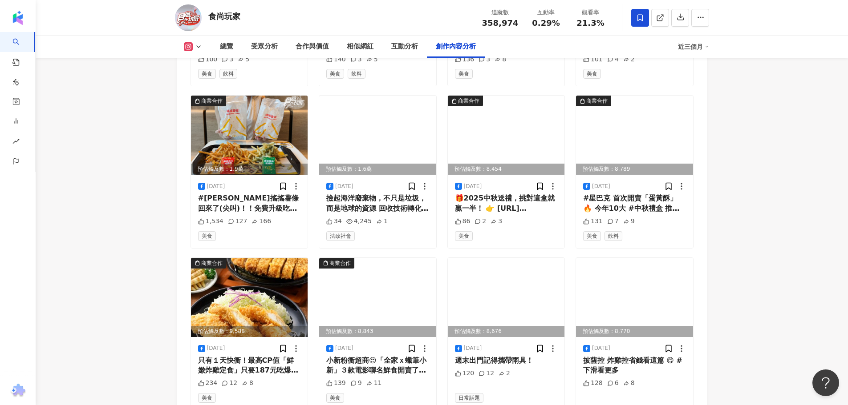
scroll to position [3649, 0]
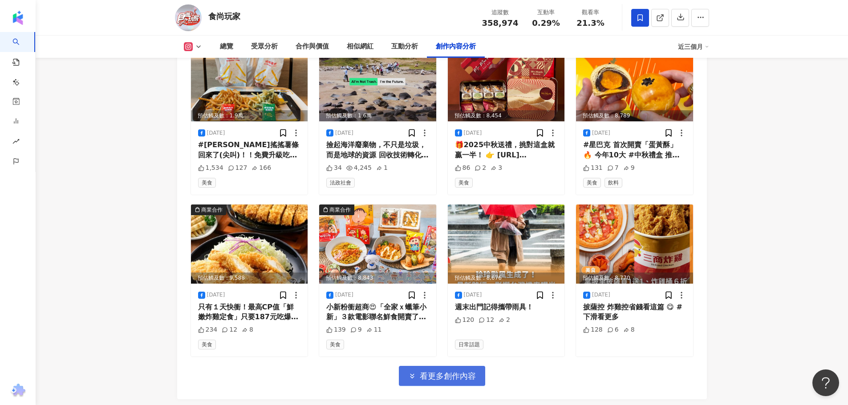
click at [429, 372] on span "看更多創作內容" at bounding box center [448, 377] width 56 height 10
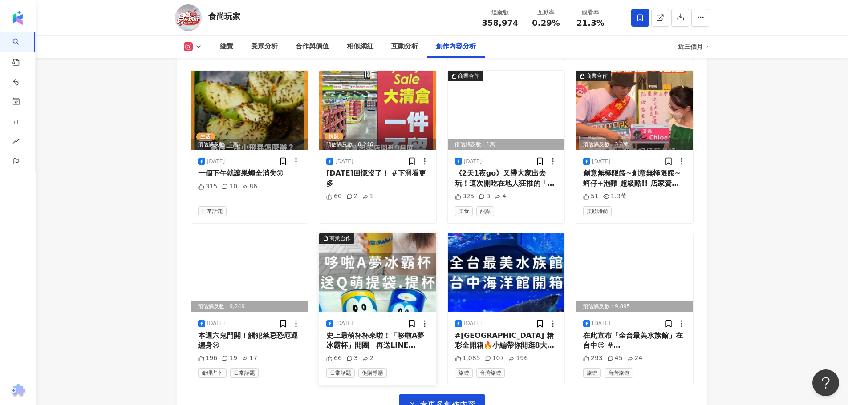
scroll to position [4135, 0]
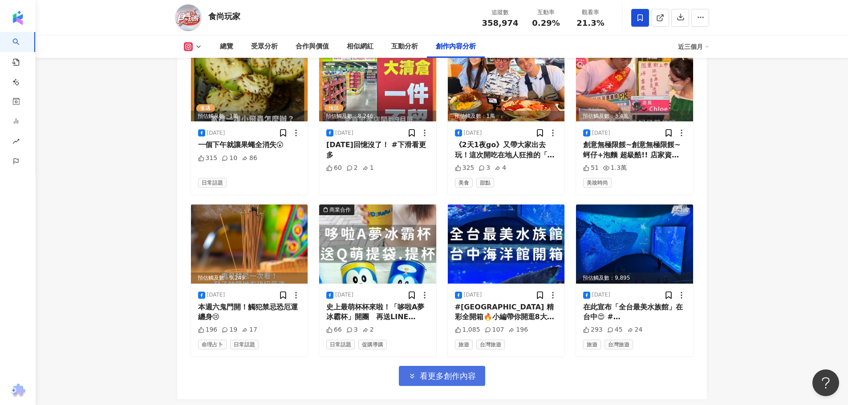
click at [439, 372] on span "看更多創作內容" at bounding box center [448, 377] width 56 height 10
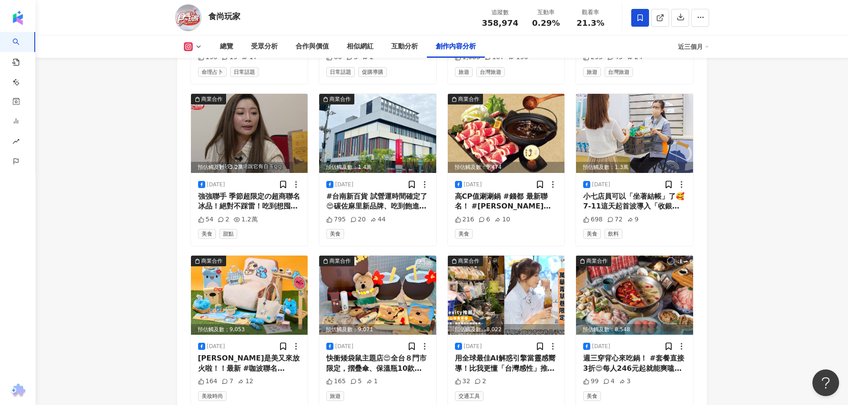
scroll to position [4621, 0]
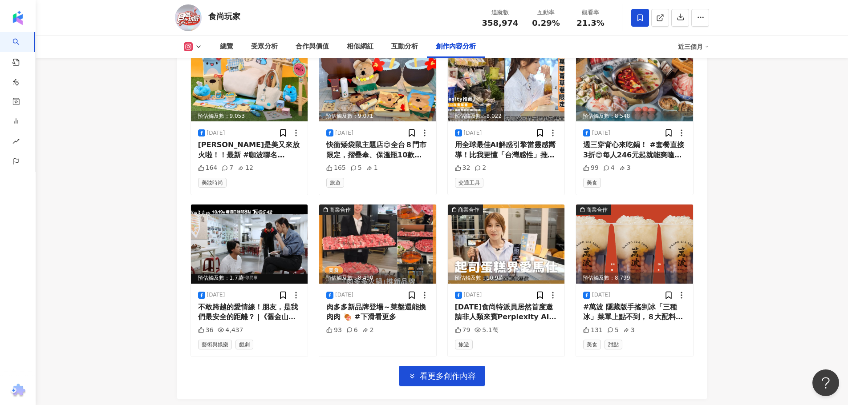
click at [438, 372] on span "看更多創作內容" at bounding box center [448, 377] width 56 height 10
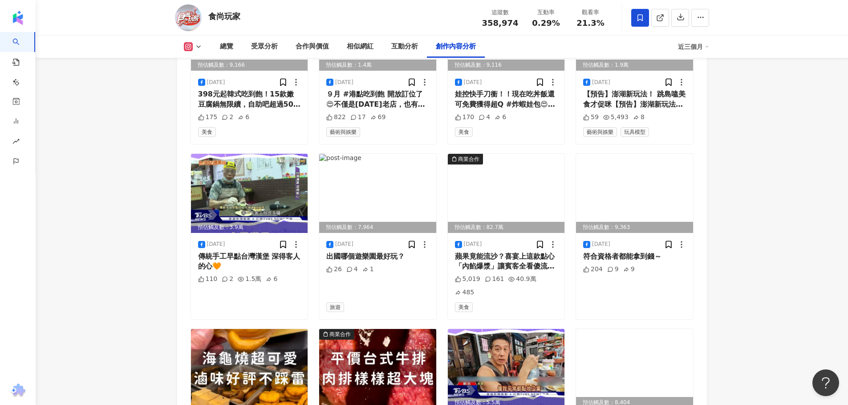
scroll to position [5108, 0]
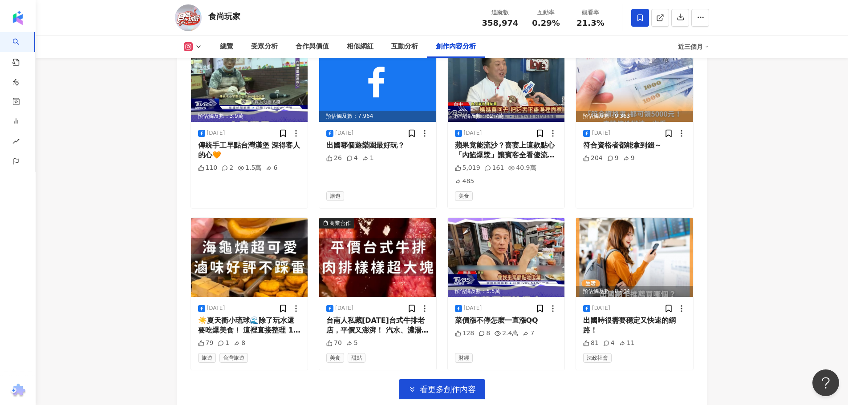
click at [438, 385] on span "看更多創作內容" at bounding box center [448, 390] width 56 height 10
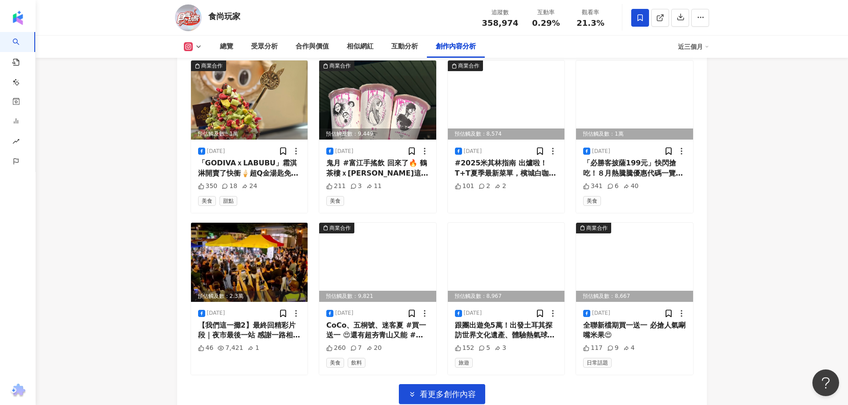
scroll to position [5594, 0]
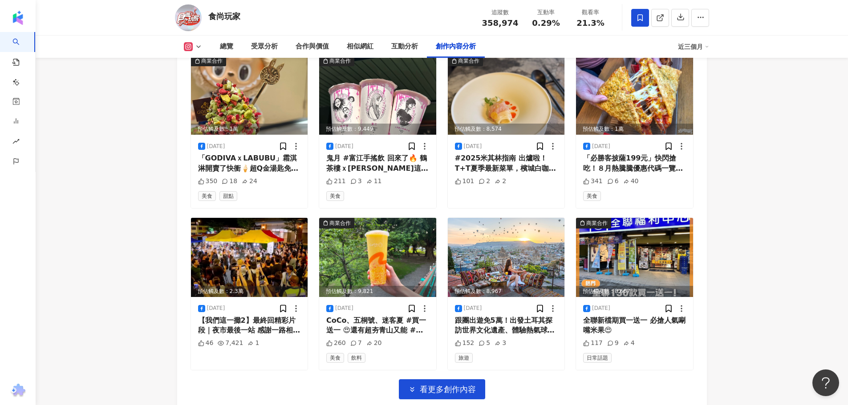
click at [438, 385] on span "看更多創作內容" at bounding box center [448, 390] width 56 height 10
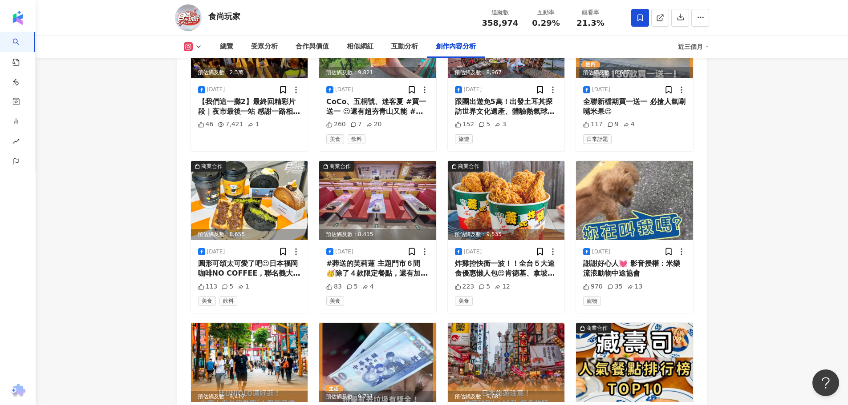
scroll to position [6081, 0]
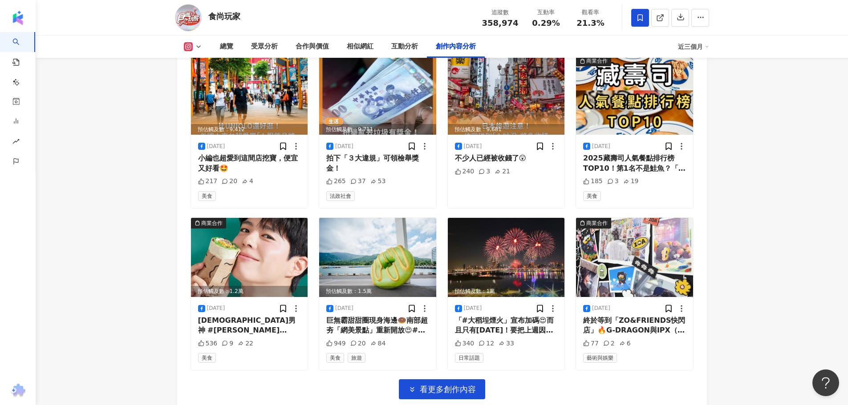
click at [438, 385] on span "看更多創作內容" at bounding box center [448, 390] width 56 height 10
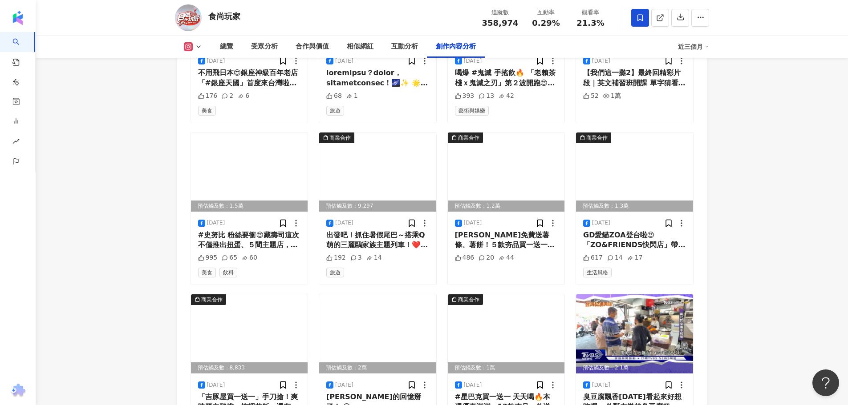
scroll to position [6568, 0]
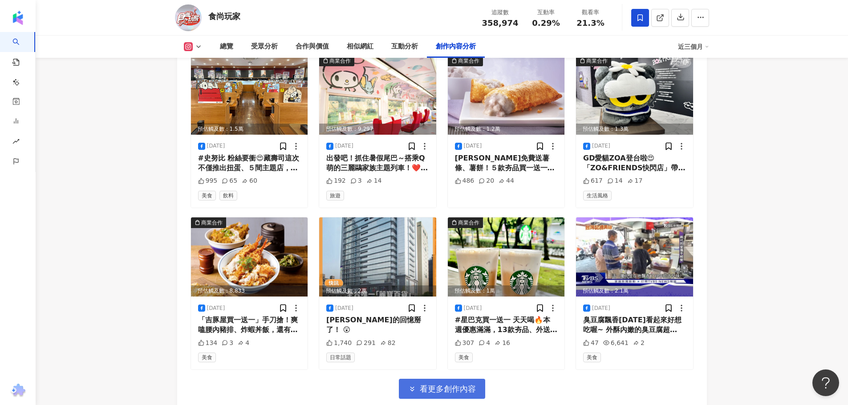
click at [440, 385] on span "看更多創作內容" at bounding box center [448, 390] width 56 height 10
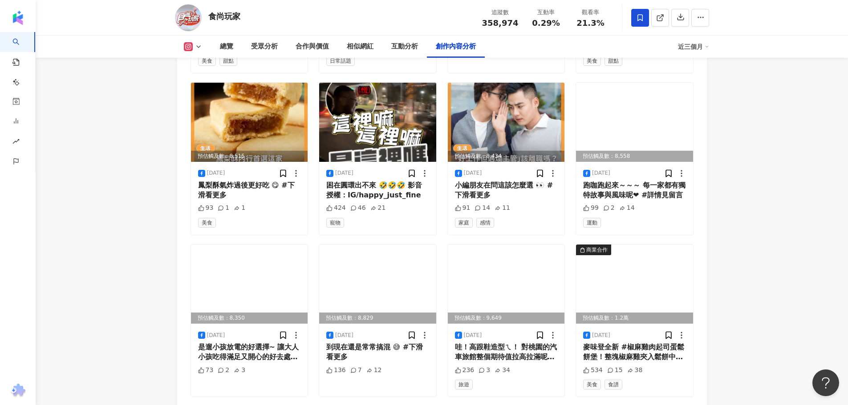
scroll to position [7054, 0]
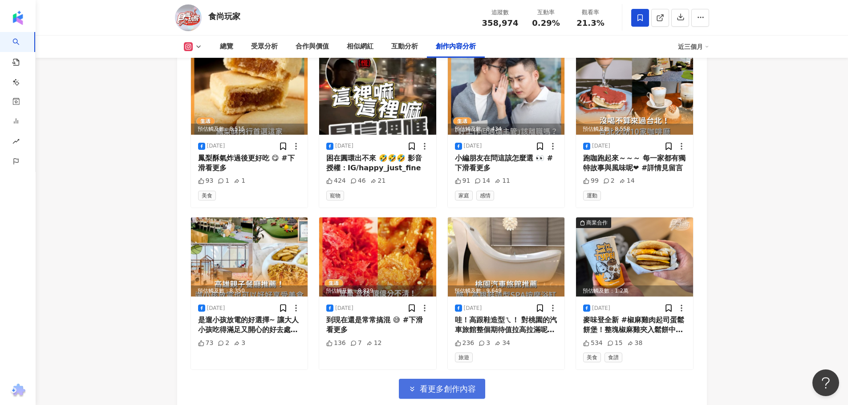
click at [440, 385] on span "看更多創作內容" at bounding box center [448, 390] width 56 height 10
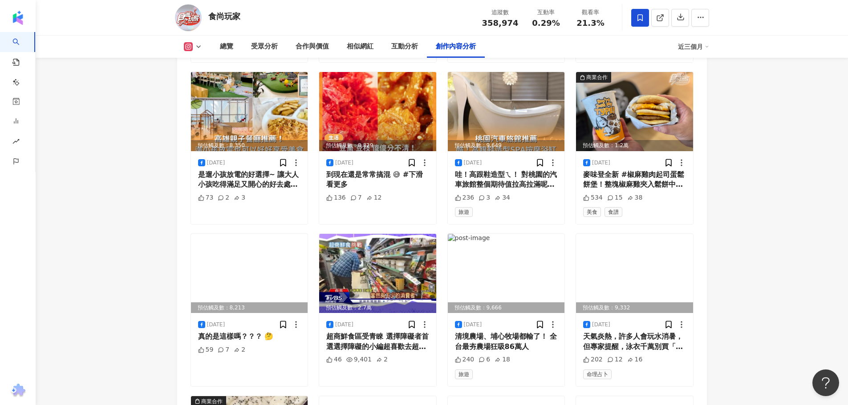
scroll to position [7541, 0]
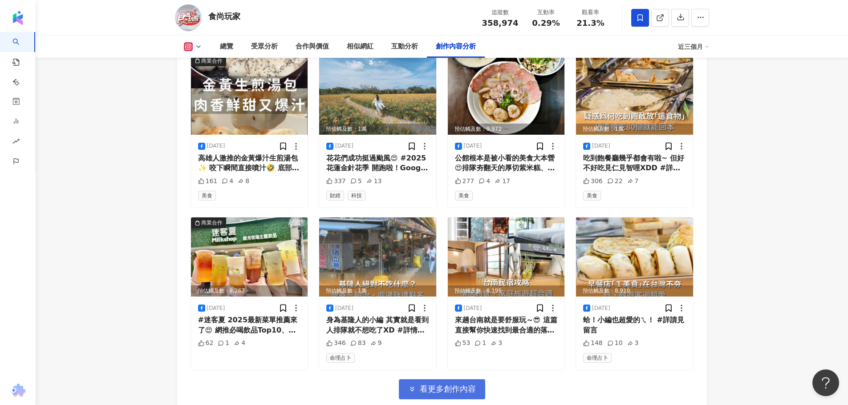
click at [440, 385] on span "看更多創作內容" at bounding box center [448, 390] width 56 height 10
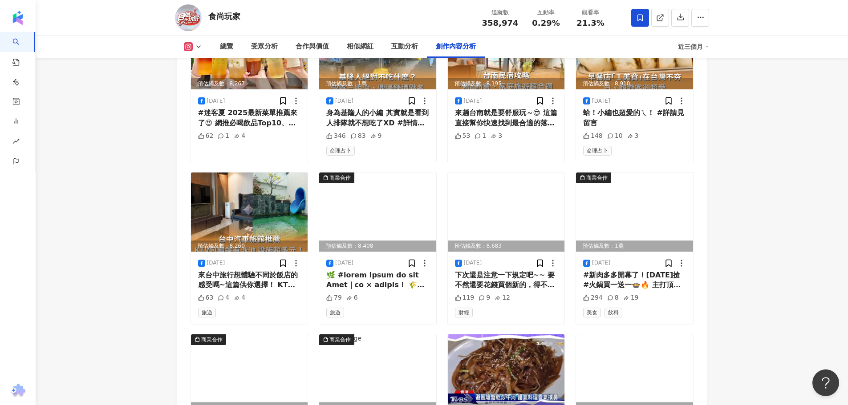
scroll to position [8027, 0]
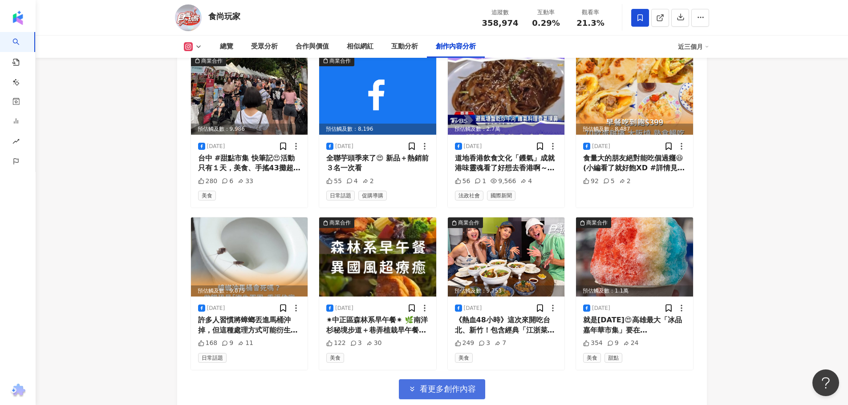
click at [450, 385] on span "看更多創作內容" at bounding box center [448, 390] width 56 height 10
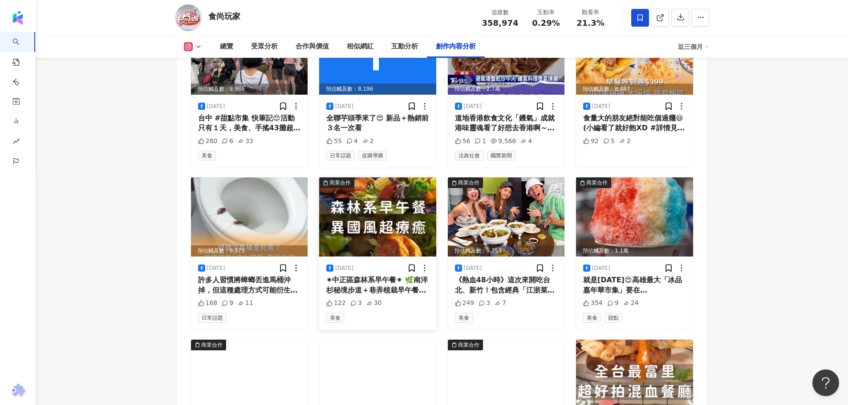
scroll to position [8116, 0]
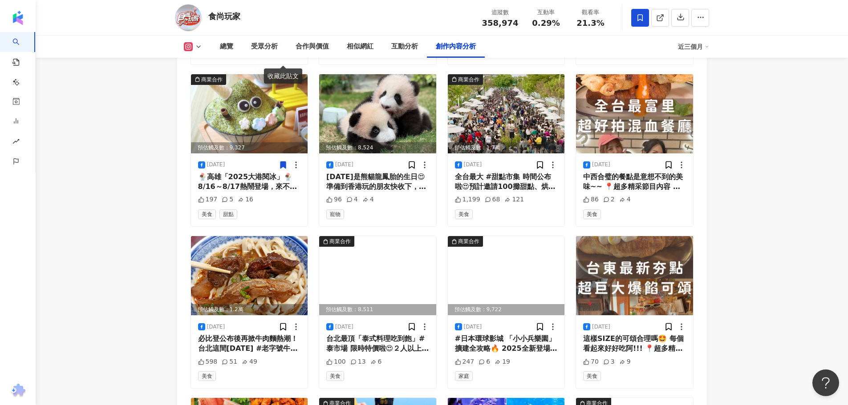
scroll to position [8339, 0]
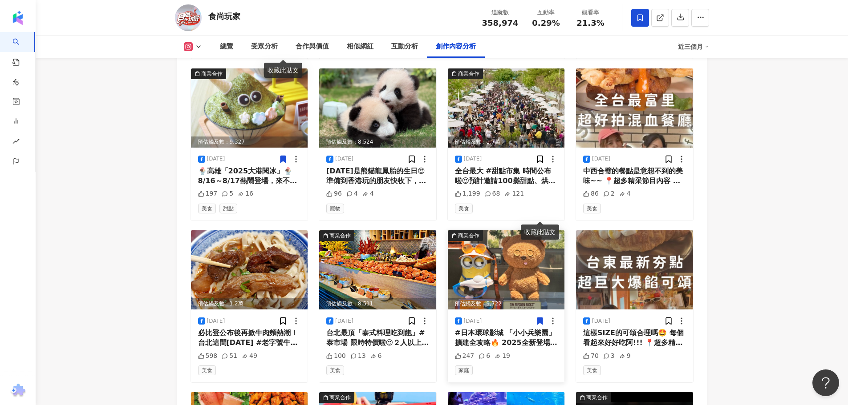
click at [539, 318] on icon at bounding box center [539, 321] width 5 height 7
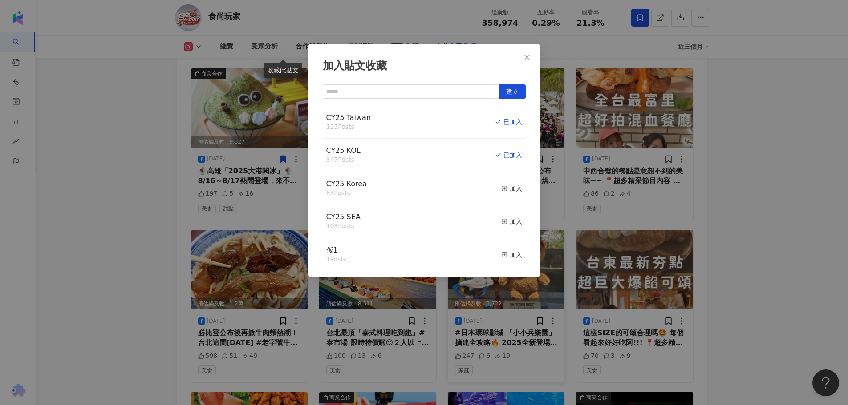
click at [138, 151] on div "加入貼文收藏 建立 CY25 Taiwan 125 Posts 已加入 CY25 KOL 347 Posts 已加入 CY25 Korea 83 Posts …" at bounding box center [424, 202] width 848 height 405
